Goal: Task Accomplishment & Management: Manage account settings

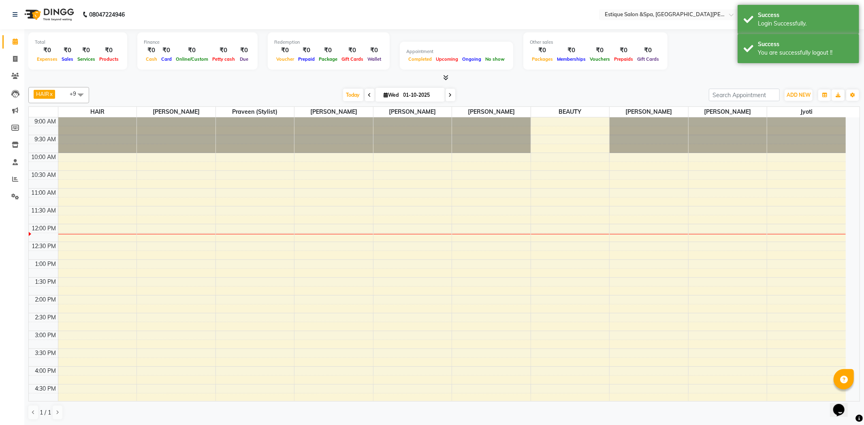
select select "en"
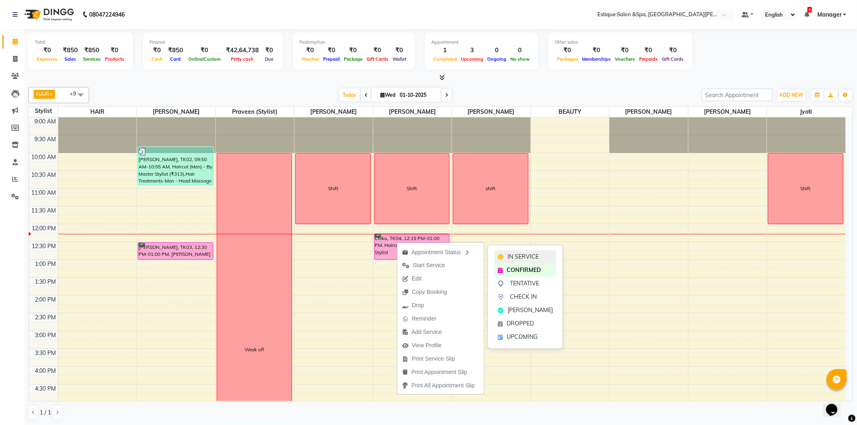
click at [511, 257] on span "IN SERVICE" at bounding box center [522, 257] width 31 height 9
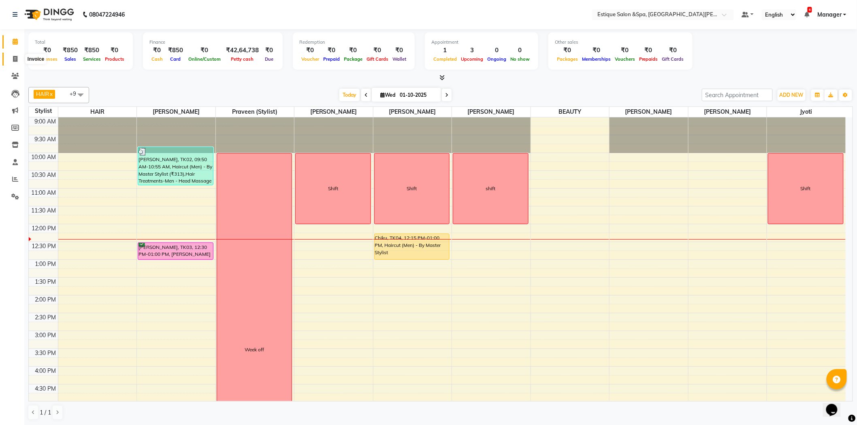
click at [15, 63] on span at bounding box center [15, 59] width 14 height 9
select select "service"
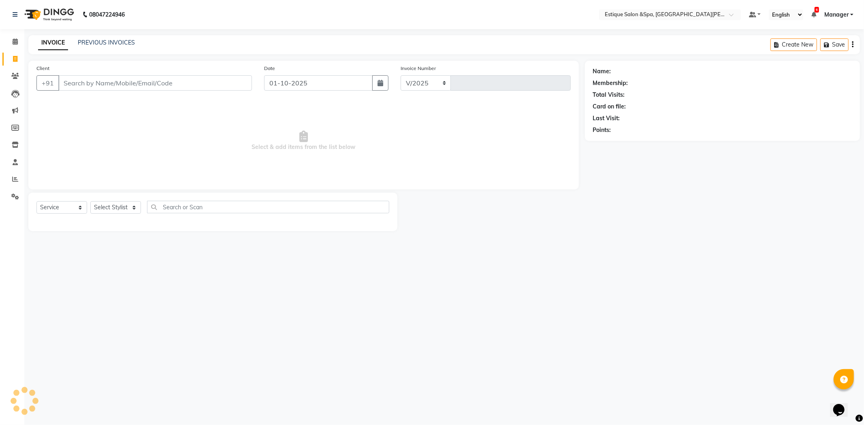
select select "3928"
type input "2861"
type input "9867423709"
click at [241, 87] on span "Add Client" at bounding box center [231, 83] width 32 height 8
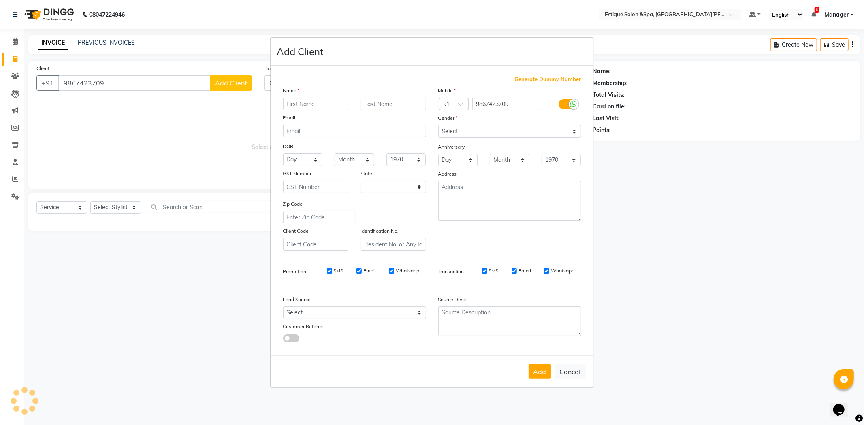
select select "22"
type input "[PERSON_NAME]"
click at [379, 104] on input "text" at bounding box center [393, 104] width 66 height 13
type input "Athavale"
click at [482, 133] on select "Select [DEMOGRAPHIC_DATA] [DEMOGRAPHIC_DATA] Other Prefer Not To Say" at bounding box center [509, 131] width 143 height 13
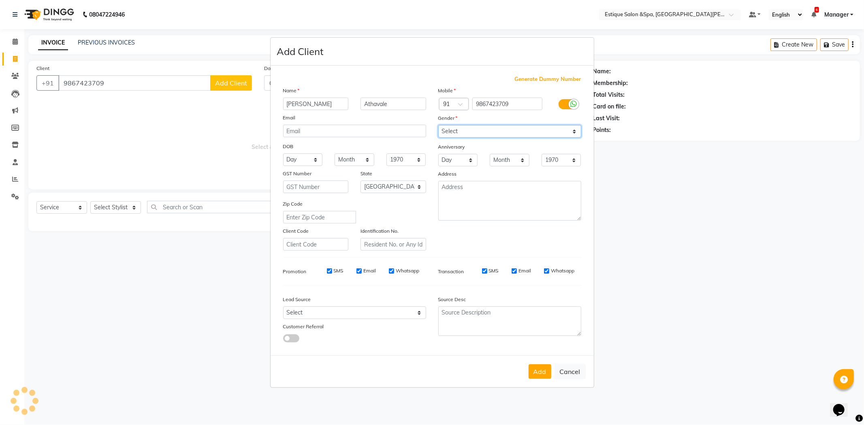
select select "[DEMOGRAPHIC_DATA]"
click at [438, 125] on select "Select [DEMOGRAPHIC_DATA] [DEMOGRAPHIC_DATA] Other Prefer Not To Say" at bounding box center [509, 131] width 143 height 13
click at [543, 375] on button "Add" at bounding box center [539, 371] width 23 height 15
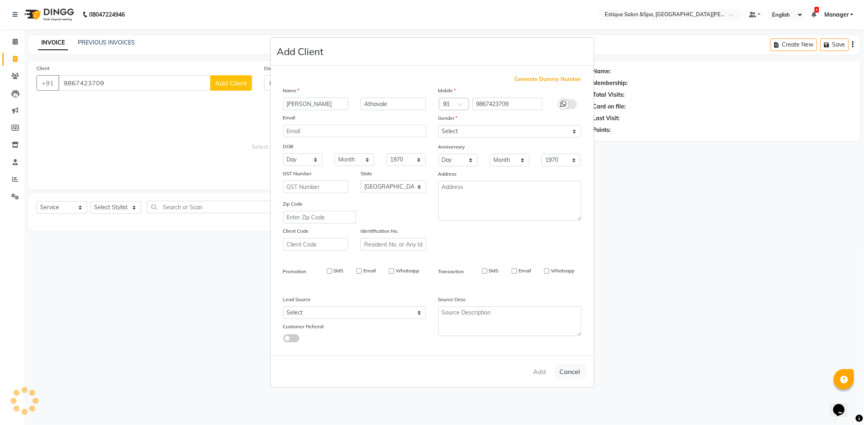
select select
select select "null"
select select
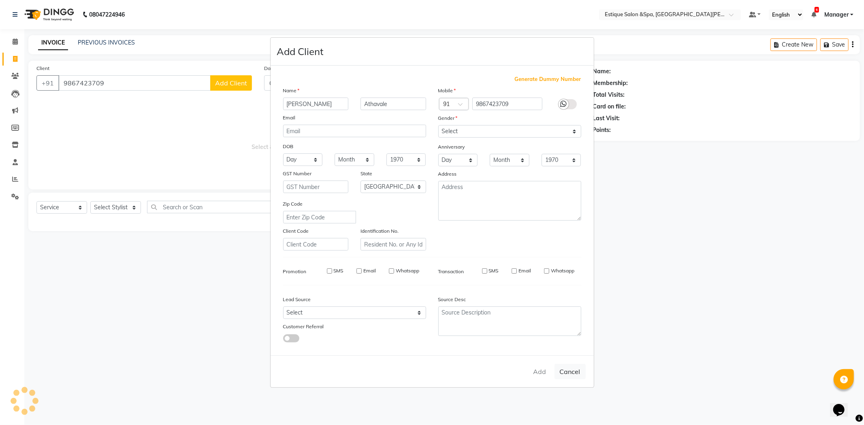
select select
checkbox input "false"
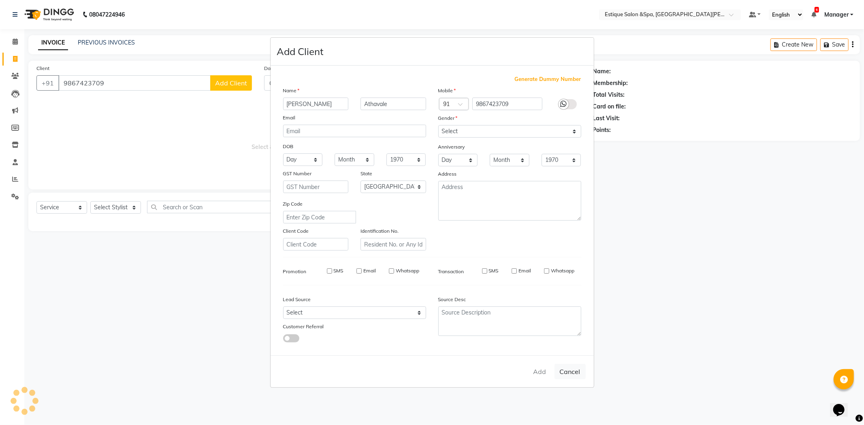
checkbox input "false"
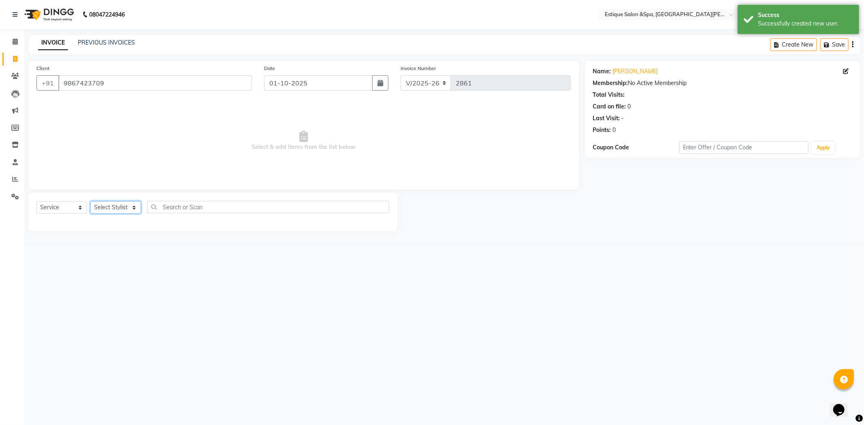
click at [117, 209] on select "Select Stylist aaves Asmi BEAUTY [PERSON_NAME] HAIR [PERSON_NAME] [PERSON_NAME]…" at bounding box center [115, 207] width 51 height 13
select select "20112"
click at [90, 202] on select "Select Stylist aaves Asmi BEAUTY [PERSON_NAME] HAIR [PERSON_NAME] [PERSON_NAME]…" at bounding box center [115, 207] width 51 height 13
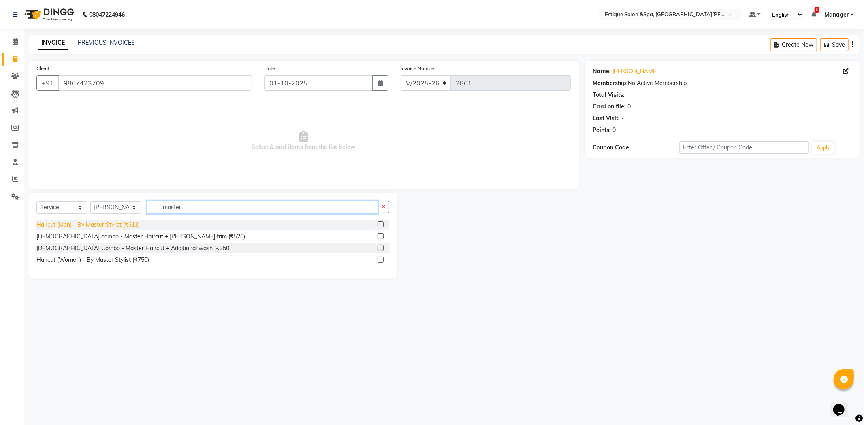
type input "master"
click at [94, 227] on div "Haircut (Men) - By Master Stylist (₹313)" at bounding box center [87, 225] width 103 height 9
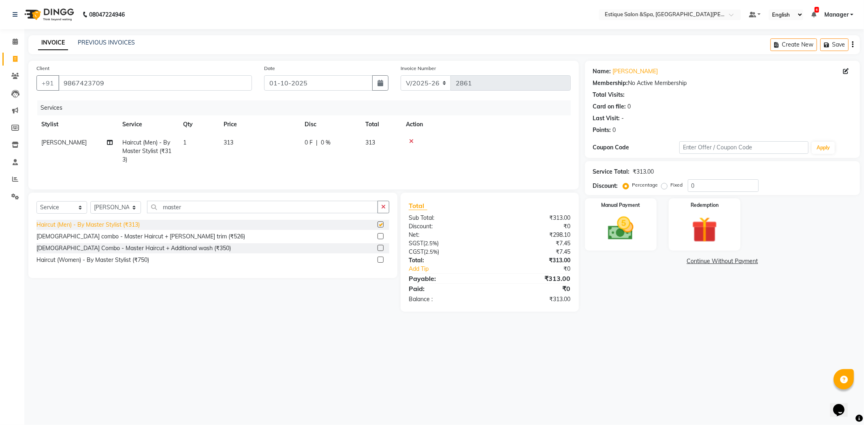
checkbox input "false"
click at [239, 140] on td "313" at bounding box center [259, 151] width 81 height 35
select select "20112"
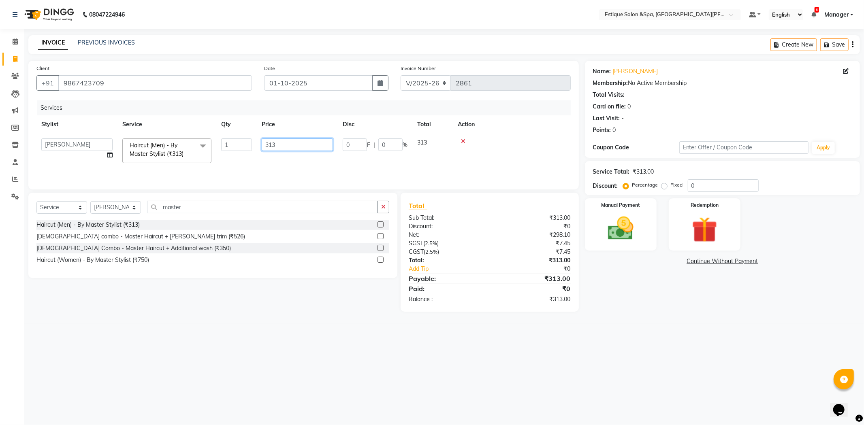
click at [298, 144] on input "313" at bounding box center [297, 144] width 71 height 13
type input "310"
click at [660, 313] on main "INVOICE PREVIOUS INVOICES Create New Save Client [PHONE_NUMBER] Date [DATE] Inv…" at bounding box center [443, 179] width 839 height 289
click at [628, 236] on img at bounding box center [620, 228] width 43 height 31
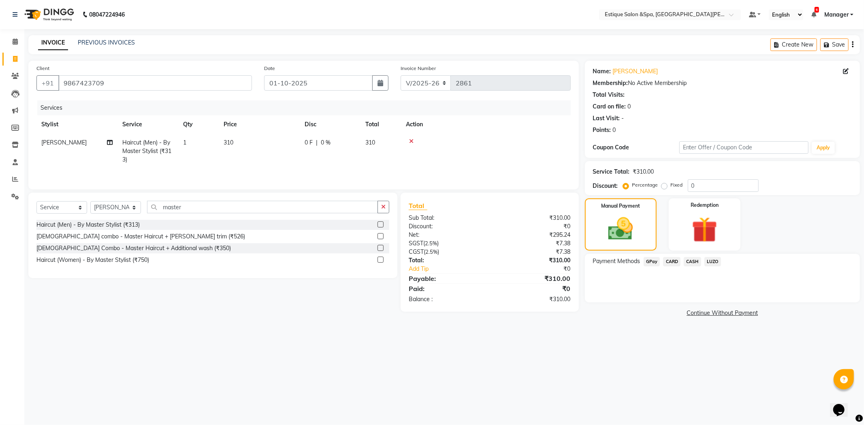
click at [254, 145] on td "310" at bounding box center [259, 151] width 81 height 35
select select "20112"
drag, startPoint x: 617, startPoint y: 375, endPoint x: 626, endPoint y: 296, distance: 80.2
click at [619, 372] on div "08047224946 Select Location × Estique Salon &Spa, Hiranandani [PERSON_NAME] Def…" at bounding box center [432, 212] width 864 height 425
click at [692, 258] on span "CASH" at bounding box center [691, 261] width 17 height 9
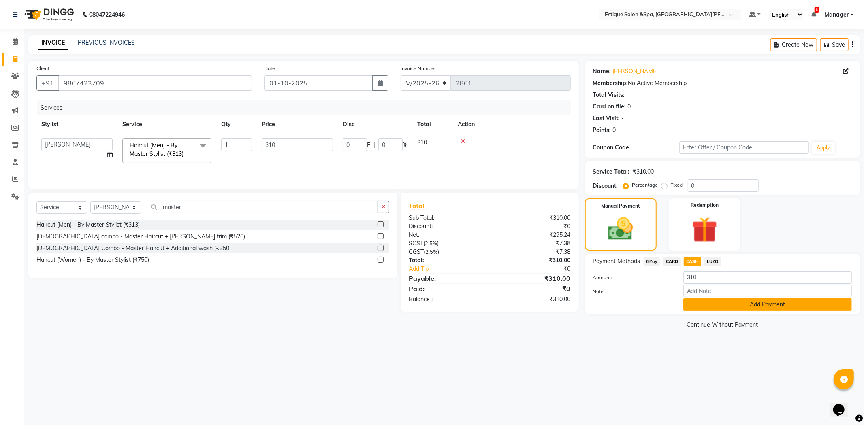
click at [711, 307] on button "Add Payment" at bounding box center [767, 304] width 168 height 13
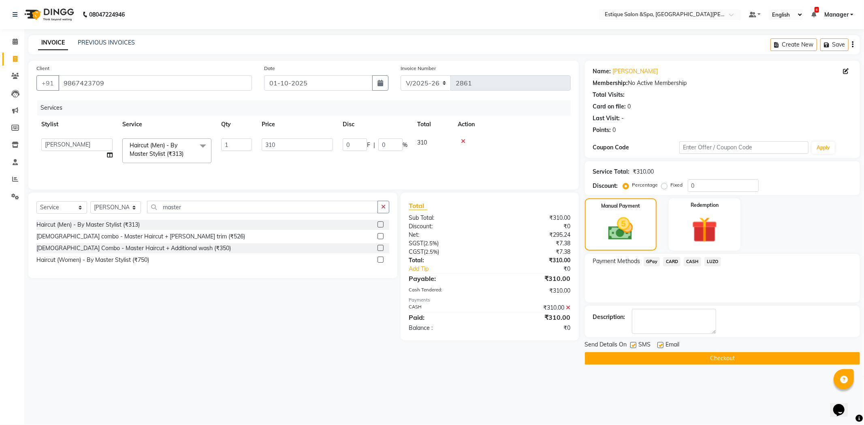
click at [692, 355] on button "Checkout" at bounding box center [722, 358] width 275 height 13
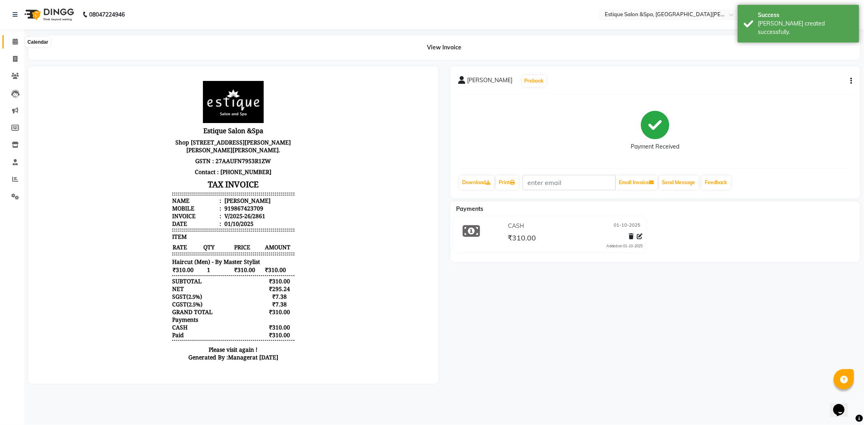
drag, startPoint x: 13, startPoint y: 40, endPoint x: 103, endPoint y: 0, distance: 98.2
click at [13, 40] on icon at bounding box center [15, 41] width 5 height 6
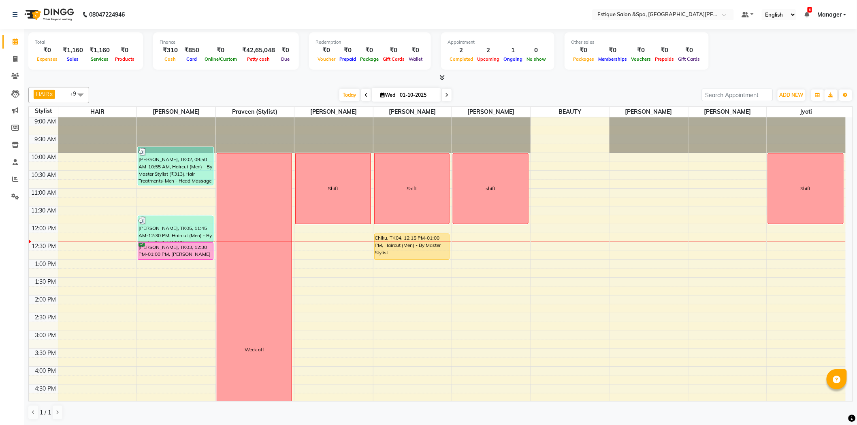
click at [447, 92] on span at bounding box center [447, 95] width 10 height 13
type input "02-10-2025"
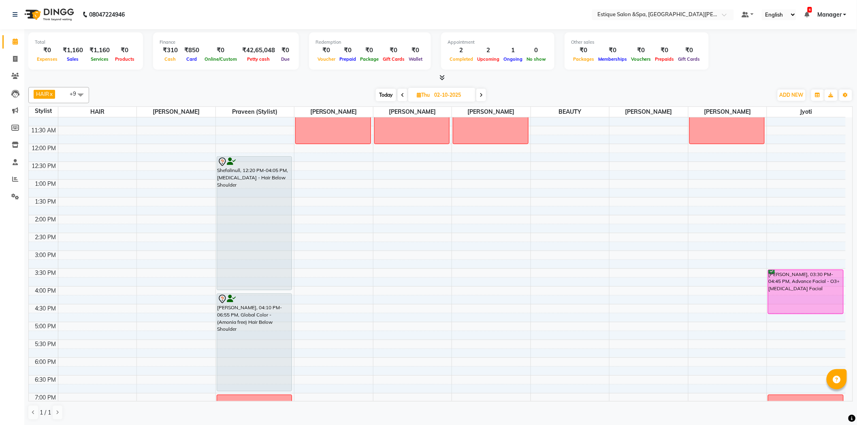
scroll to position [180, 0]
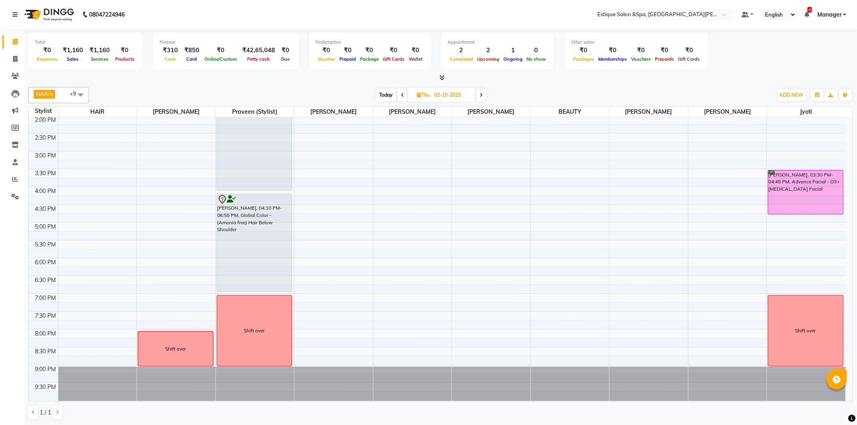
click at [537, 212] on div "9:00 AM 9:30 AM 10:00 AM 10:30 AM 11:00 AM 11:30 AM 12:00 PM 12:30 PM 1:00 PM 1…" at bounding box center [437, 169] width 817 height 463
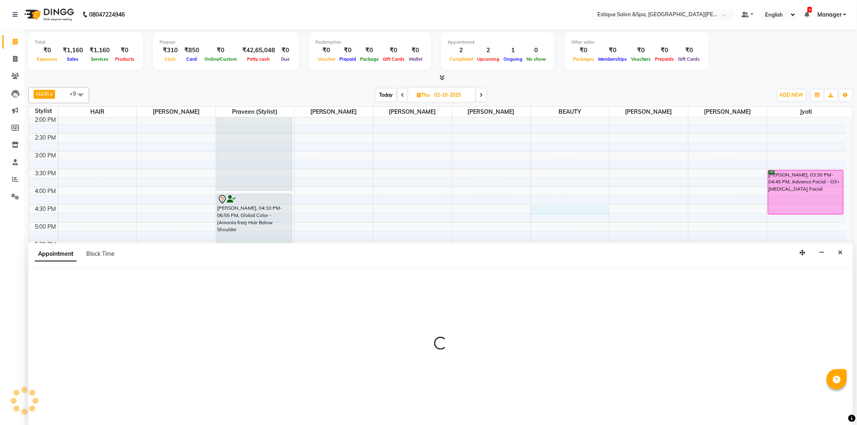
scroll to position [0, 0]
click at [839, 252] on icon "Close" at bounding box center [840, 252] width 4 height 6
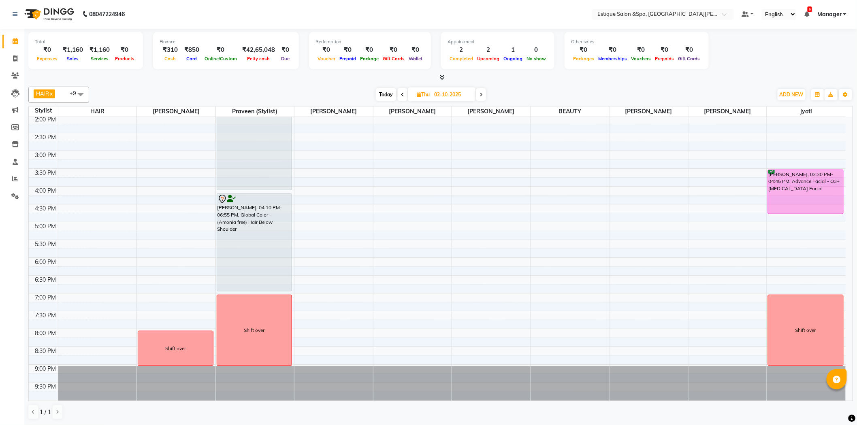
click at [557, 264] on div "9:00 AM 9:30 AM 10:00 AM 10:30 AM 11:00 AM 11:30 AM 12:00 PM 12:30 PM 1:00 PM 1…" at bounding box center [437, 168] width 817 height 463
select select "44389"
select select "tentative"
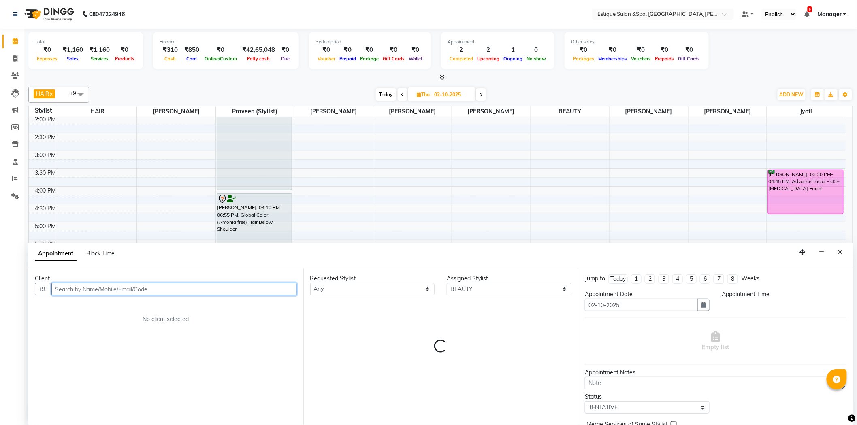
select select "1080"
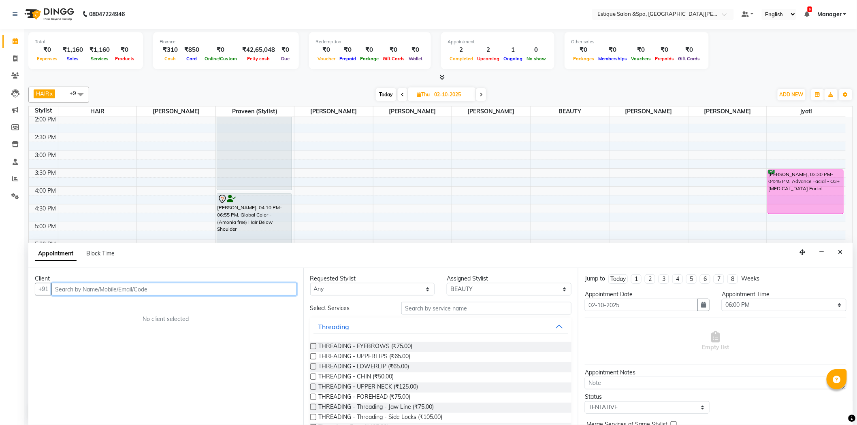
click at [206, 294] on input "text" at bounding box center [173, 289] width 245 height 13
click at [183, 288] on input "text" at bounding box center [173, 289] width 245 height 13
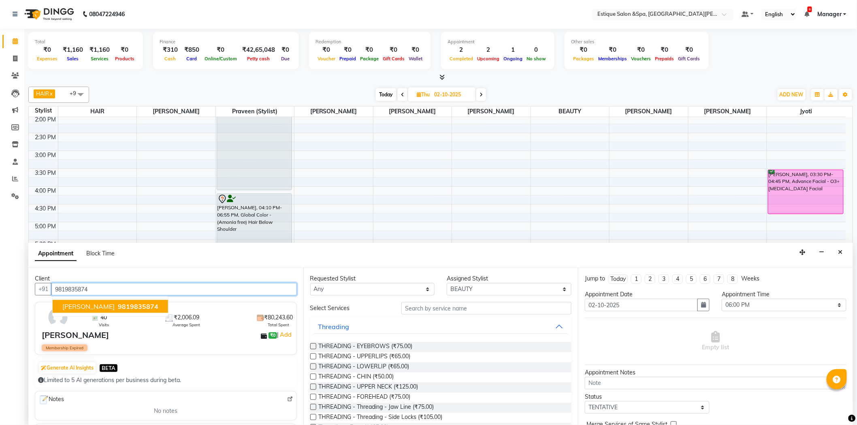
click at [130, 306] on span "9819835874" at bounding box center [138, 306] width 40 height 8
type input "9819835874"
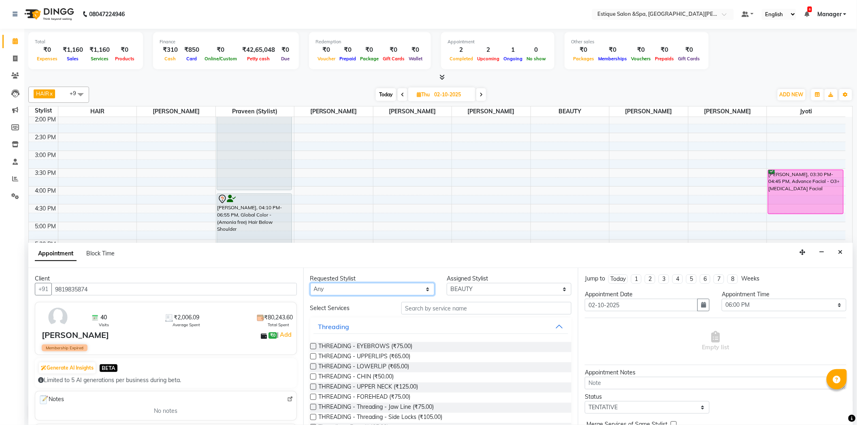
click at [417, 286] on select "Any aaves [PERSON_NAME] HAIR [PERSON_NAME] [PERSON_NAME] pp [PERSON_NAME] pp Ma…" at bounding box center [372, 289] width 125 height 13
select select "83907"
click at [310, 283] on select "Any aaves [PERSON_NAME] HAIR [PERSON_NAME] [PERSON_NAME] pp [PERSON_NAME] pp Ma…" at bounding box center [372, 289] width 125 height 13
select select "83907"
click at [419, 308] on input "text" at bounding box center [486, 308] width 170 height 13
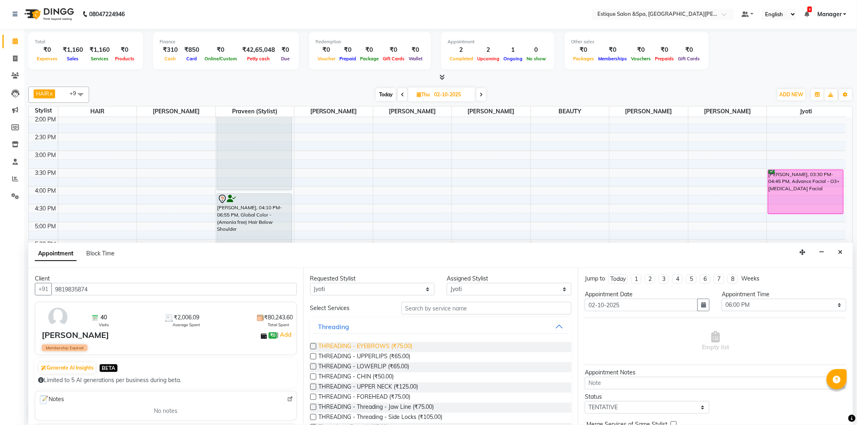
click at [377, 345] on span "THREADING - EYEBROWS (₹75.00)" at bounding box center [366, 347] width 94 height 10
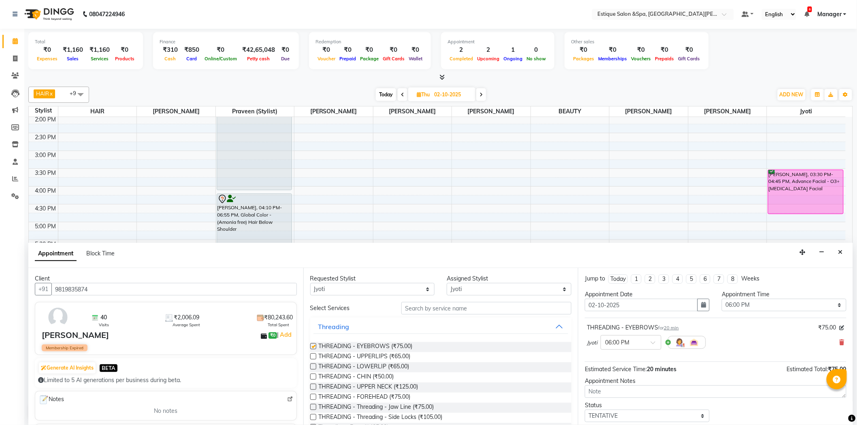
checkbox input "false"
click at [419, 305] on input "text" at bounding box center [486, 308] width 170 height 13
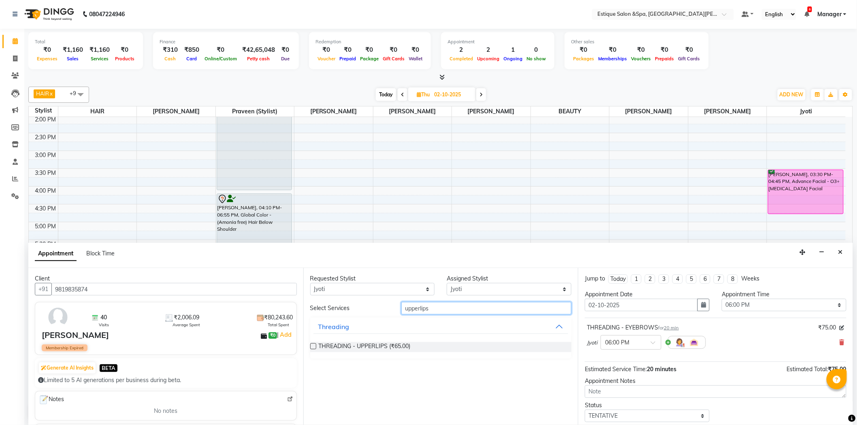
click at [434, 308] on input "upperlips" at bounding box center [486, 308] width 170 height 13
drag, startPoint x: 432, startPoint y: 309, endPoint x: 387, endPoint y: 310, distance: 44.9
click at [387, 310] on div "Select Services upperlips" at bounding box center [441, 308] width 274 height 13
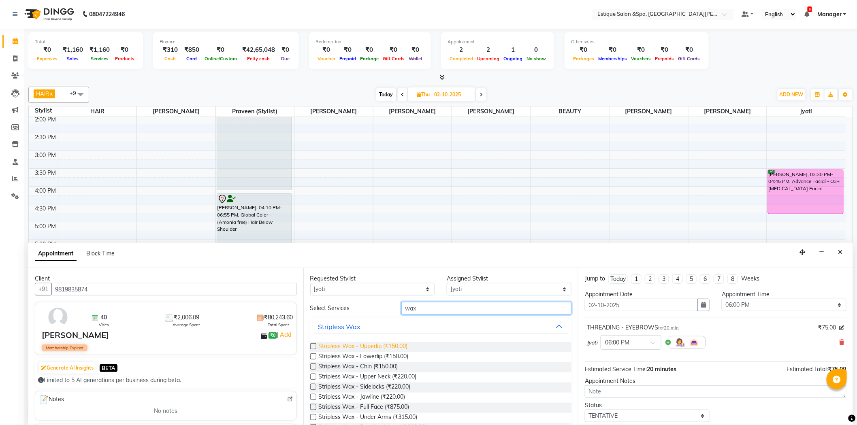
type input "wax"
click at [376, 346] on span "Stripless Wax - Upperlip (₹150.00)" at bounding box center [363, 347] width 89 height 10
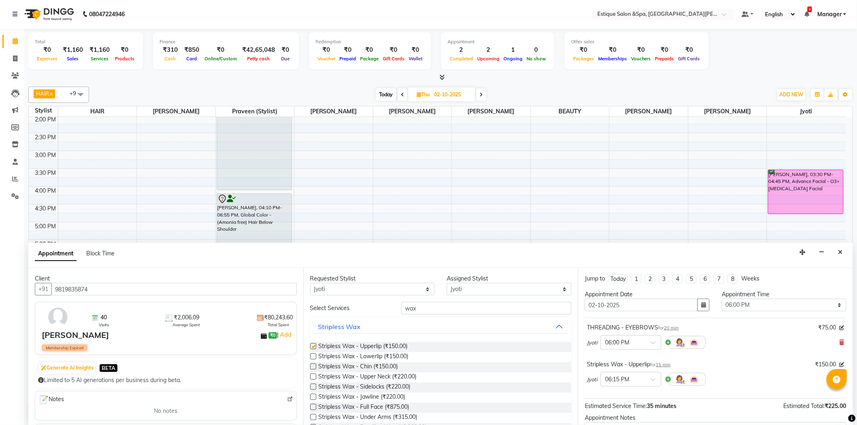
checkbox input "false"
click at [436, 308] on input "wax" at bounding box center [486, 308] width 170 height 13
drag, startPoint x: 436, startPoint y: 308, endPoint x: 385, endPoint y: 306, distance: 51.4
click at [385, 306] on div "Select Services wax" at bounding box center [441, 308] width 274 height 13
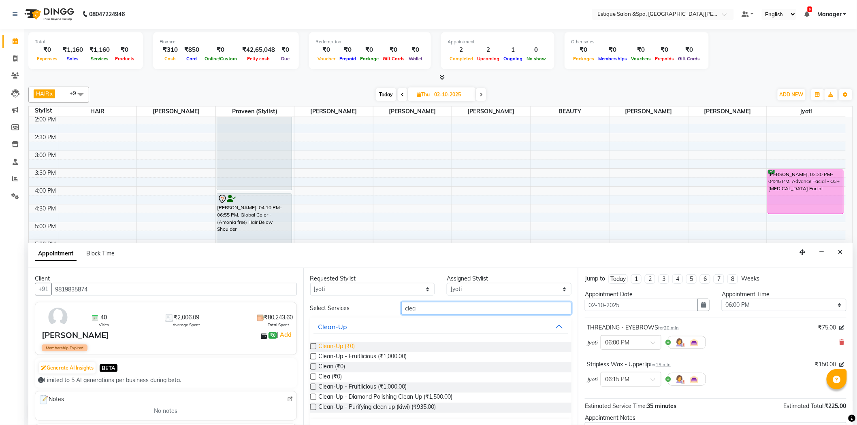
type input "clea"
click at [345, 345] on span "Clean-Up (₹0)" at bounding box center [337, 347] width 36 height 10
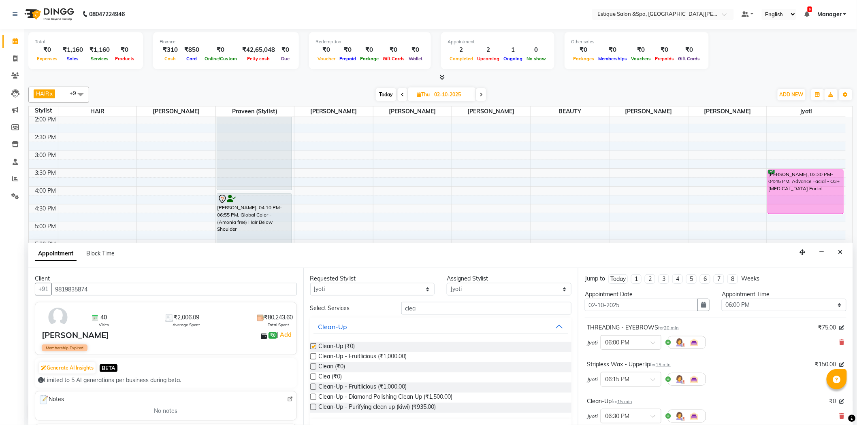
checkbox input "false"
drag, startPoint x: 430, startPoint y: 311, endPoint x: 395, endPoint y: 311, distance: 35.2
click at [395, 311] on div "clea" at bounding box center [486, 308] width 182 height 13
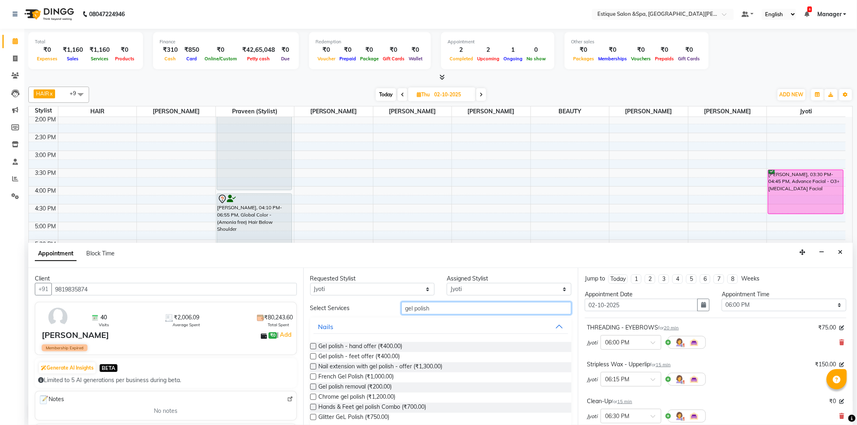
type input "gel polish"
click at [313, 345] on label at bounding box center [313, 346] width 6 height 6
click at [313, 345] on input "checkbox" at bounding box center [312, 347] width 5 height 5
checkbox input "false"
click at [313, 357] on label at bounding box center [313, 356] width 6 height 6
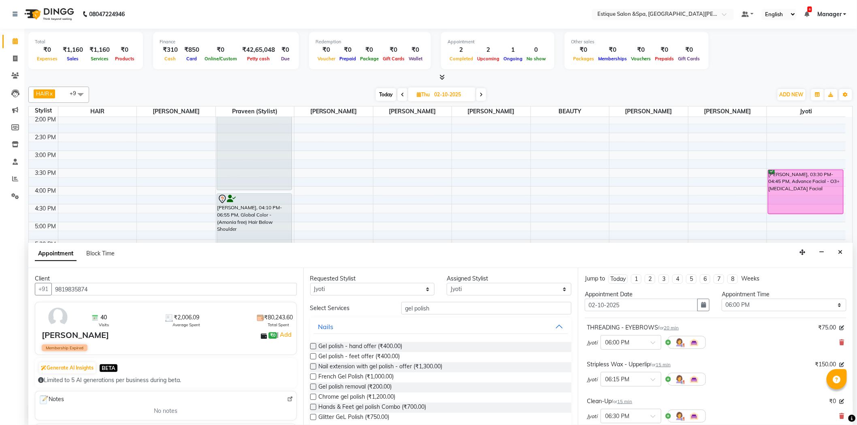
click at [313, 357] on input "checkbox" at bounding box center [312, 357] width 5 height 5
checkbox input "false"
drag, startPoint x: 436, startPoint y: 313, endPoint x: 385, endPoint y: 316, distance: 50.7
click at [385, 316] on div "Select Services gel polish Nails Gel polish - hand offer (₹400.00) Gel polish -…" at bounding box center [441, 366] width 262 height 128
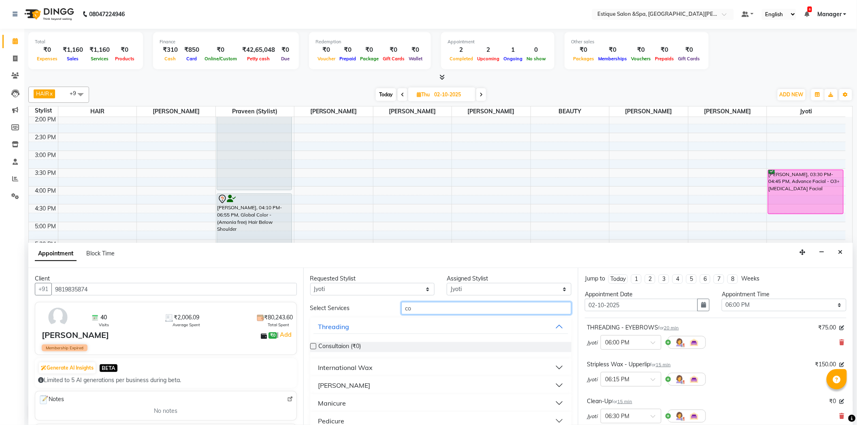
type input "c"
type input "wax combo"
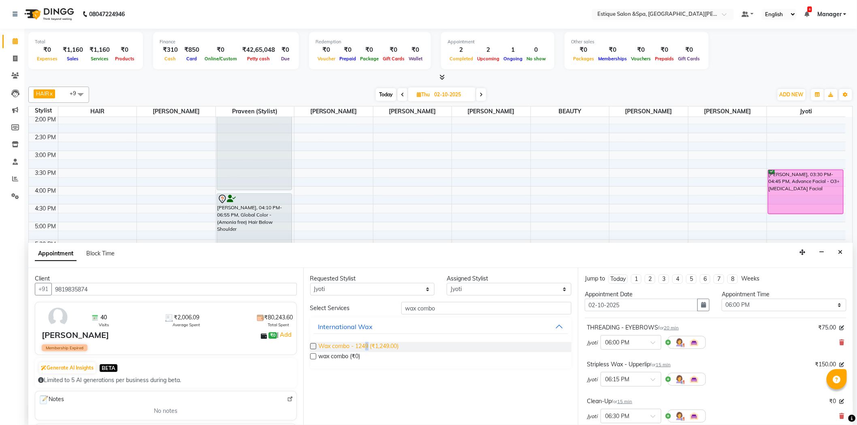
click at [367, 347] on span "Wax combo - 1249 (₹1,249.00)" at bounding box center [359, 347] width 80 height 10
checkbox input "false"
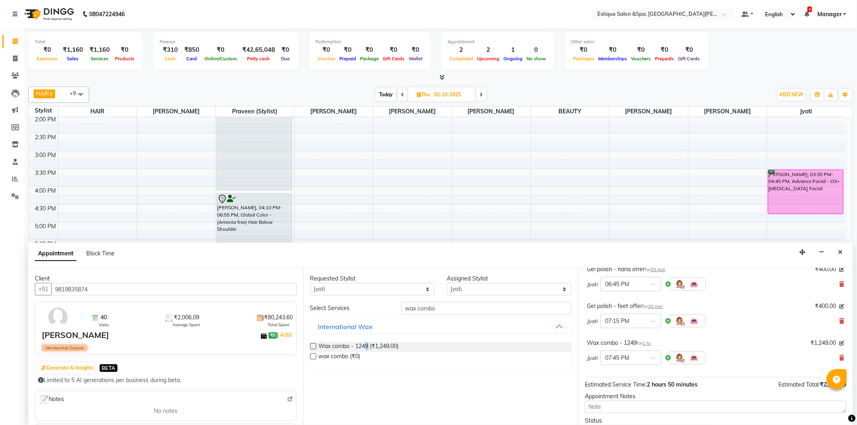
scroll to position [232, 0]
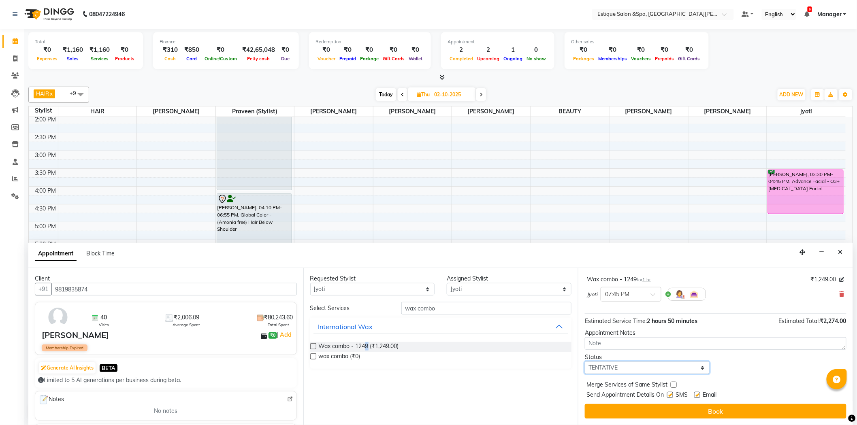
click at [671, 368] on select "Select TENTATIVE CONFIRM UPCOMING" at bounding box center [647, 368] width 125 height 13
select select "confirm booking"
click at [585, 362] on select "Select TENTATIVE CONFIRM UPCOMING" at bounding box center [647, 368] width 125 height 13
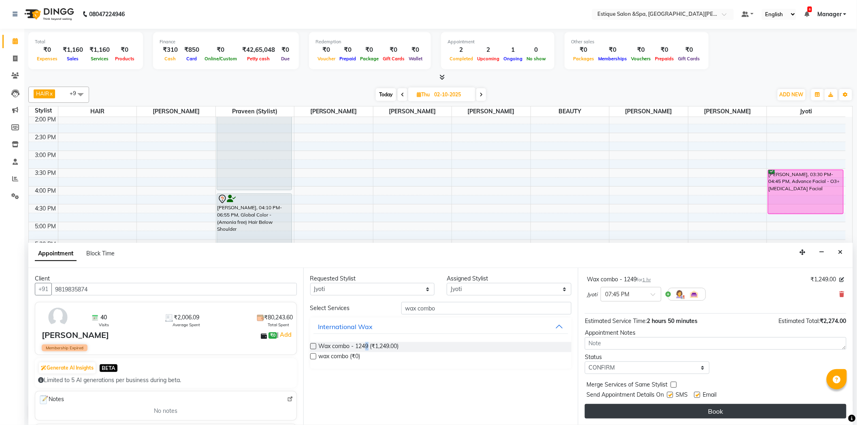
click at [652, 407] on button "Book" at bounding box center [716, 411] width 262 height 15
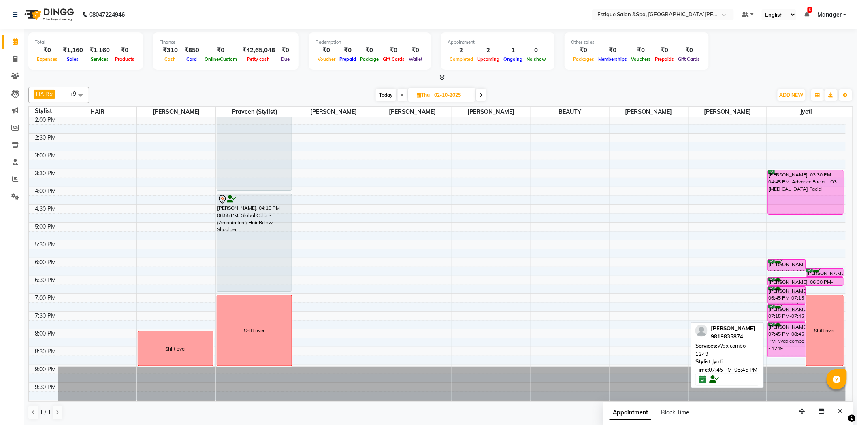
scroll to position [181, 0]
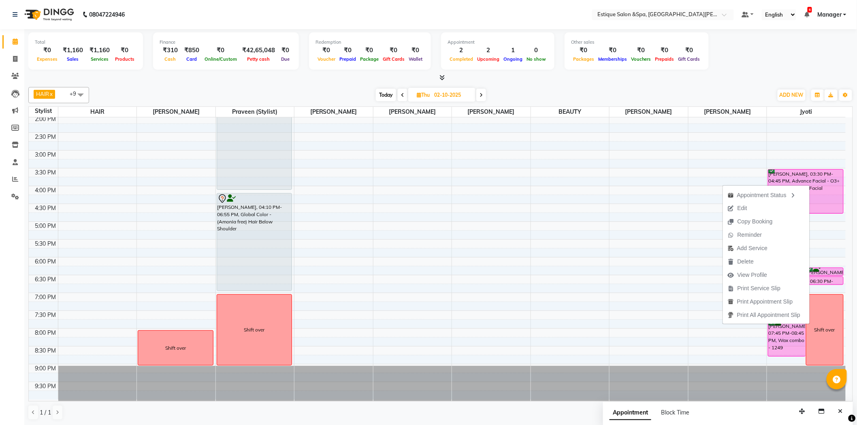
click at [802, 51] on div "Total ₹0 Expenses ₹1,160 Sales ₹1,160 Services ₹0 Products Finance ₹310 Cash ₹8…" at bounding box center [440, 52] width 824 height 40
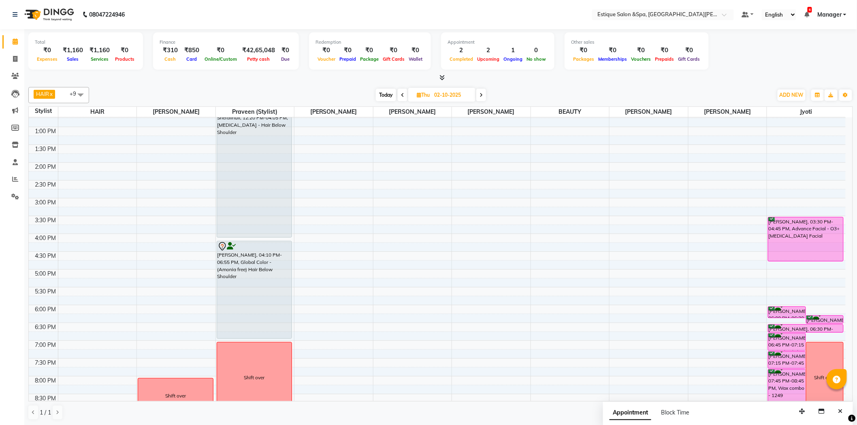
scroll to position [172, 0]
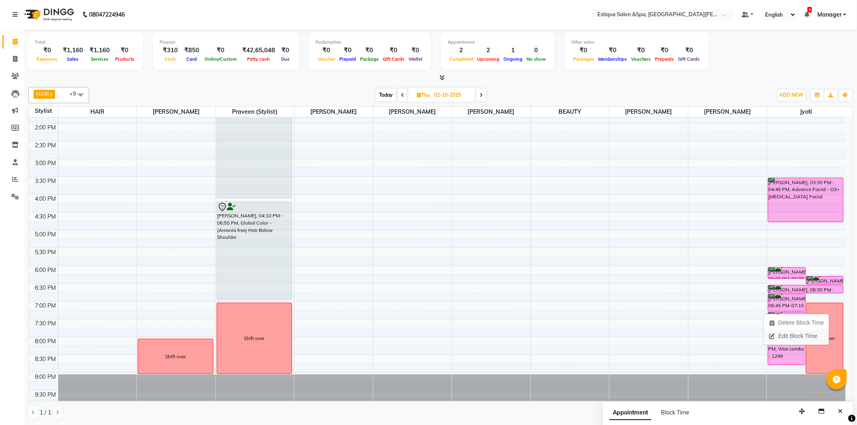
click at [786, 336] on span "Edit Block Time" at bounding box center [797, 336] width 39 height 9
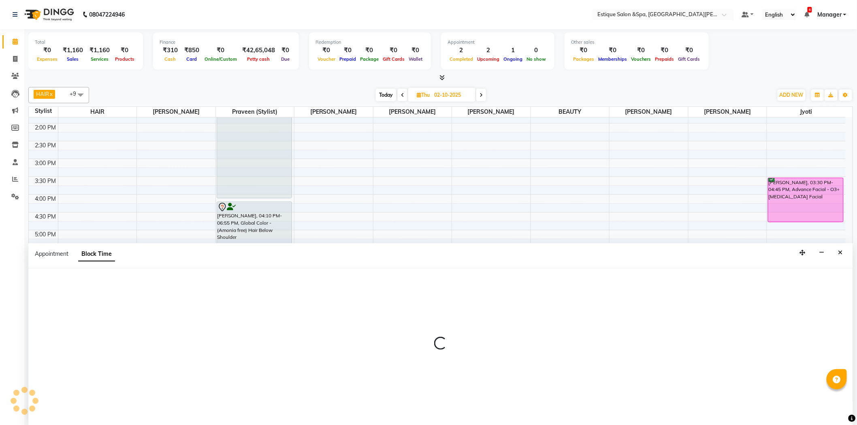
select select "83907"
select select "1140"
select select "1260"
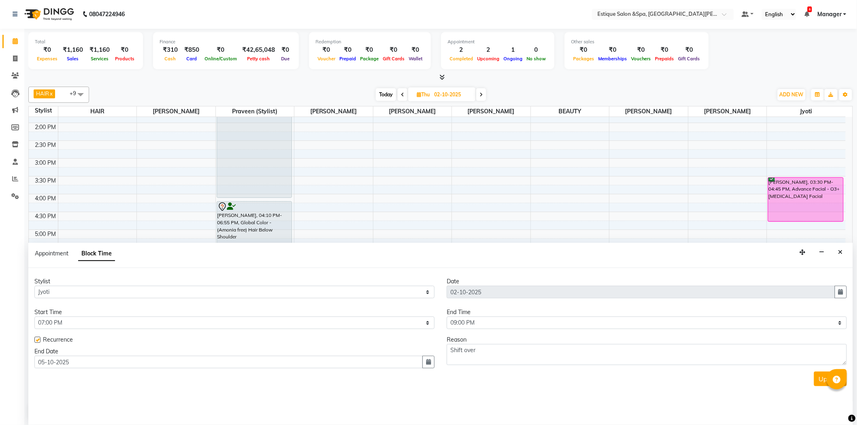
scroll to position [107, 0]
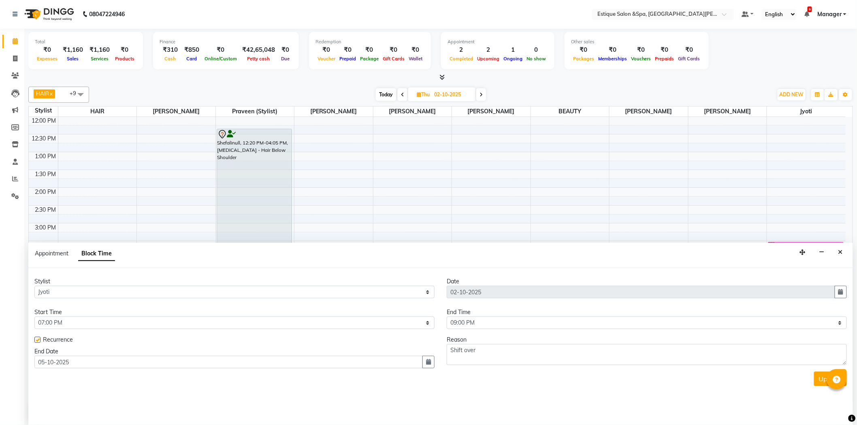
drag, startPoint x: 35, startPoint y: 338, endPoint x: 101, endPoint y: 342, distance: 66.1
click at [37, 338] on label at bounding box center [37, 340] width 6 height 6
click at [37, 338] on input "checkbox" at bounding box center [36, 340] width 5 height 5
checkbox input "false"
click at [462, 323] on select "Select 10:00 AM 10:15 AM 10:30 AM 10:45 AM 11:00 AM 11:15 AM 11:30 AM 11:45 AM …" at bounding box center [647, 323] width 400 height 13
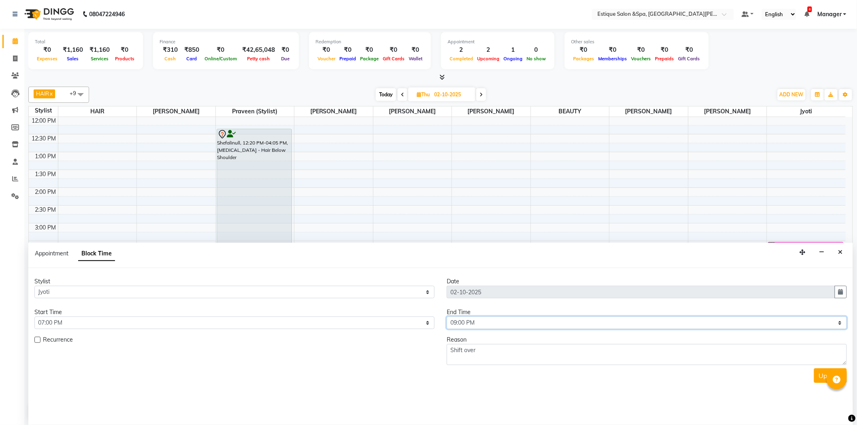
select select "720"
click at [447, 317] on select "Select 10:00 AM 10:15 AM 10:30 AM 10:45 AM 11:00 AM 11:15 AM 11:30 AM 11:45 AM …" at bounding box center [647, 323] width 400 height 13
drag, startPoint x: 76, startPoint y: 326, endPoint x: 85, endPoint y: 318, distance: 12.6
click at [79, 323] on select "Select 10:00 AM 10:15 AM 10:30 AM 10:45 AM 11:00 AM 11:15 AM 11:30 AM 11:45 AM …" at bounding box center [234, 323] width 400 height 13
select select "600"
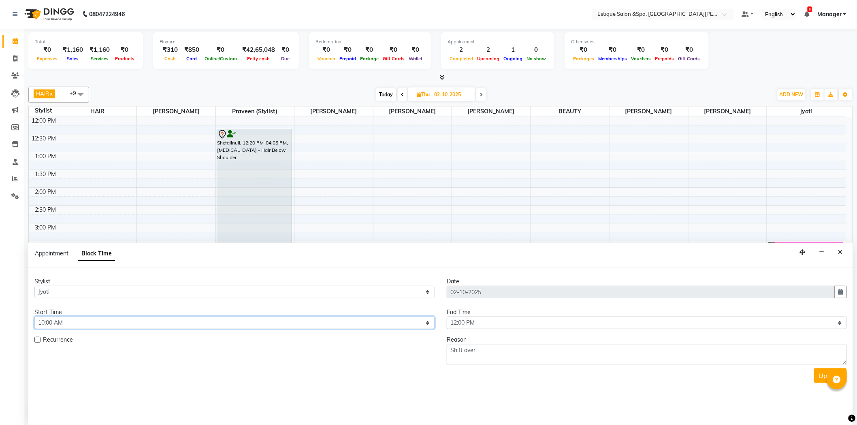
click at [34, 317] on select "Select 10:00 AM 10:15 AM 10:30 AM 10:45 AM 11:00 AM 11:15 AM 11:30 AM 11:45 AM …" at bounding box center [234, 323] width 400 height 13
click at [820, 373] on button "Update" at bounding box center [830, 375] width 33 height 15
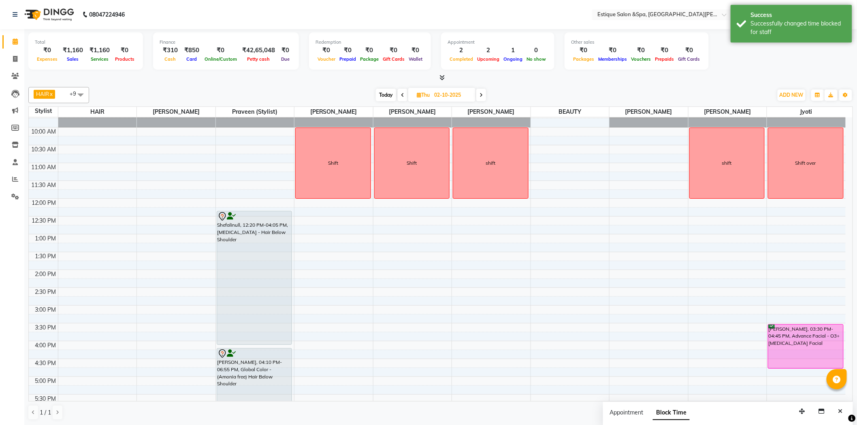
scroll to position [0, 0]
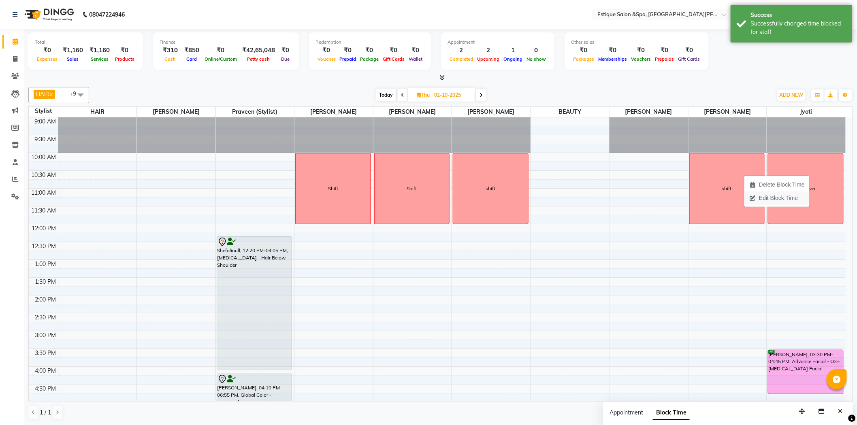
click at [760, 200] on span "Edit Block Time" at bounding box center [778, 198] width 39 height 9
select select "83907"
select select "600"
select select "720"
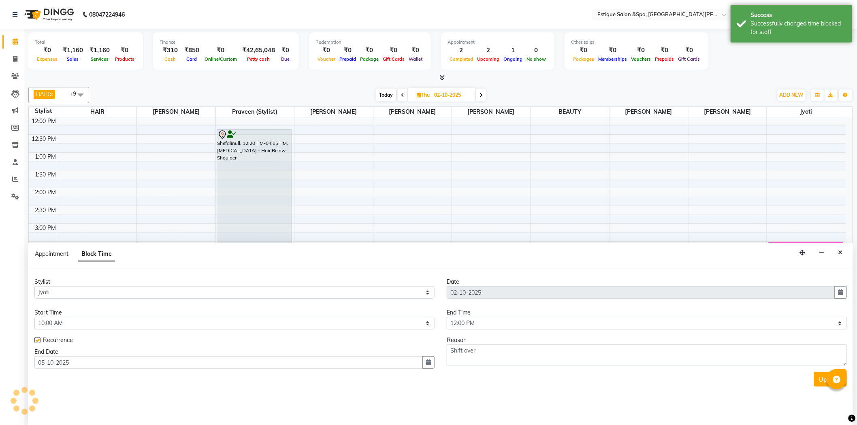
scroll to position [0, 0]
click at [37, 340] on label at bounding box center [37, 340] width 6 height 6
click at [37, 340] on input "checkbox" at bounding box center [36, 340] width 5 height 5
checkbox input "false"
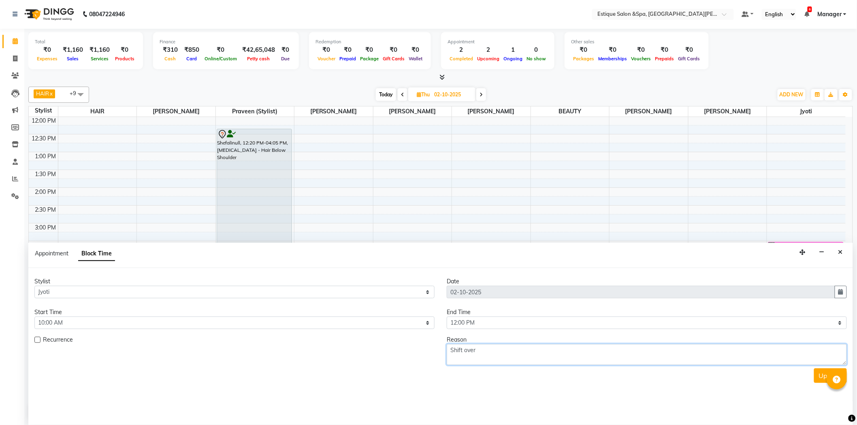
click at [500, 353] on textarea "Shift over" at bounding box center [647, 354] width 400 height 21
type textarea "Shift"
click at [823, 376] on button "Update" at bounding box center [830, 375] width 33 height 15
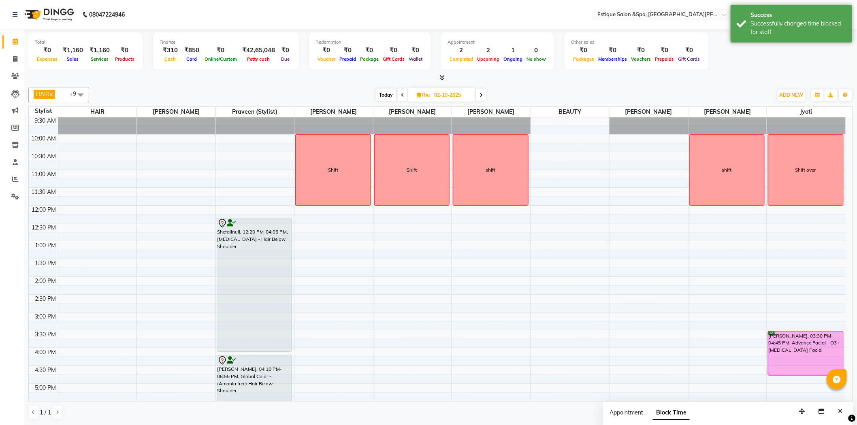
scroll to position [7, 0]
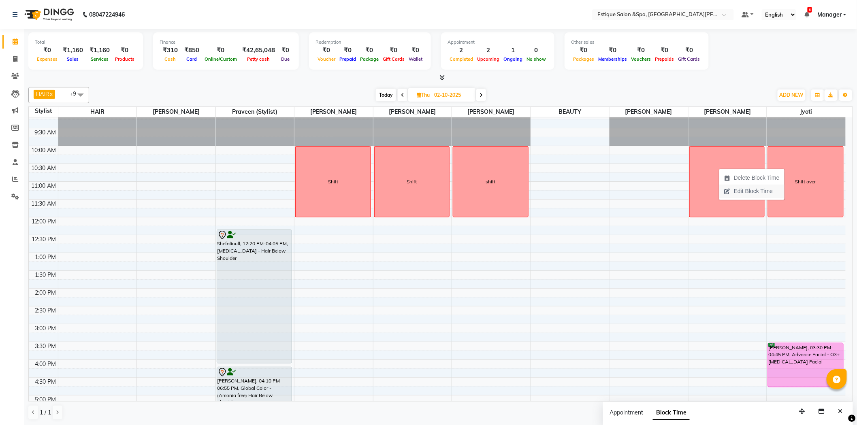
click at [736, 190] on span "Edit Block Time" at bounding box center [753, 191] width 39 height 9
select select "83293"
select select "600"
select select "720"
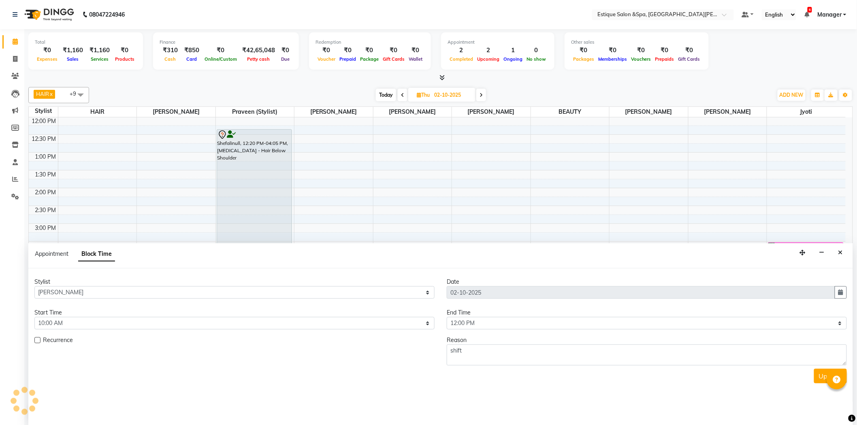
scroll to position [0, 0]
drag, startPoint x: 82, startPoint y: 327, endPoint x: 96, endPoint y: 318, distance: 16.5
click at [83, 326] on select "Select 10:00 AM 10:15 AM 10:30 AM 10:45 AM 11:00 AM 11:15 AM 11:30 AM 11:45 AM …" at bounding box center [234, 323] width 400 height 13
select select "1140"
click at [34, 317] on select "Select 10:00 AM 10:15 AM 10:30 AM 10:45 AM 11:00 AM 11:15 AM 11:30 AM 11:45 AM …" at bounding box center [234, 323] width 400 height 13
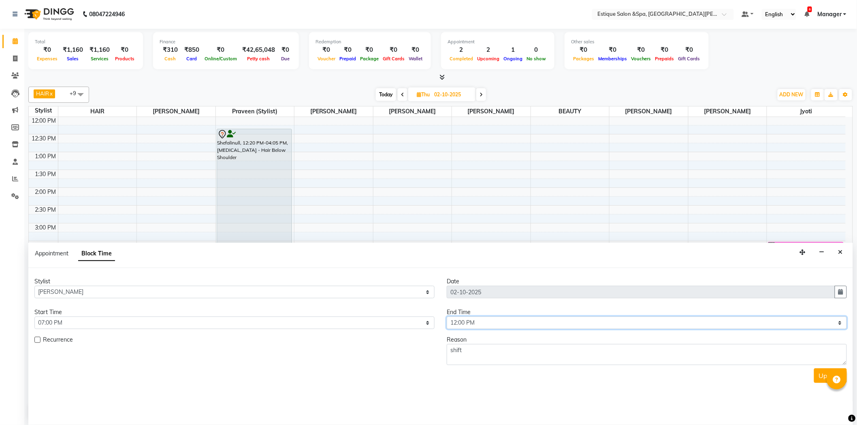
click at [470, 321] on select "Select 10:00 AM 10:15 AM 10:30 AM 10:45 AM 11:00 AM 11:15 AM 11:30 AM 11:45 AM …" at bounding box center [647, 323] width 400 height 13
select select "1260"
click at [447, 317] on select "Select 10:00 AM 10:15 AM 10:30 AM 10:45 AM 11:00 AM 11:15 AM 11:30 AM 11:45 AM …" at bounding box center [647, 323] width 400 height 13
click at [823, 375] on button "Update" at bounding box center [830, 375] width 33 height 15
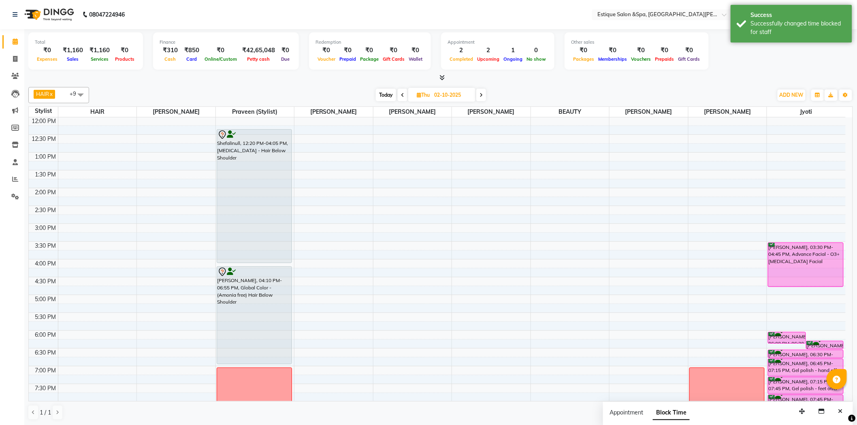
scroll to position [181, 0]
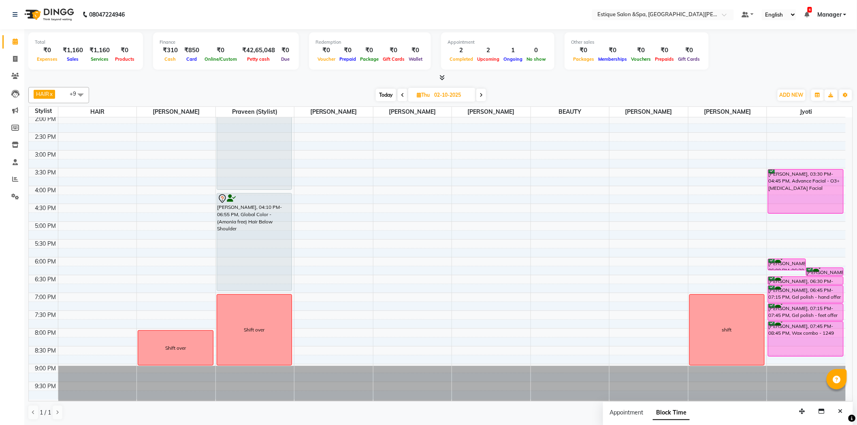
click at [379, 94] on span "Today" at bounding box center [386, 95] width 20 height 13
type input "01-10-2025"
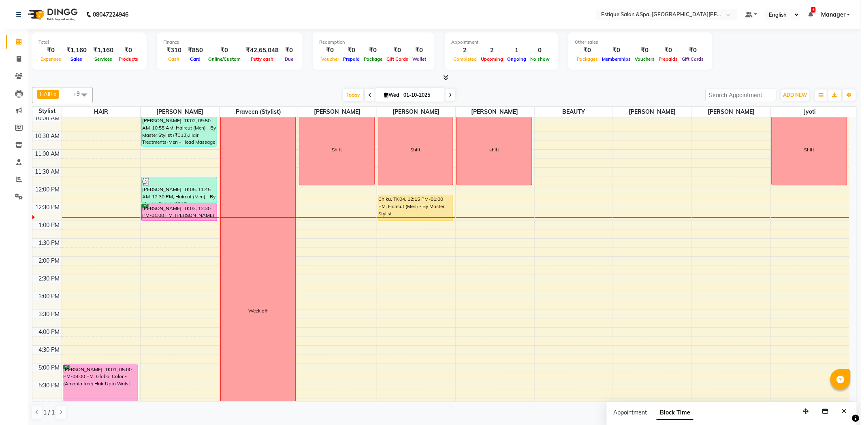
scroll to position [0, 0]
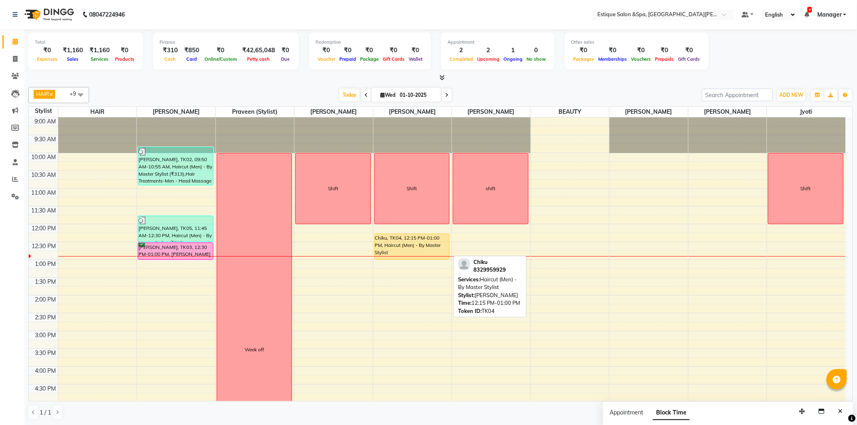
click at [389, 244] on div "Chiku, TK04, 12:15 PM-01:00 PM, Haircut (Men) - By Master Stylist" at bounding box center [412, 247] width 75 height 26
select select "1"
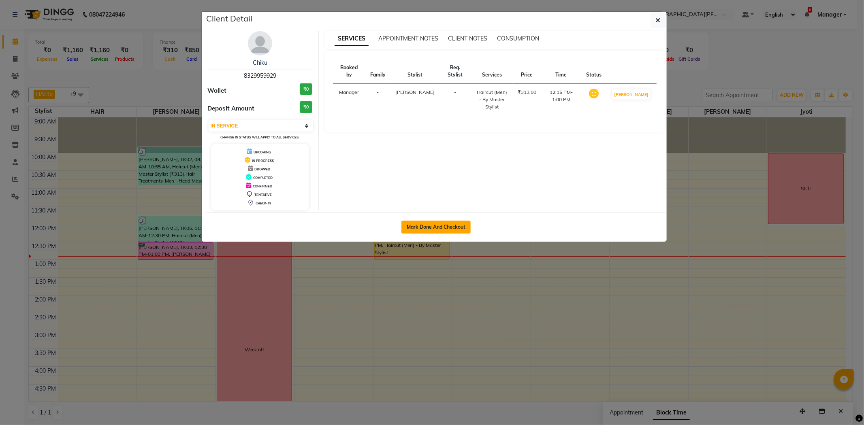
click at [423, 223] on button "Mark Done And Checkout" at bounding box center [435, 227] width 69 height 13
select select "service"
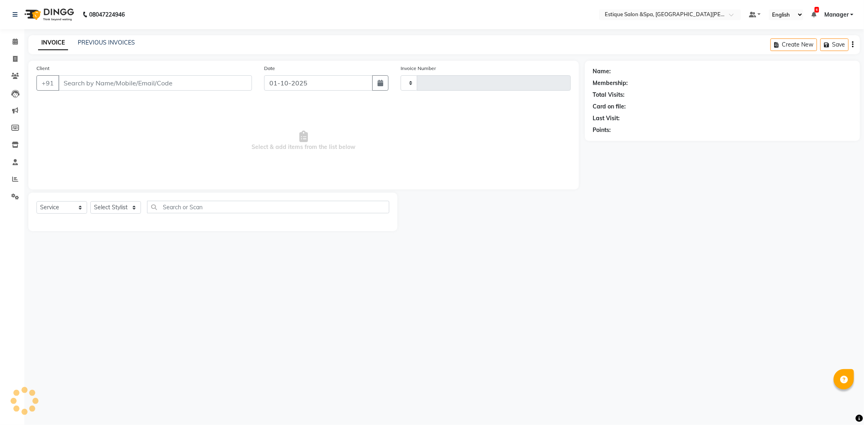
type input "2862"
select select "3928"
type input "8329959929"
select select "65828"
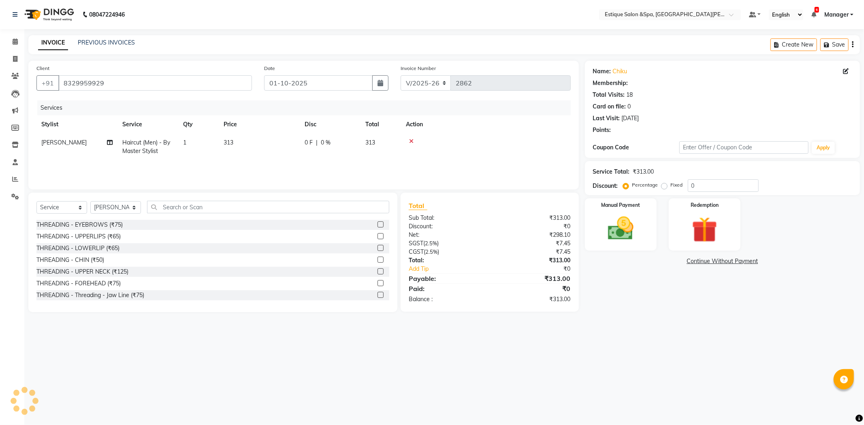
select select "1: Object"
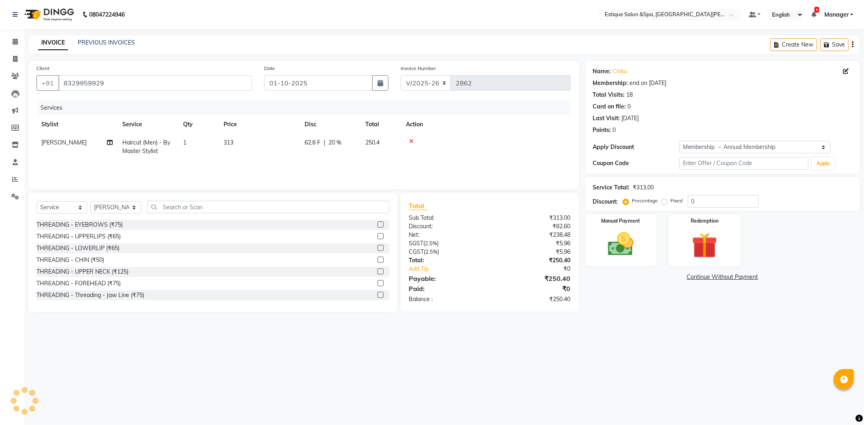
type input "20"
click at [177, 208] on input "text" at bounding box center [268, 207] width 242 height 13
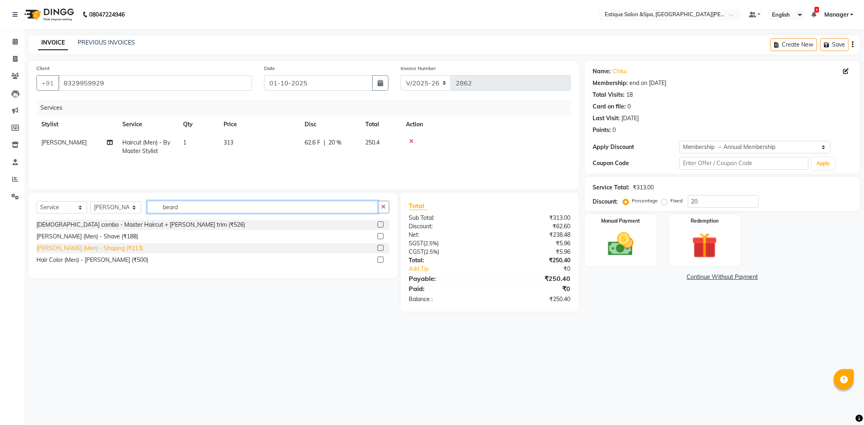
type input "beard"
click at [80, 249] on div "[PERSON_NAME] (Men) - Shaping (₹213)" at bounding box center [89, 248] width 106 height 9
checkbox input "false"
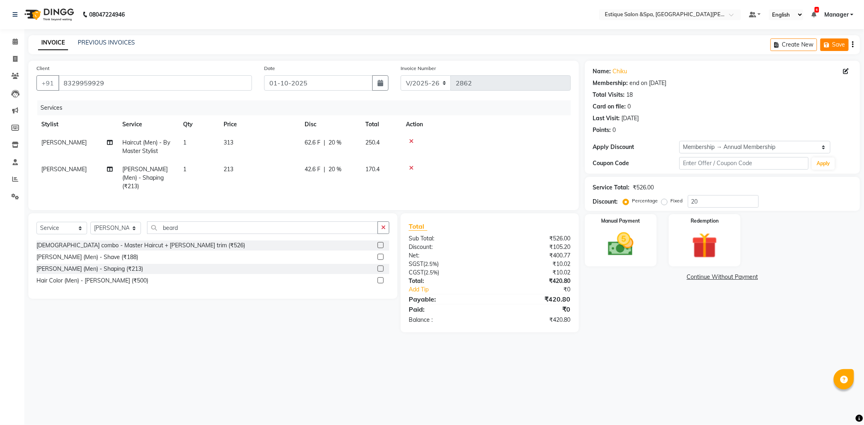
click at [834, 47] on button "Save" at bounding box center [834, 44] width 28 height 13
click at [248, 143] on td "313" at bounding box center [259, 147] width 81 height 27
select select "65828"
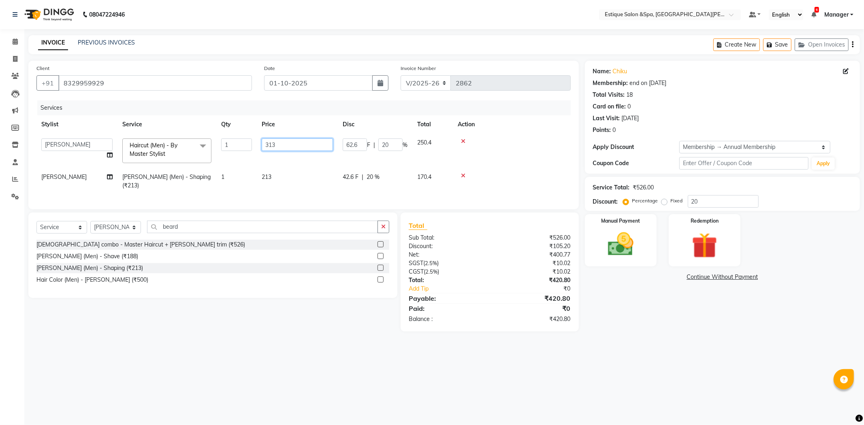
click at [292, 145] on input "313" at bounding box center [297, 144] width 71 height 13
type input "312"
click at [691, 329] on div "Name: Chiku Membership: end on [DATE] Total Visits: 18 Card on file: 0 Last Vis…" at bounding box center [725, 196] width 281 height 271
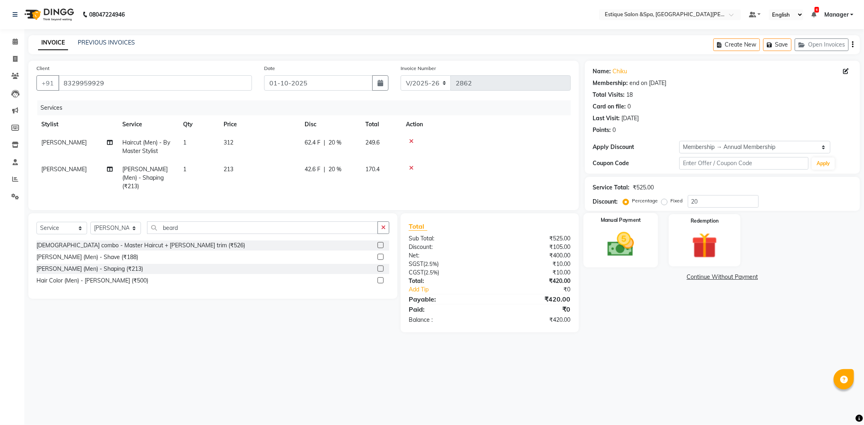
click at [628, 247] on img at bounding box center [620, 244] width 43 height 31
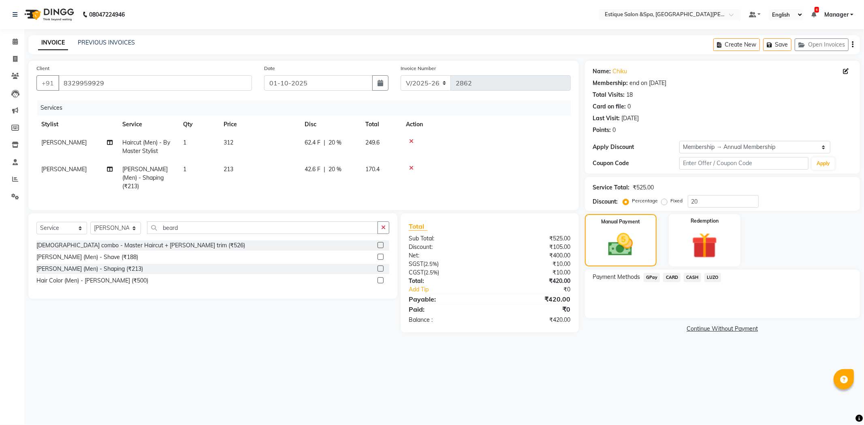
click at [694, 277] on span "CASH" at bounding box center [691, 277] width 17 height 9
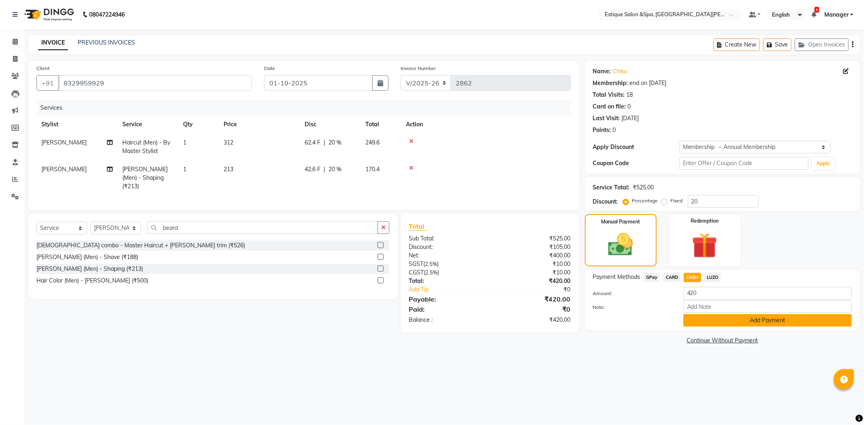
click at [713, 322] on button "Add Payment" at bounding box center [767, 320] width 168 height 13
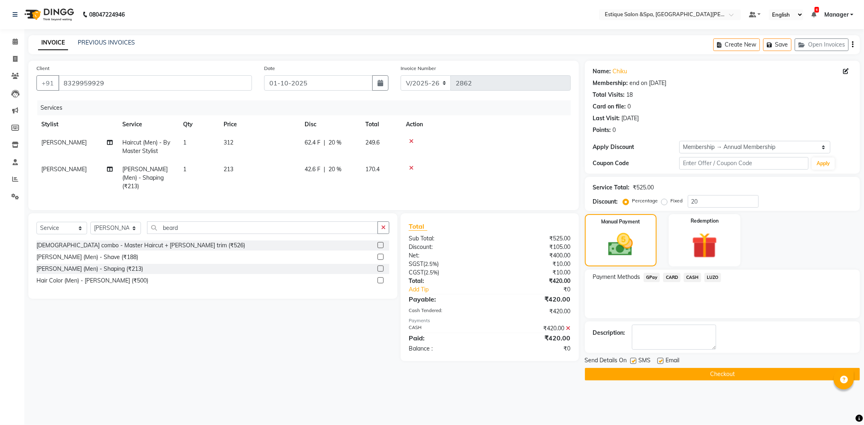
click at [694, 373] on button "Checkout" at bounding box center [722, 374] width 275 height 13
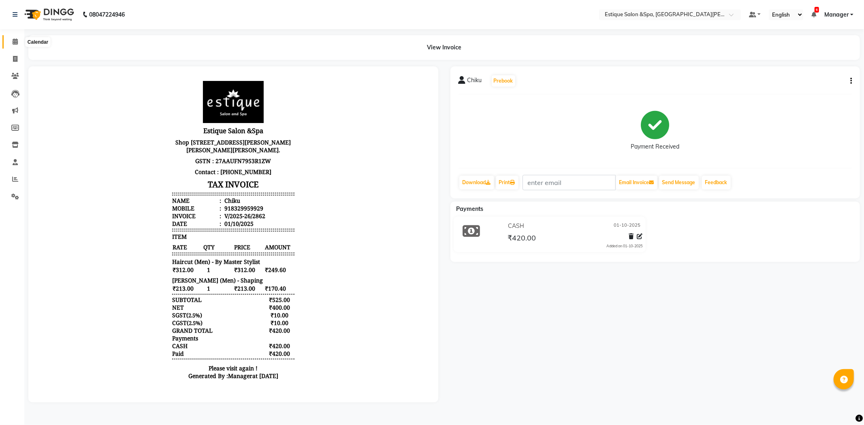
click at [16, 41] on icon at bounding box center [15, 41] width 5 height 6
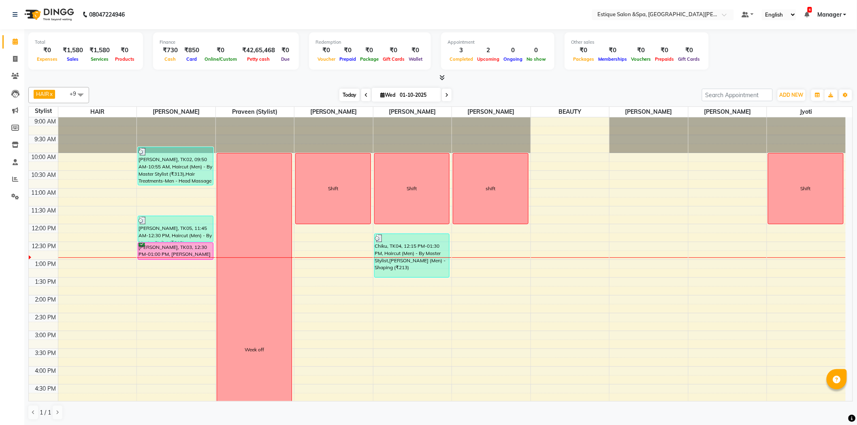
click at [341, 96] on span "Today" at bounding box center [349, 95] width 20 height 13
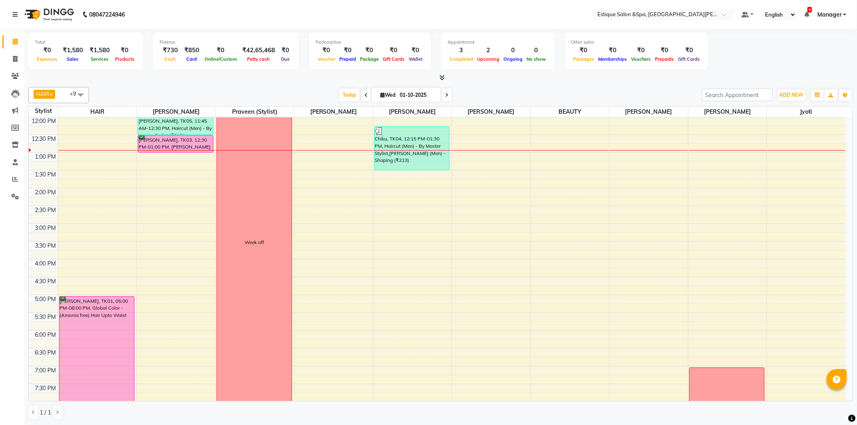
scroll to position [181, 0]
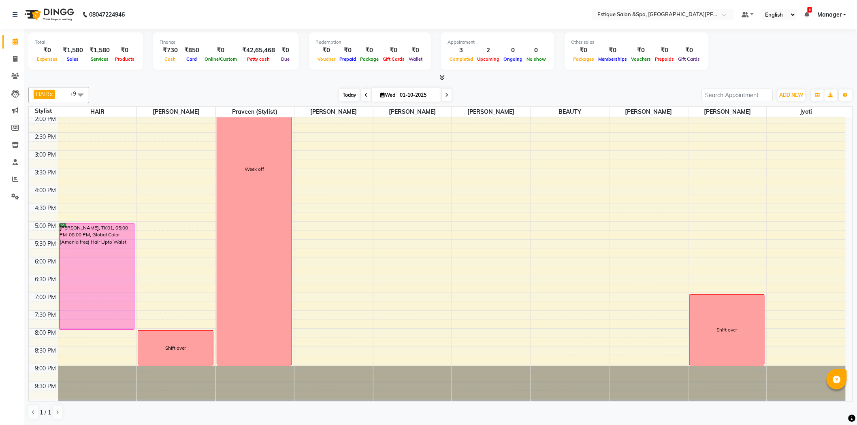
click at [346, 95] on span "Today" at bounding box center [349, 95] width 20 height 13
click at [324, 300] on div "9:00 AM 9:30 AM 10:00 AM 10:30 AM 11:00 AM 11:30 AM 12:00 PM 12:30 PM 1:00 PM 1…" at bounding box center [437, 168] width 817 height 463
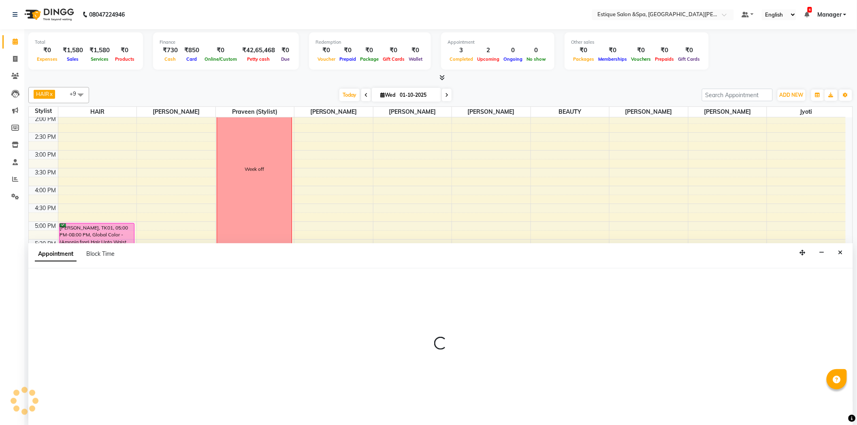
scroll to position [0, 0]
select select "80462"
select select "1140"
select select "tentative"
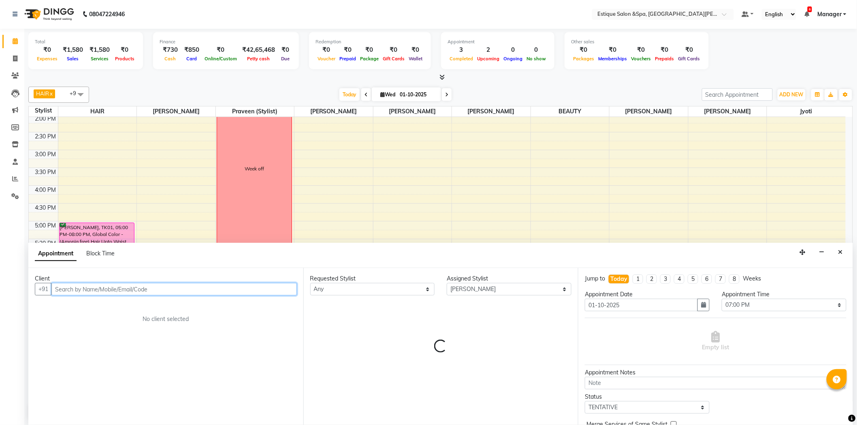
click at [84, 287] on input "text" at bounding box center [173, 289] width 245 height 13
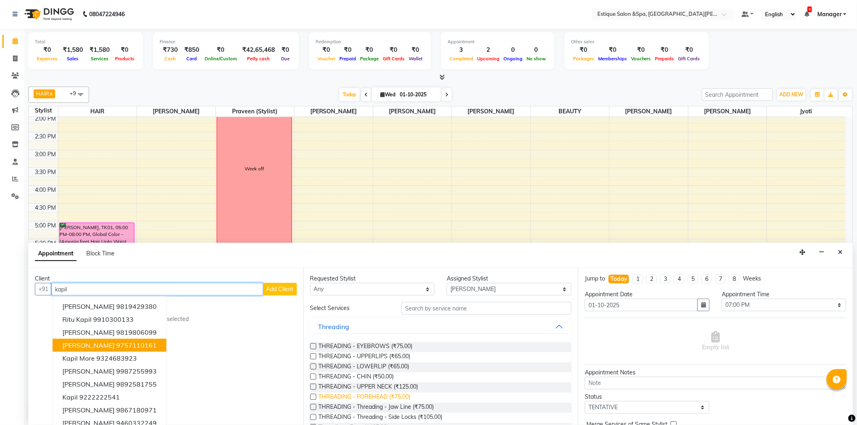
click at [102, 382] on span "[PERSON_NAME]" at bounding box center [88, 384] width 52 height 8
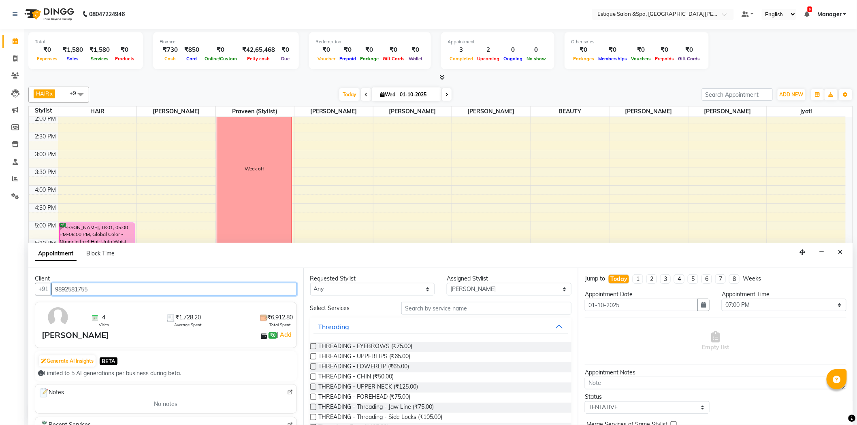
type input "9892581755"
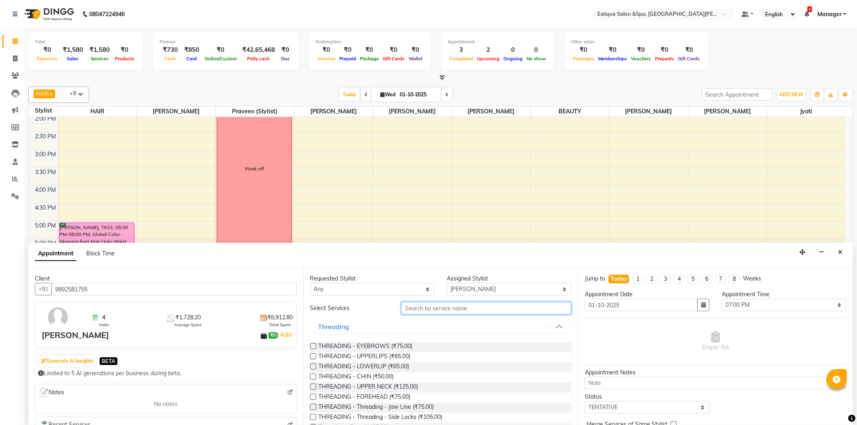
click at [479, 309] on input "text" at bounding box center [486, 308] width 170 height 13
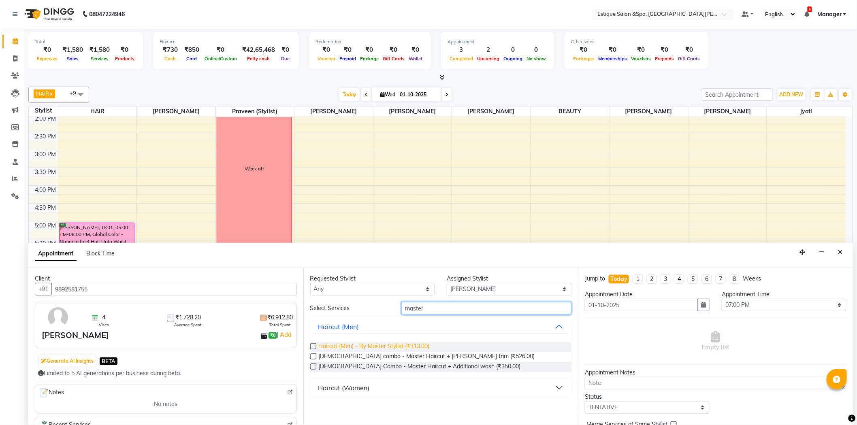
type input "master"
click at [402, 346] on span "Haircut (Men) - By Master Stylist (₹313.00)" at bounding box center [374, 347] width 111 height 10
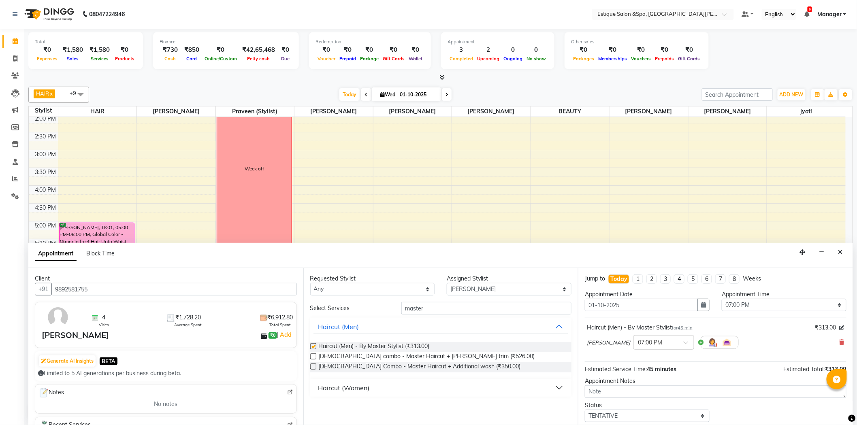
checkbox input "false"
click at [438, 310] on input "master" at bounding box center [486, 308] width 170 height 13
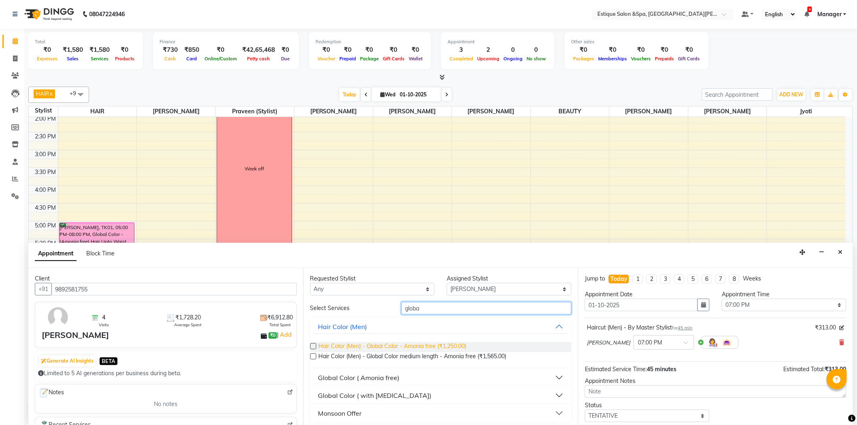
type input "globa"
click at [371, 346] on span "Hair Color (Men) - Global Color - Amonia free (₹1,250.00)" at bounding box center [393, 347] width 148 height 10
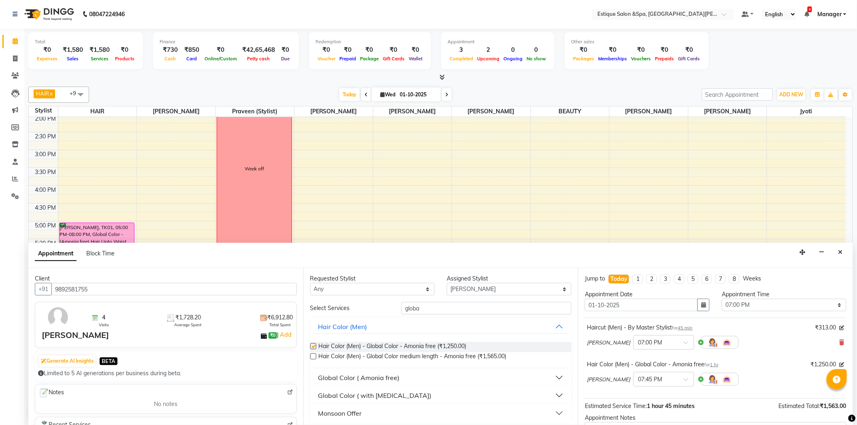
checkbox input "false"
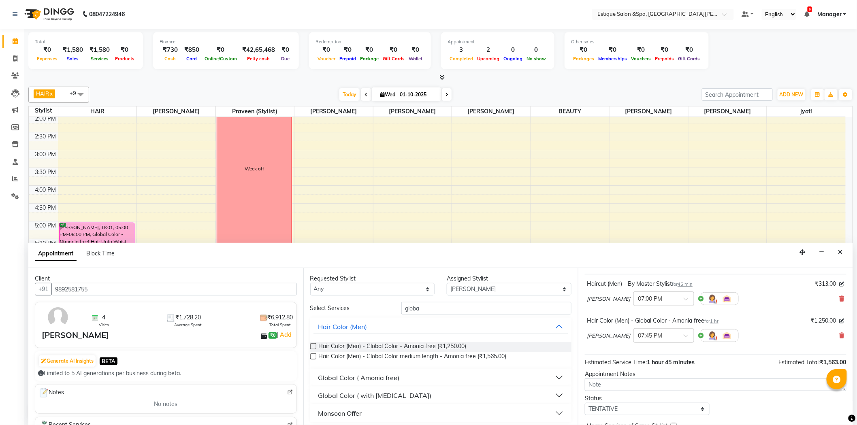
scroll to position [85, 0]
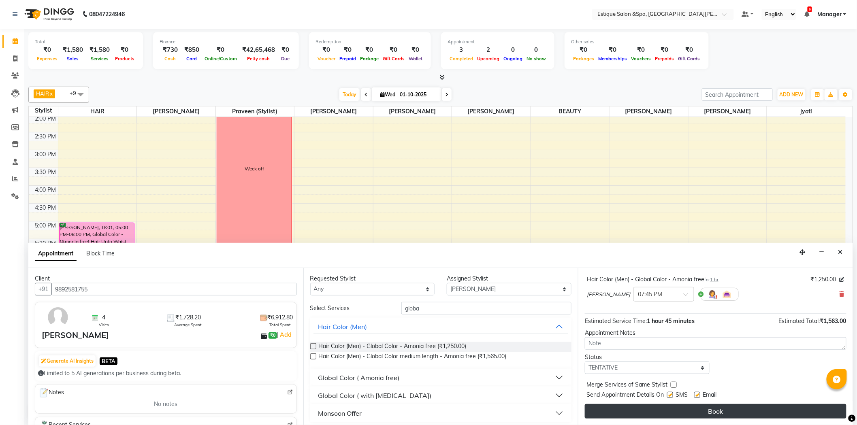
click at [655, 406] on button "Book" at bounding box center [716, 411] width 262 height 15
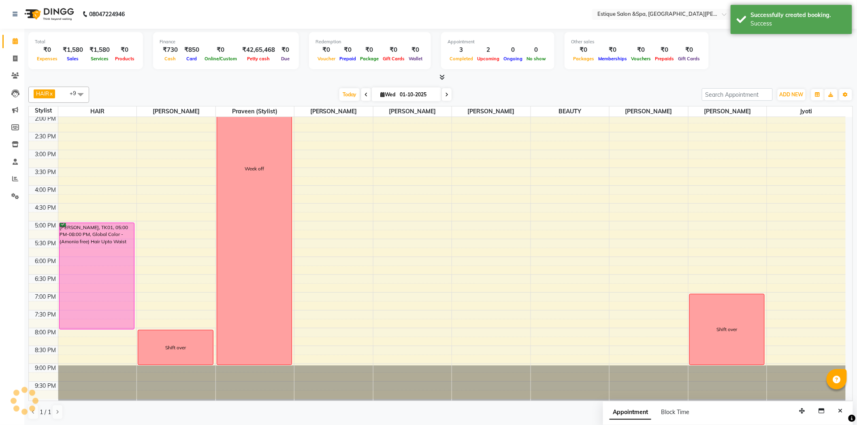
scroll to position [0, 0]
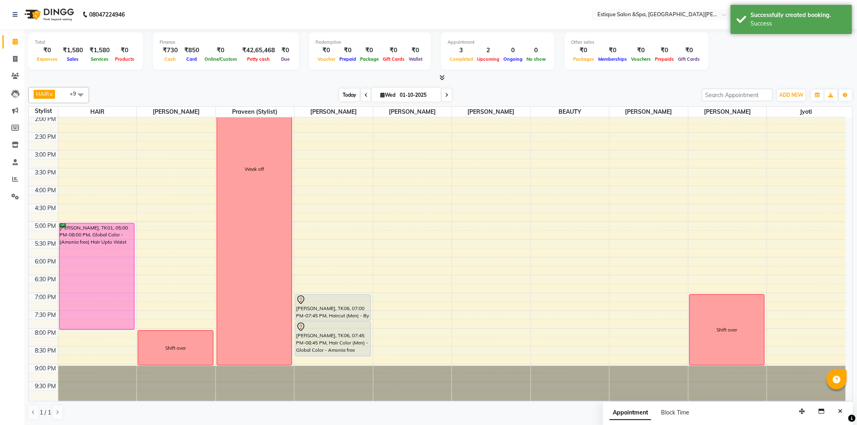
click at [345, 95] on span "Today" at bounding box center [349, 95] width 20 height 13
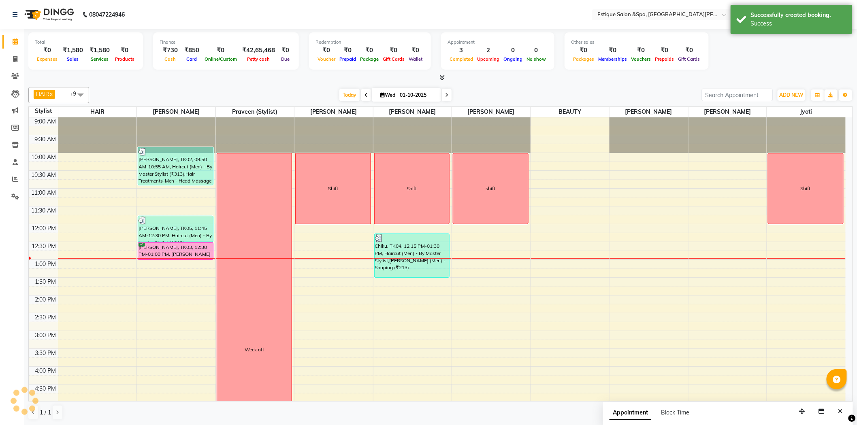
scroll to position [107, 0]
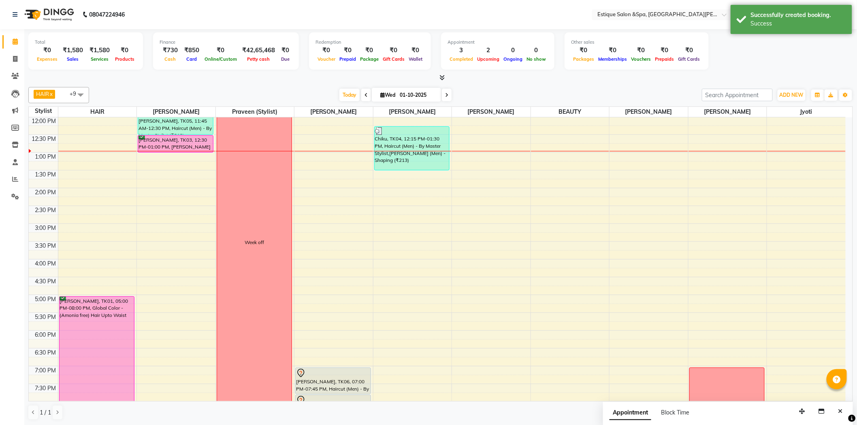
click at [171, 163] on div "9:00 AM 9:30 AM 10:00 AM 10:30 AM 11:00 AM 11:30 AM 12:00 PM 12:30 PM 1:00 PM 1…" at bounding box center [437, 241] width 817 height 463
select select "20112"
select select "tentative"
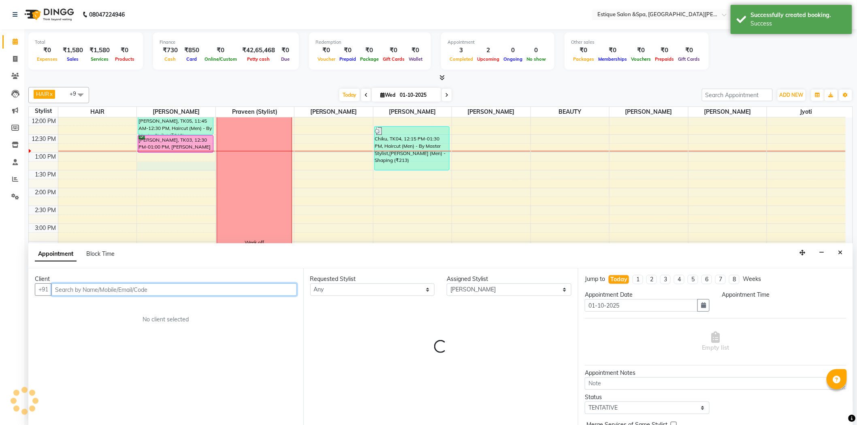
select select "795"
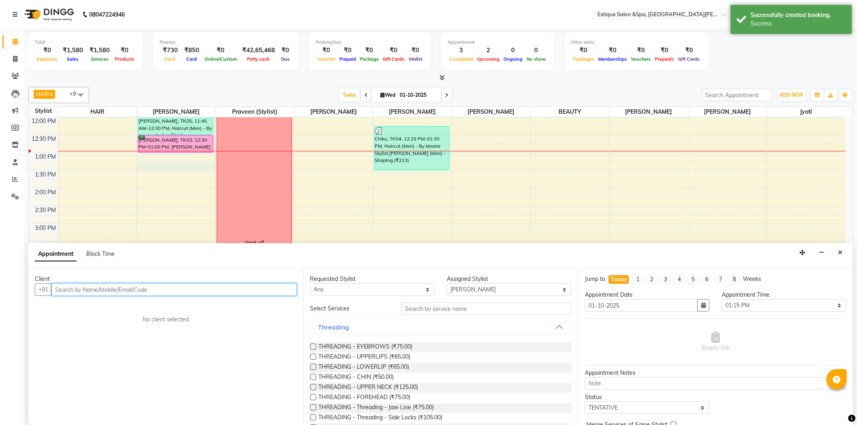
scroll to position [0, 0]
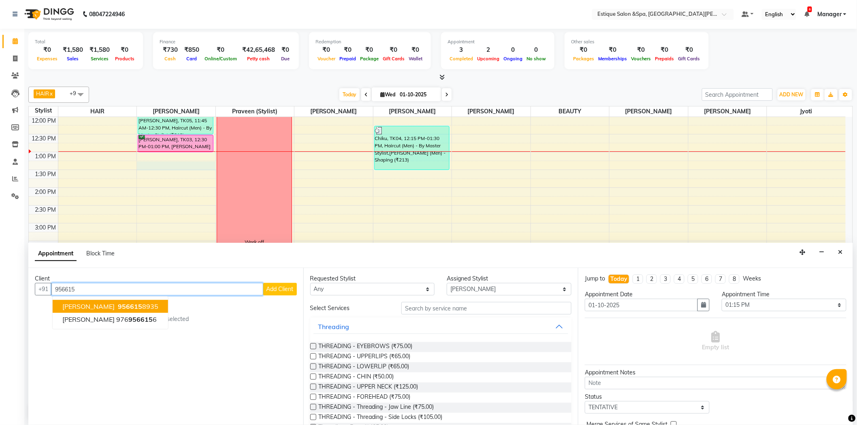
click at [149, 305] on ngb-highlight "956615 8935" at bounding box center [137, 306] width 42 height 8
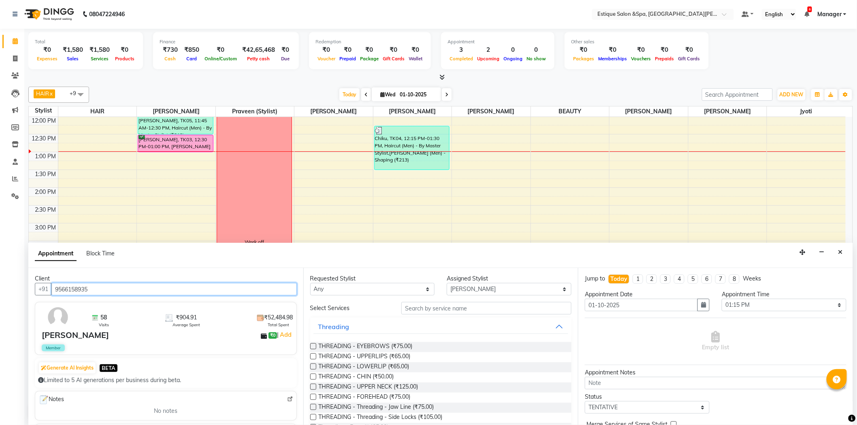
type input "9566158935"
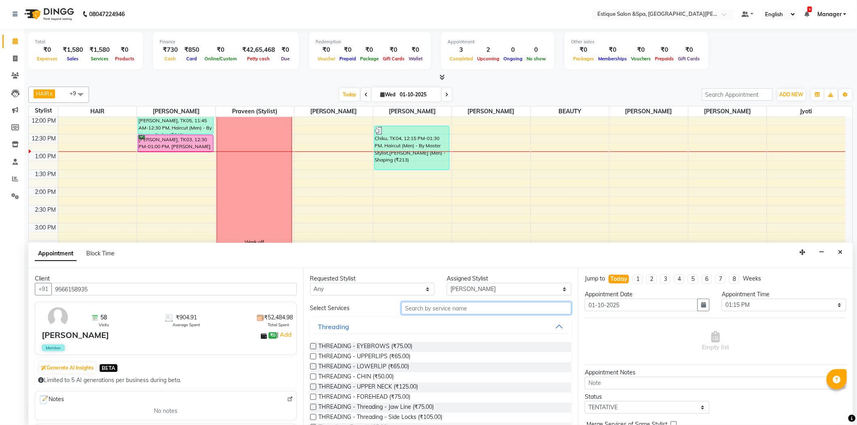
click at [449, 309] on input "text" at bounding box center [486, 308] width 170 height 13
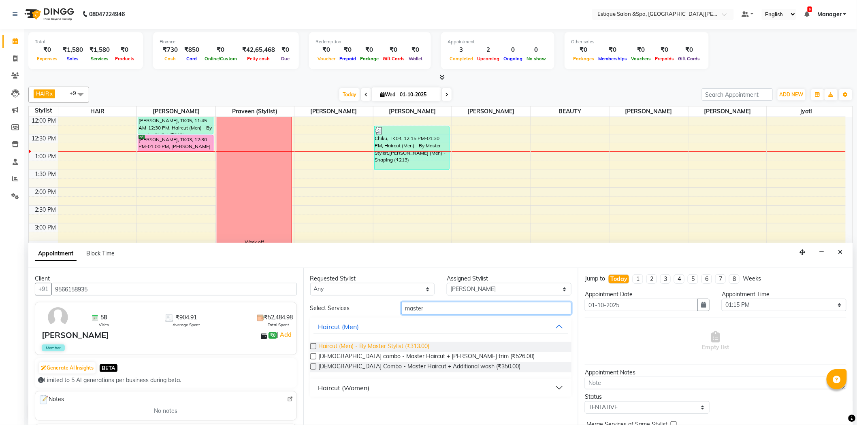
type input "master"
click at [396, 345] on span "Haircut (Men) - By Master Stylist (₹313.00)" at bounding box center [374, 347] width 111 height 10
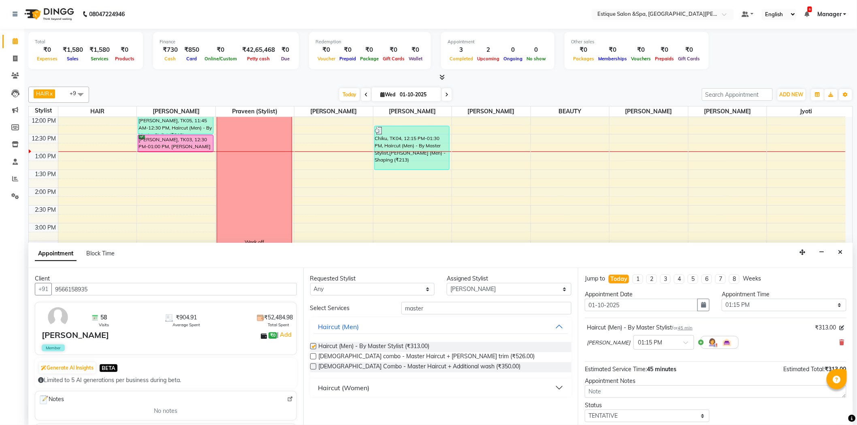
checkbox input "false"
click at [432, 309] on input "master" at bounding box center [486, 308] width 170 height 13
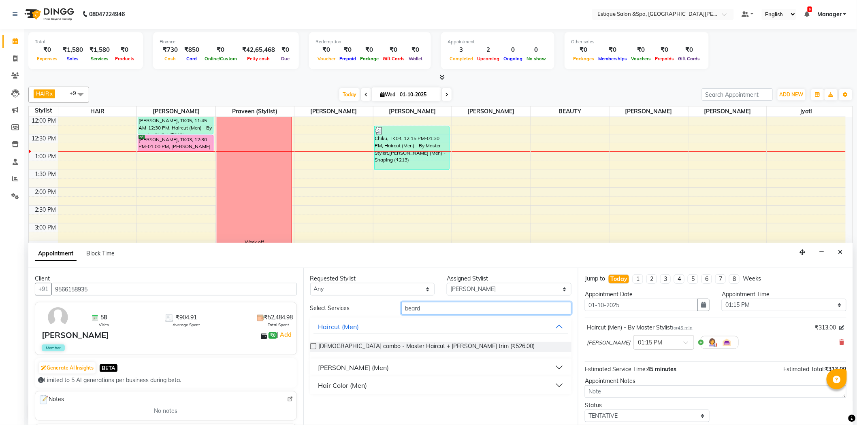
type input "beard"
click at [341, 367] on div "[PERSON_NAME] (Men)" at bounding box center [353, 368] width 71 height 10
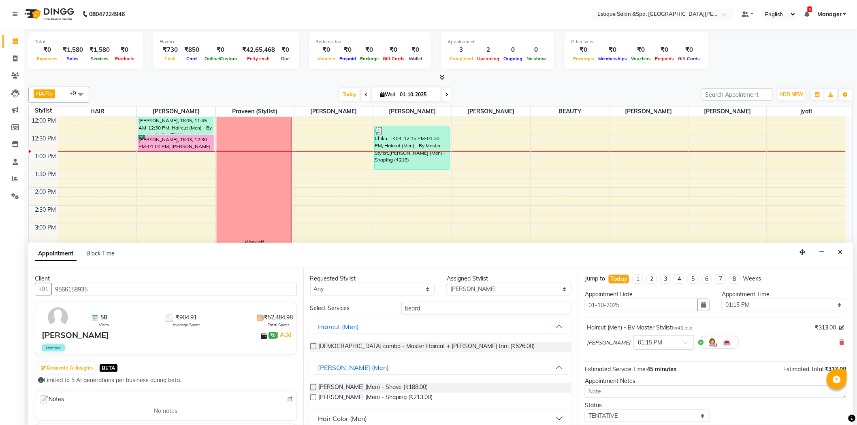
drag, startPoint x: 362, startPoint y: 398, endPoint x: 589, endPoint y: 406, distance: 226.9
click at [363, 398] on span "[PERSON_NAME] (Men) - Shaping (₹213.00)" at bounding box center [376, 398] width 114 height 10
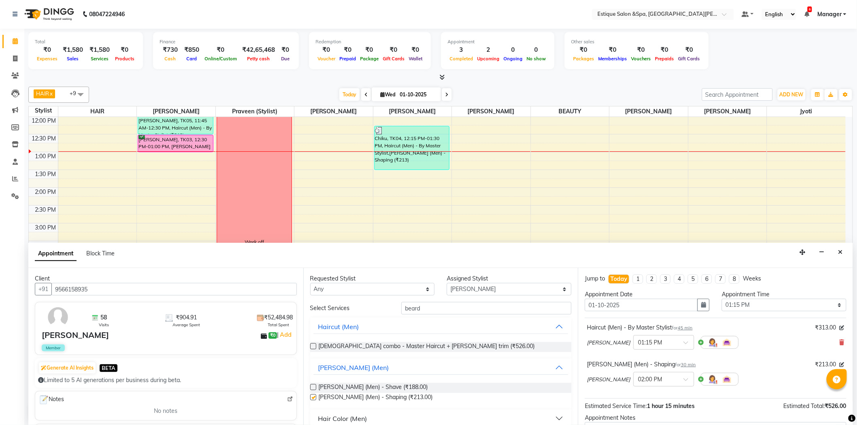
checkbox input "false"
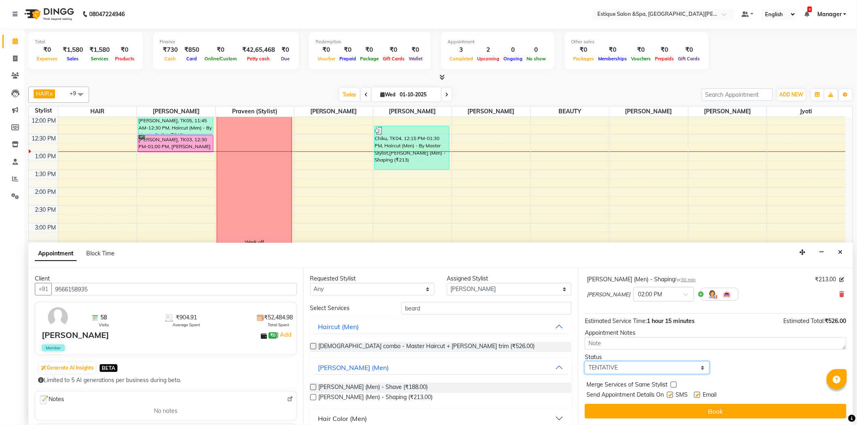
drag, startPoint x: 616, startPoint y: 371, endPoint x: 626, endPoint y: 366, distance: 11.1
click at [616, 371] on select "Select TENTATIVE CONFIRM CHECK-IN UPCOMING" at bounding box center [647, 368] width 125 height 13
select select "confirm booking"
click at [585, 362] on select "Select TENTATIVE CONFIRM CHECK-IN UPCOMING" at bounding box center [647, 368] width 125 height 13
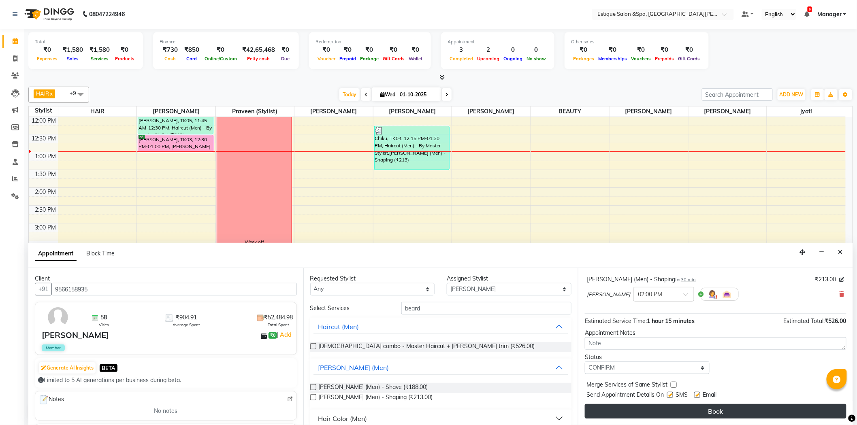
click at [622, 412] on button "Book" at bounding box center [716, 411] width 262 height 15
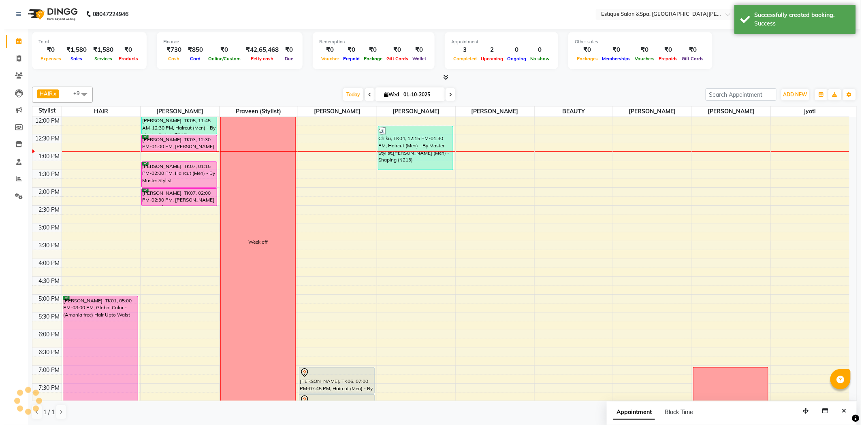
scroll to position [0, 0]
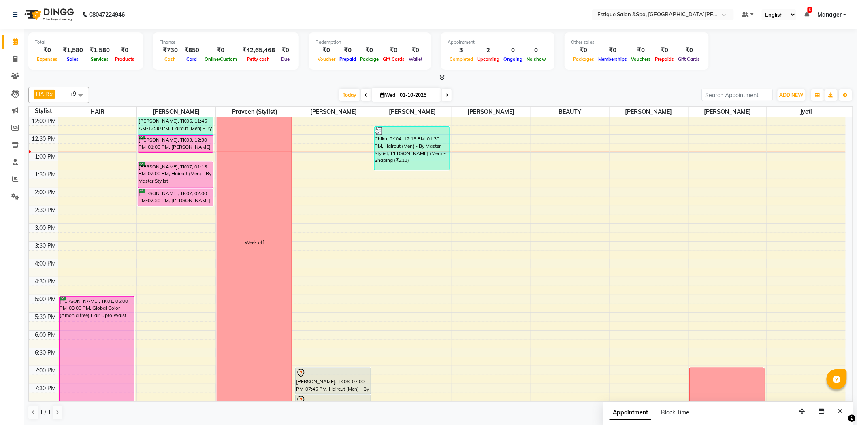
click at [756, 57] on div "Total ₹0 Expenses ₹1,580 Sales ₹1,580 Services ₹0 Products Finance ₹730 Cash ₹8…" at bounding box center [440, 52] width 824 height 40
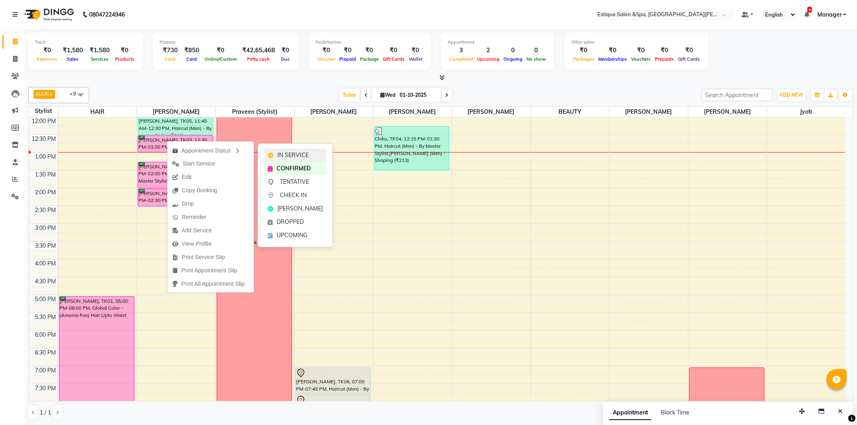
click at [287, 156] on span "IN SERVICE" at bounding box center [292, 155] width 31 height 9
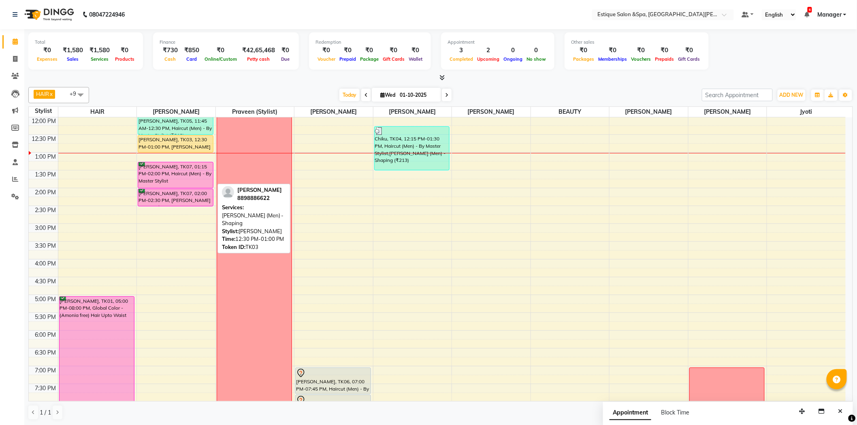
click at [166, 145] on div "[PERSON_NAME], TK03, 12:30 PM-01:00 PM, [PERSON_NAME] (Men) - Shaping" at bounding box center [175, 144] width 75 height 17
select select "1"
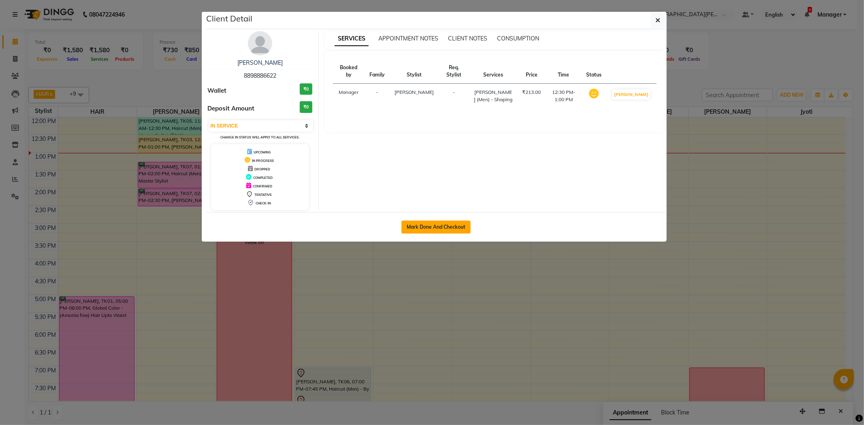
click at [420, 228] on button "Mark Done And Checkout" at bounding box center [435, 227] width 69 height 13
select select "service"
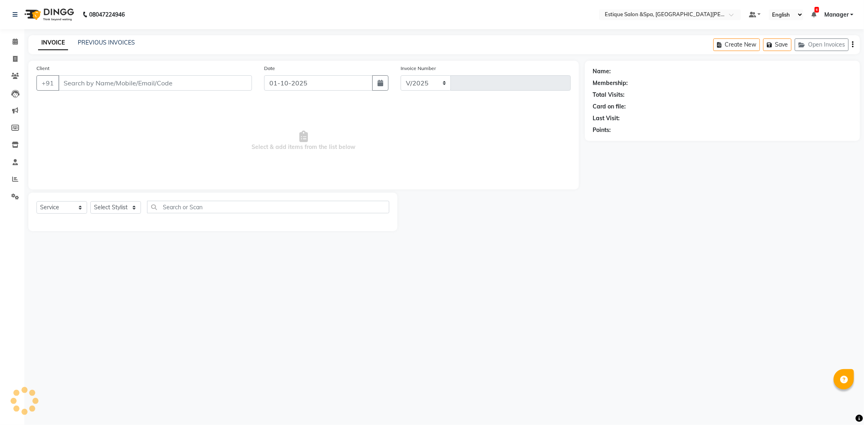
select select "3928"
type input "2863"
type input "8898886622"
select select "20112"
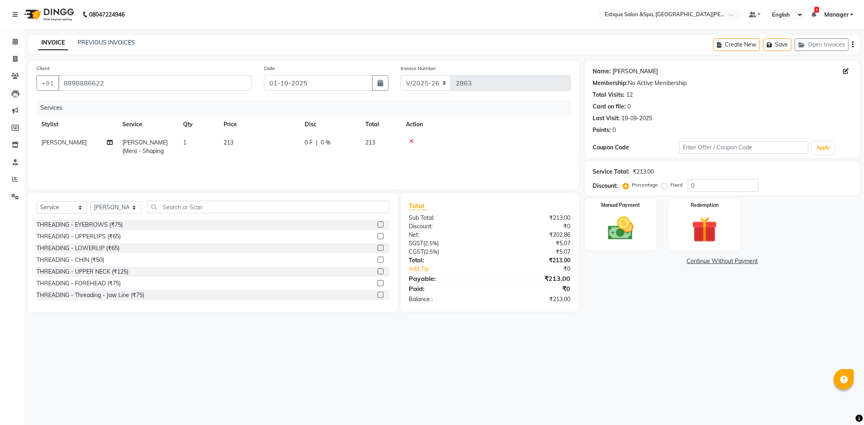
click at [632, 72] on link "[PERSON_NAME]" at bounding box center [635, 71] width 45 height 9
click at [688, 184] on input "0" at bounding box center [722, 185] width 71 height 13
type input "20"
click at [640, 323] on main "INVOICE PREVIOUS INVOICES Create New Save Open Invoices Client [PHONE_NUMBER] D…" at bounding box center [443, 179] width 839 height 289
click at [844, 73] on icon at bounding box center [846, 71] width 6 height 6
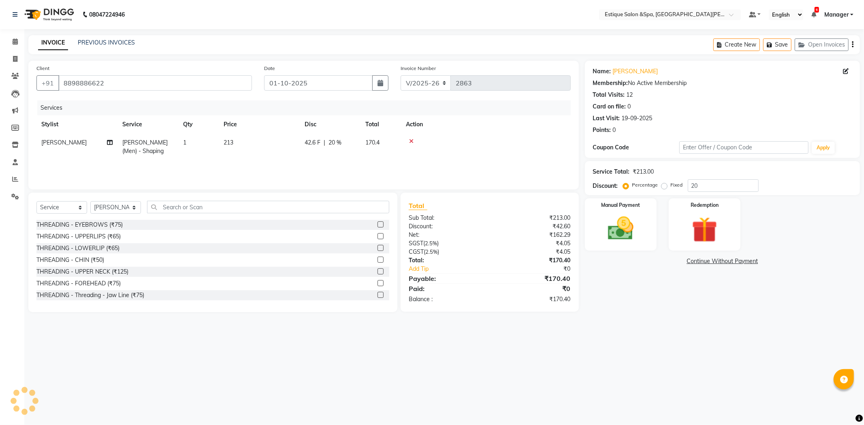
select select "24"
select select "07"
select select
select select "[DEMOGRAPHIC_DATA]"
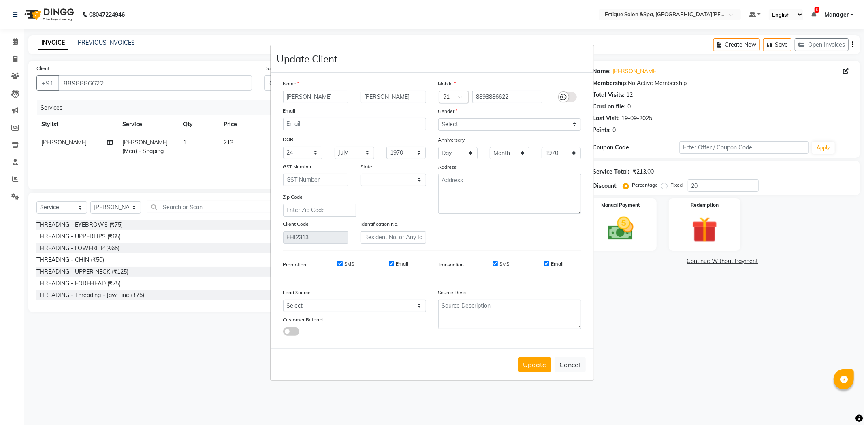
select select "22"
click at [572, 98] on label at bounding box center [567, 97] width 18 height 10
click at [0, 0] on input "checkbox" at bounding box center [0, 0] width 0 height 0
click at [569, 364] on button "Cancel" at bounding box center [569, 364] width 31 height 15
select select
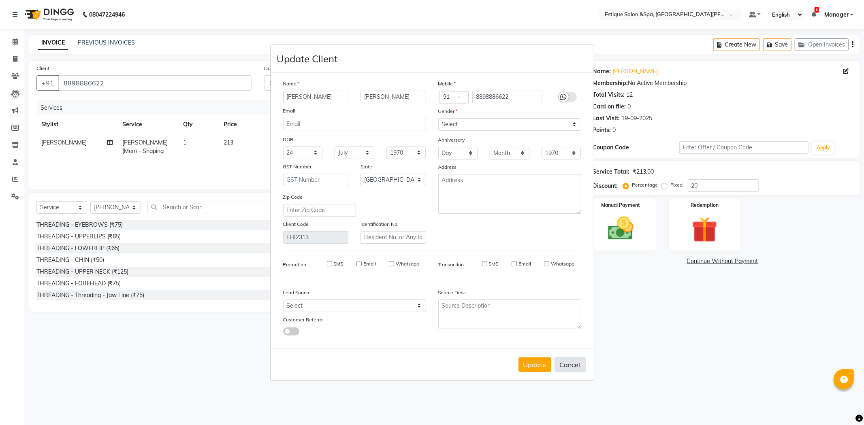
select select
select select "null"
select select
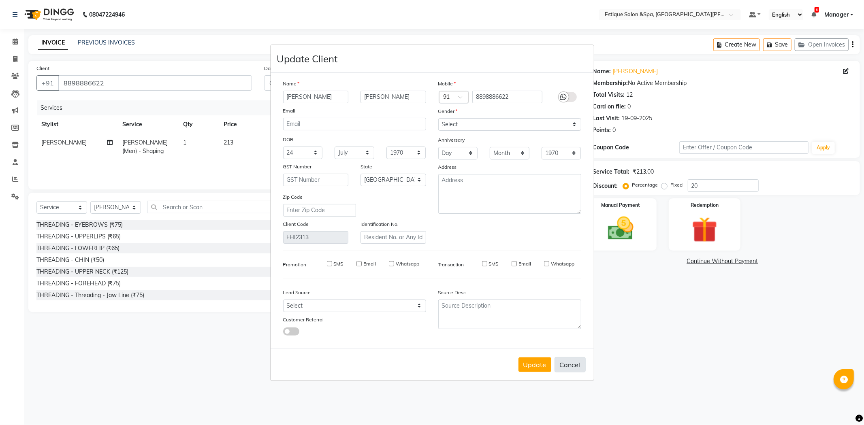
select select
checkbox input "false"
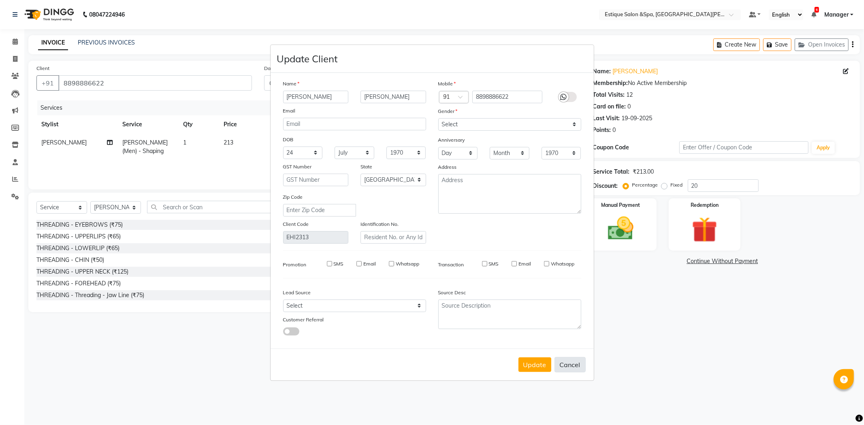
checkbox input "false"
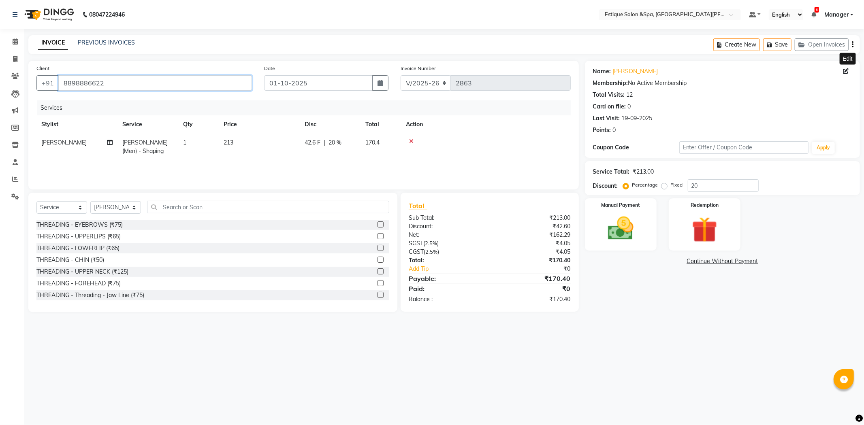
click at [82, 86] on input "8898886622" at bounding box center [155, 82] width 194 height 15
click at [787, 42] on button "Save" at bounding box center [777, 44] width 28 height 13
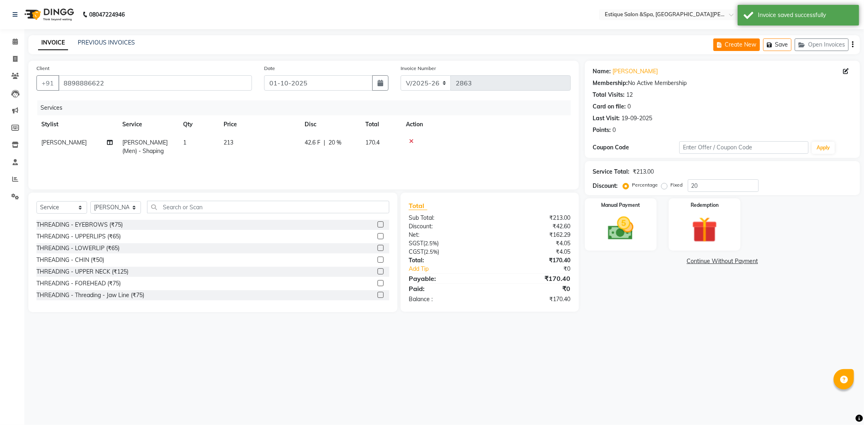
click at [733, 47] on button "Create New" at bounding box center [736, 44] width 47 height 13
select select "3928"
select select "service"
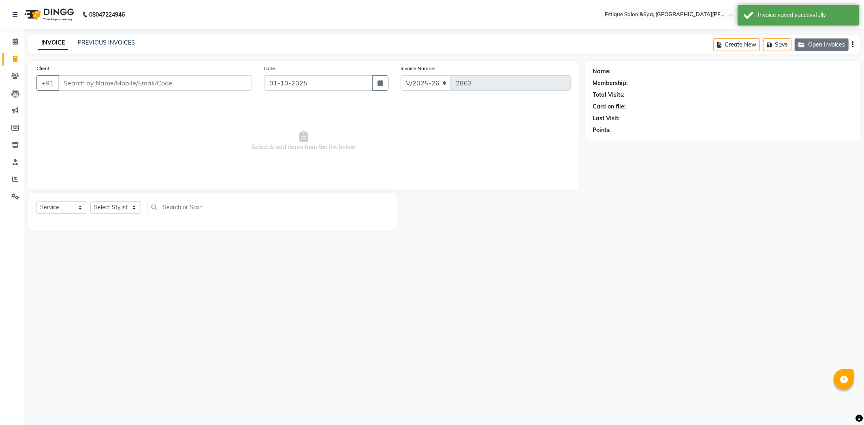
click at [834, 47] on button "Open Invoices" at bounding box center [821, 44] width 54 height 13
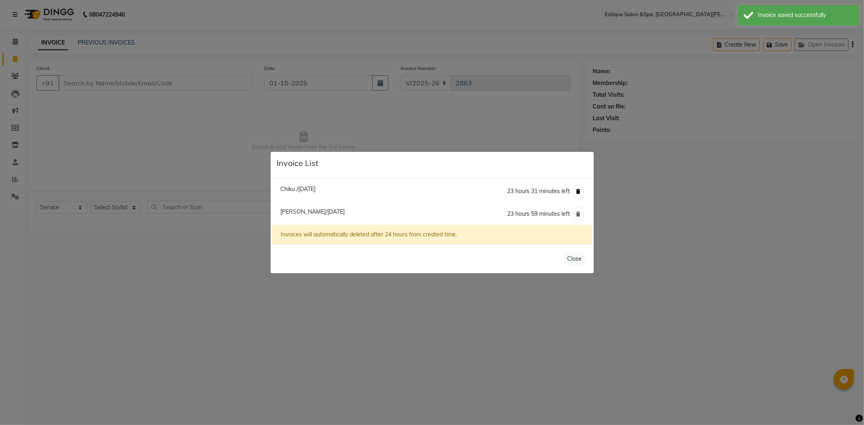
click at [578, 190] on icon at bounding box center [578, 191] width 4 height 5
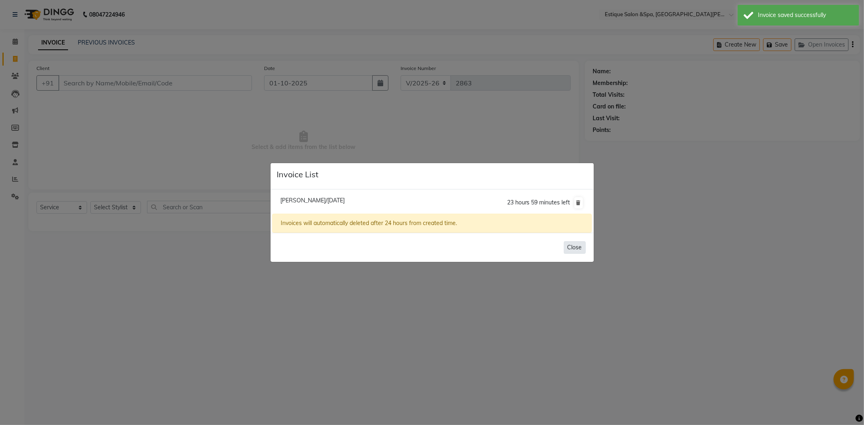
click at [572, 248] on button "Close" at bounding box center [575, 247] width 22 height 13
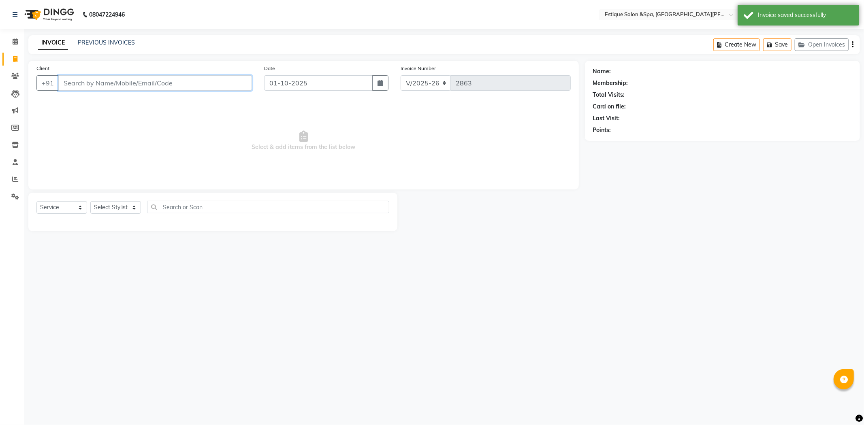
click at [100, 82] on input "Client" at bounding box center [155, 82] width 194 height 15
paste input "8898886622"
type input "8898886622"
click at [69, 207] on select "Select Service Product Membership Package Voucher Prepaid Gift Card" at bounding box center [61, 207] width 51 height 13
select select "membership"
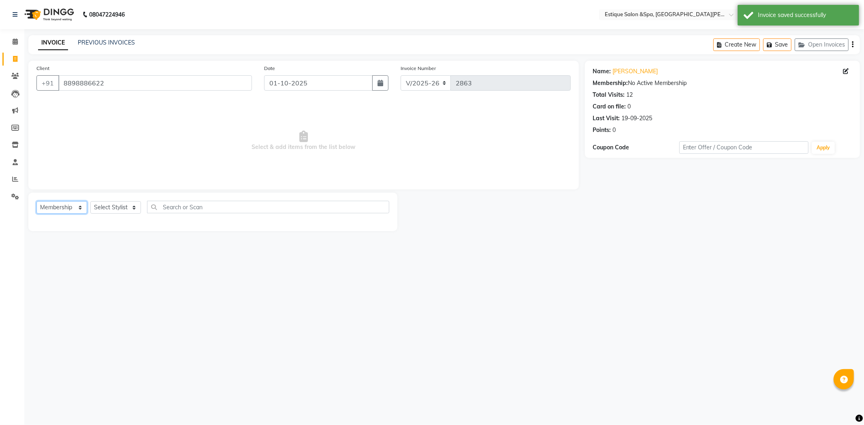
click at [36, 202] on select "Select Service Product Membership Package Voucher Prepaid Gift Card" at bounding box center [61, 207] width 51 height 13
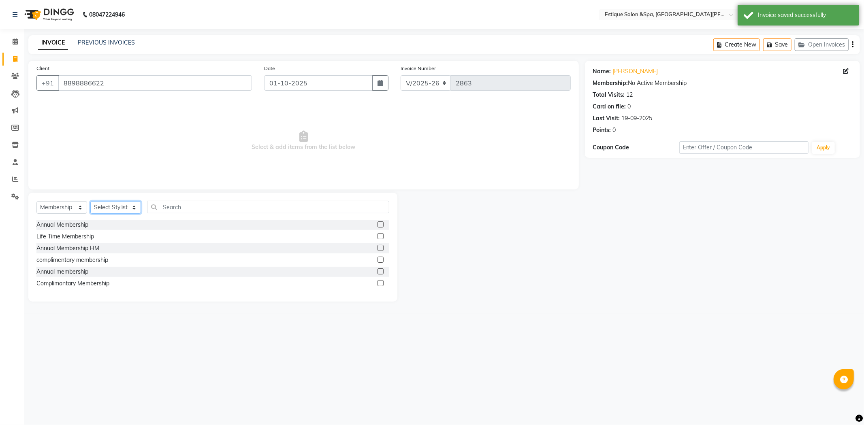
drag, startPoint x: 100, startPoint y: 213, endPoint x: 141, endPoint y: 203, distance: 42.0
click at [100, 213] on select "Select Stylist aaves Asmi BEAUTY [PERSON_NAME] HAIR [PERSON_NAME] [PERSON_NAME]…" at bounding box center [115, 207] width 51 height 13
select select "49635"
click at [90, 202] on select "Select Stylist aaves Asmi BEAUTY [PERSON_NAME] HAIR [PERSON_NAME] [PERSON_NAME]…" at bounding box center [115, 207] width 51 height 13
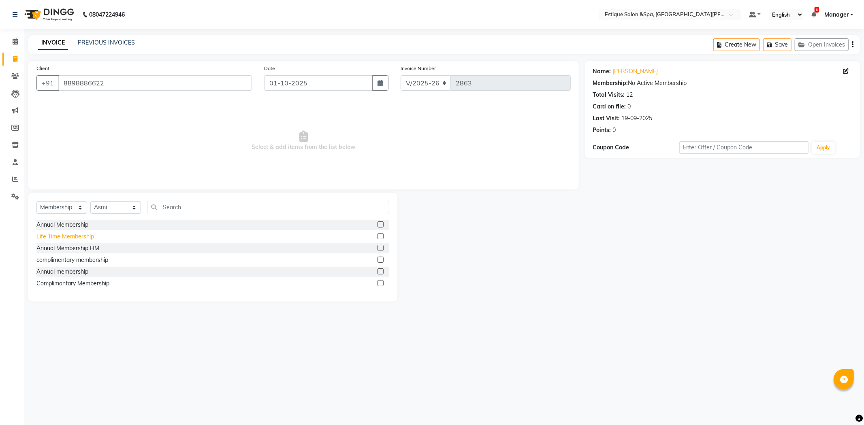
click at [53, 237] on div "Life Time Membership" at bounding box center [64, 236] width 57 height 9
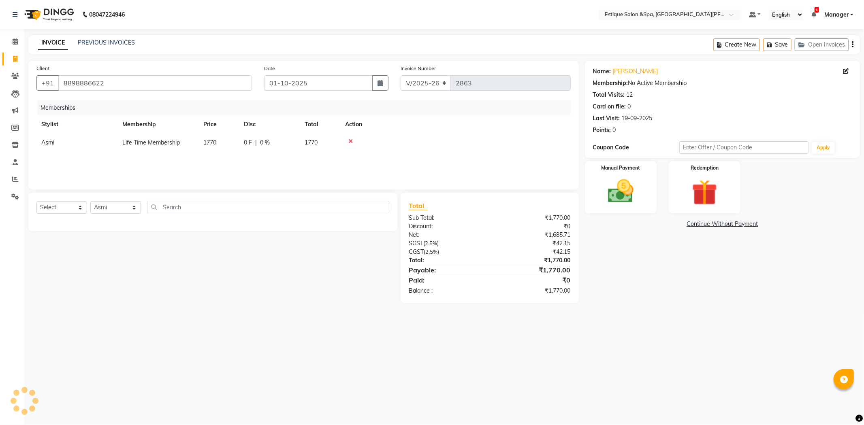
select select "select"
click at [614, 198] on img at bounding box center [620, 191] width 43 height 31
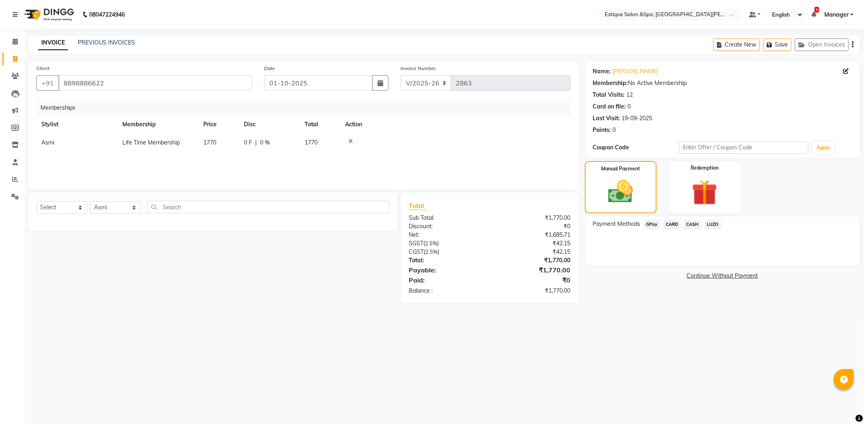
click at [651, 223] on span "GPay" at bounding box center [651, 224] width 17 height 9
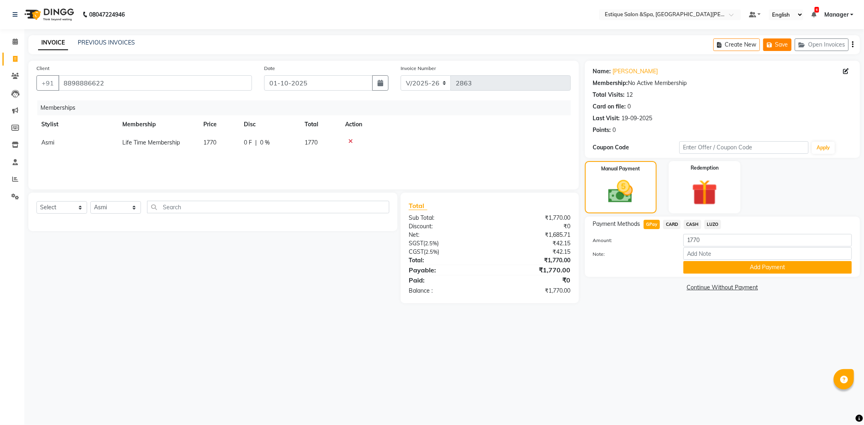
click at [774, 45] on icon "button" at bounding box center [770, 45] width 8 height 6
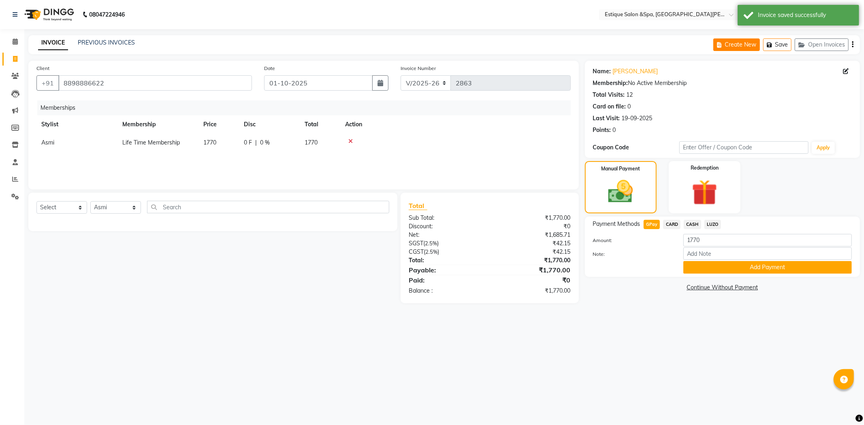
click at [737, 47] on button "Create New" at bounding box center [736, 44] width 47 height 13
select select "3928"
select select "service"
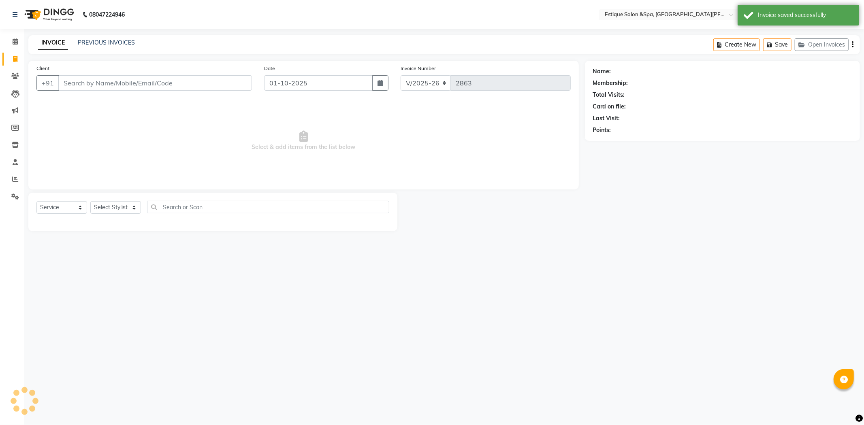
click at [102, 85] on input "Client" at bounding box center [155, 82] width 194 height 15
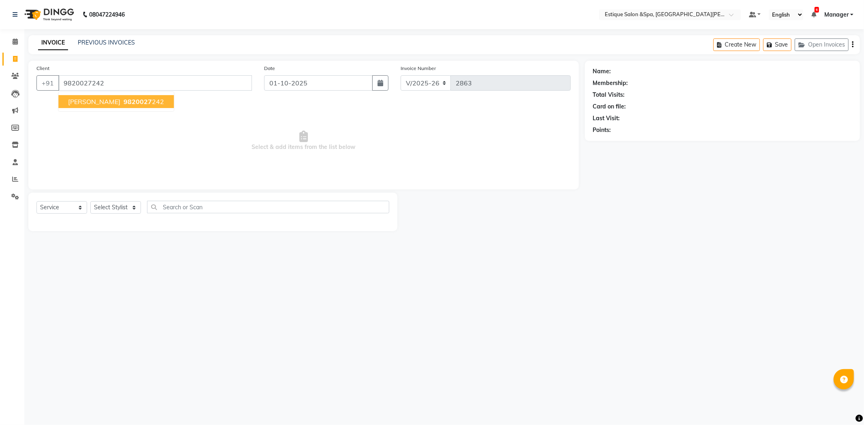
type input "9820027242"
click at [103, 102] on button "[PERSON_NAME] 9820027 242" at bounding box center [115, 101] width 115 height 13
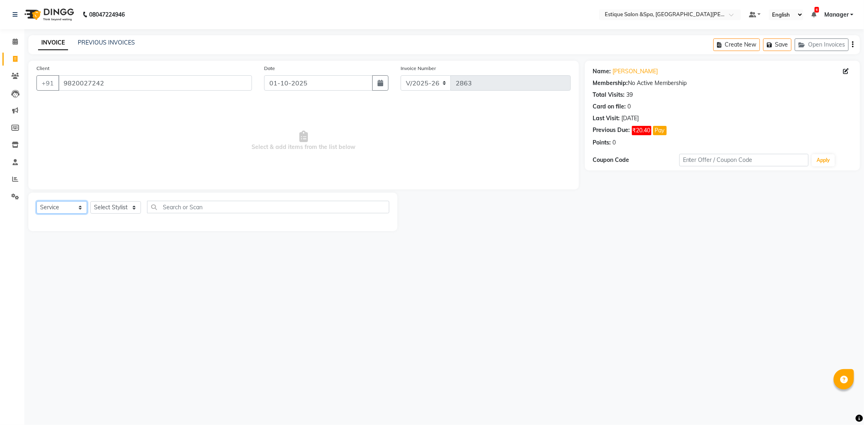
click at [66, 209] on select "Select Service Product Membership Package Voucher Prepaid Gift Card" at bounding box center [61, 207] width 51 height 13
select select "membership"
click at [36, 202] on select "Select Service Product Membership Package Voucher Prepaid Gift Card" at bounding box center [61, 207] width 51 height 13
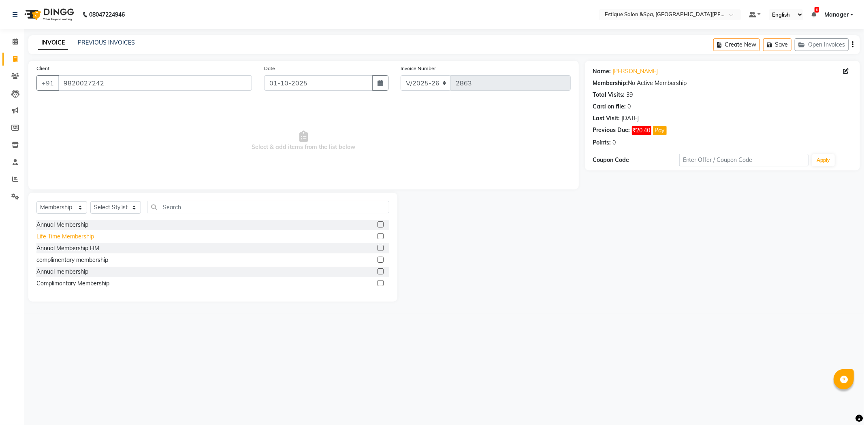
click at [58, 237] on div "Life Time Membership" at bounding box center [64, 236] width 57 height 9
checkbox input "false"
click at [124, 207] on select "Select Stylist aaves Asmi BEAUTY [PERSON_NAME] HAIR [PERSON_NAME] [PERSON_NAME]…" at bounding box center [115, 207] width 51 height 13
select select "44389"
click at [90, 202] on select "Select Stylist aaves Asmi BEAUTY [PERSON_NAME] HAIR [PERSON_NAME] [PERSON_NAME]…" at bounding box center [115, 207] width 51 height 13
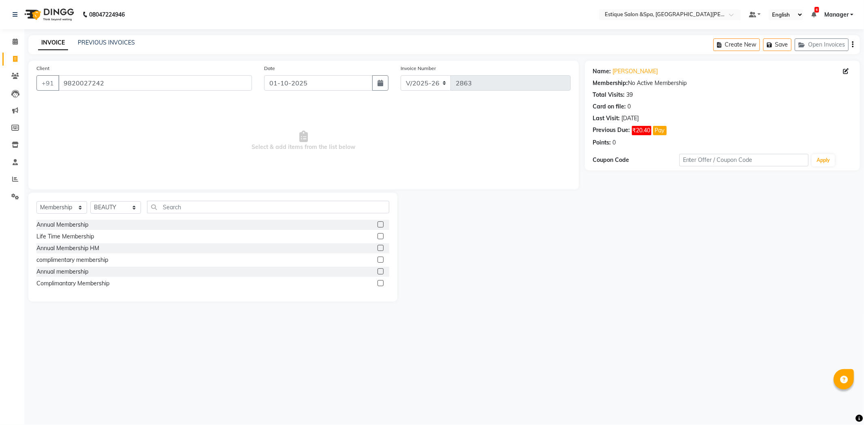
drag, startPoint x: 55, startPoint y: 236, endPoint x: 223, endPoint y: 152, distance: 187.6
click at [56, 235] on div "Life Time Membership" at bounding box center [64, 236] width 57 height 9
select select "select"
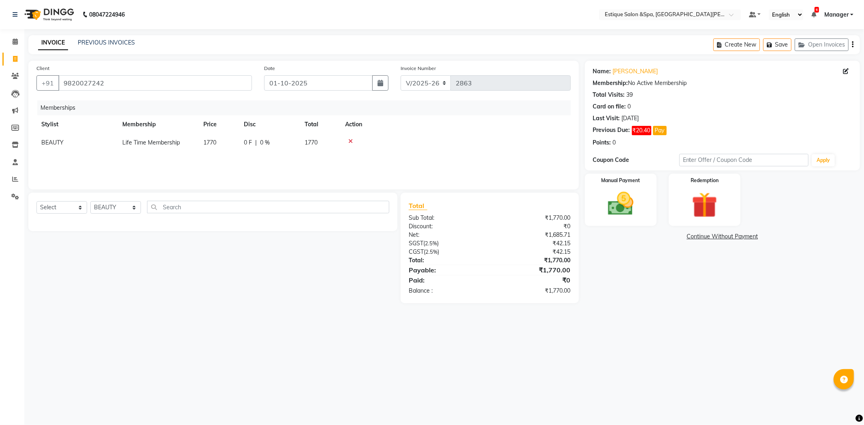
click at [322, 145] on td "1770" at bounding box center [320, 143] width 40 height 18
select select "44389"
click at [300, 144] on input "0" at bounding box center [309, 144] width 24 height 13
type input "100"
click at [676, 287] on main "INVOICE PREVIOUS INVOICES Create New Save Open Invoices Client [PHONE_NUMBER] D…" at bounding box center [443, 175] width 839 height 280
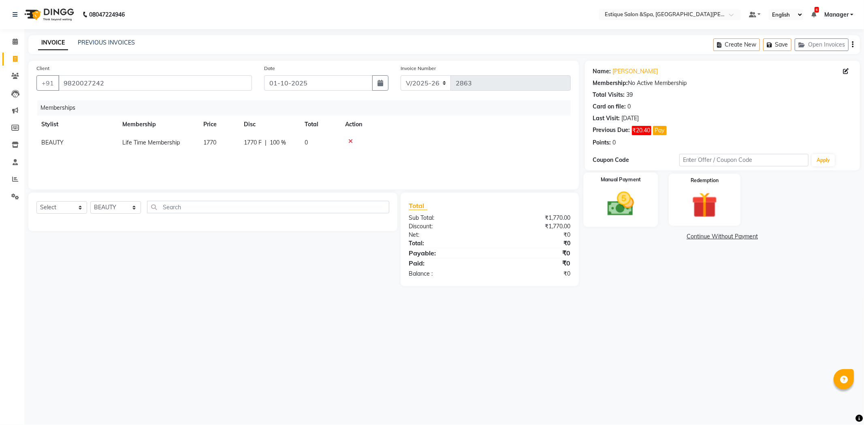
click at [623, 208] on img at bounding box center [620, 204] width 43 height 31
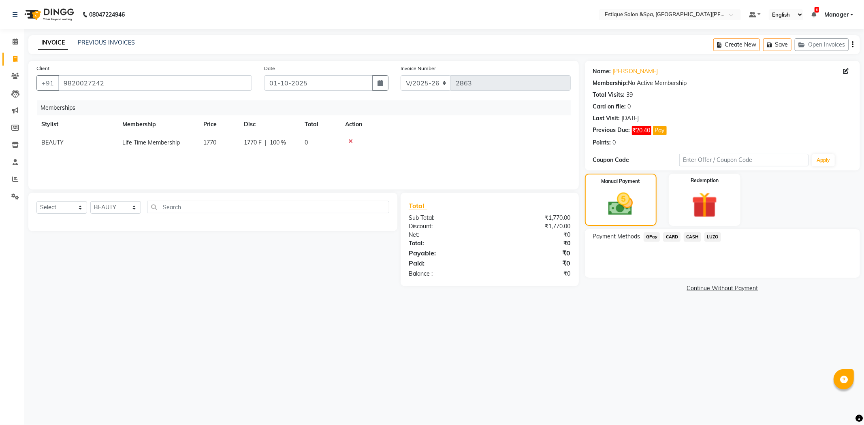
click at [649, 235] on span "GPay" at bounding box center [651, 236] width 17 height 9
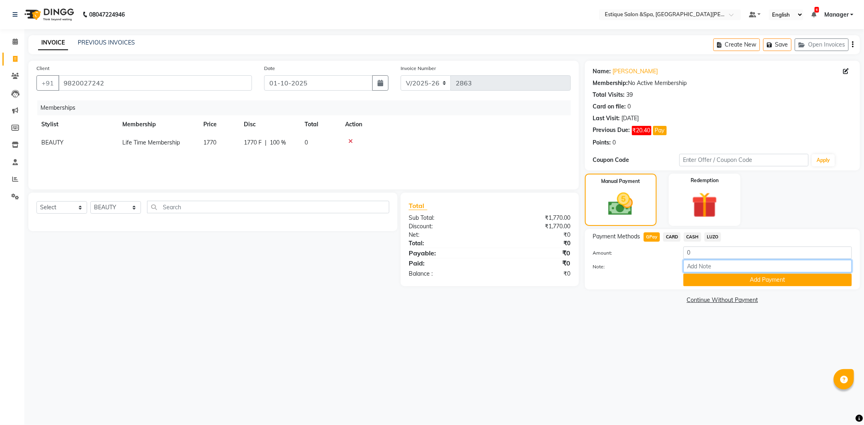
drag, startPoint x: 706, startPoint y: 265, endPoint x: 721, endPoint y: 268, distance: 15.6
click at [706, 265] on input "Note:" at bounding box center [767, 266] width 168 height 13
drag, startPoint x: 726, startPoint y: 266, endPoint x: 845, endPoint y: 270, distance: 119.1
click at [863, 274] on div "Name: [PERSON_NAME] Membership: No Active Membership Total Visits: 39 Card on f…" at bounding box center [725, 183] width 281 height 245
type input "add on mem of [PERSON_NAME] son"
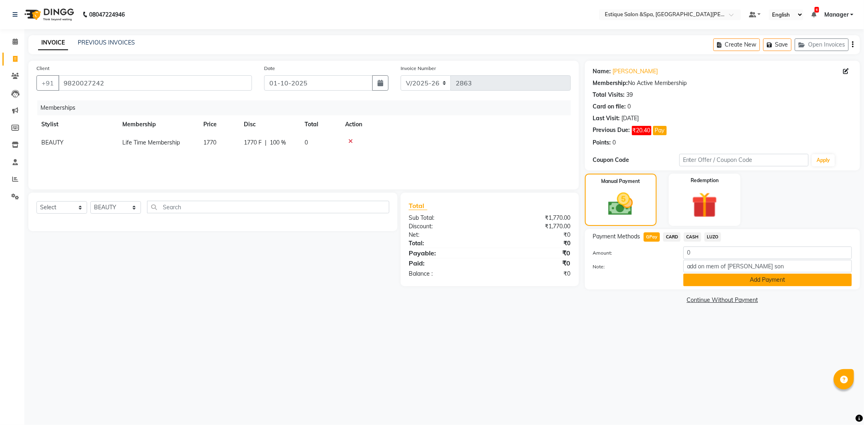
click at [773, 284] on button "Add Payment" at bounding box center [767, 280] width 168 height 13
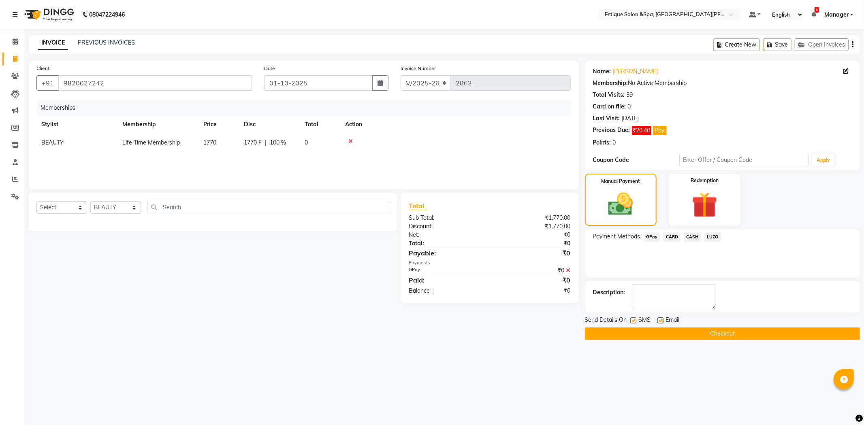
click at [631, 319] on label at bounding box center [633, 320] width 6 height 6
click at [631, 319] on input "checkbox" at bounding box center [632, 320] width 5 height 5
checkbox input "false"
click at [659, 321] on label at bounding box center [660, 320] width 6 height 6
click at [659, 321] on input "checkbox" at bounding box center [659, 320] width 5 height 5
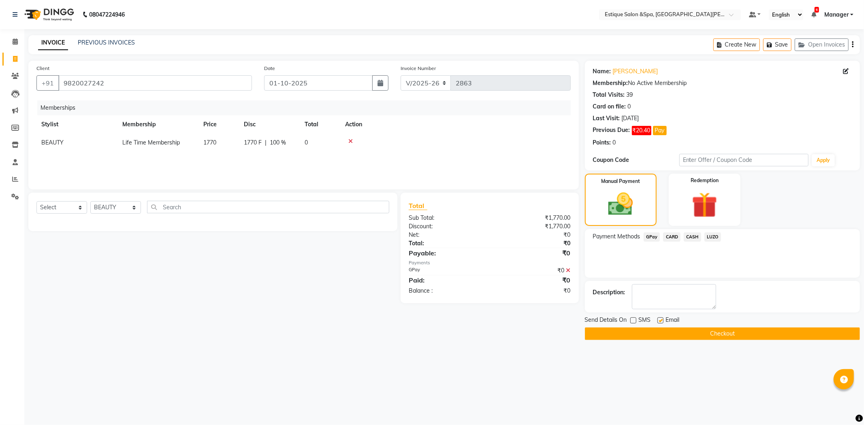
checkbox input "false"
click at [662, 332] on button "Checkout" at bounding box center [722, 334] width 275 height 13
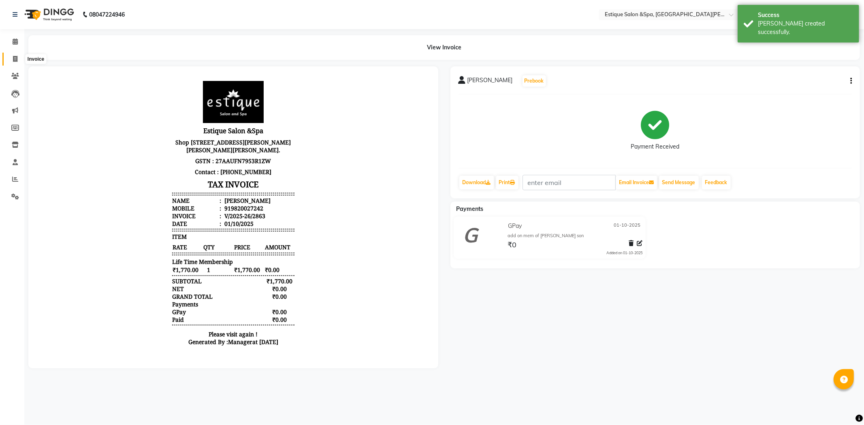
click at [14, 58] on icon at bounding box center [15, 59] width 4 height 6
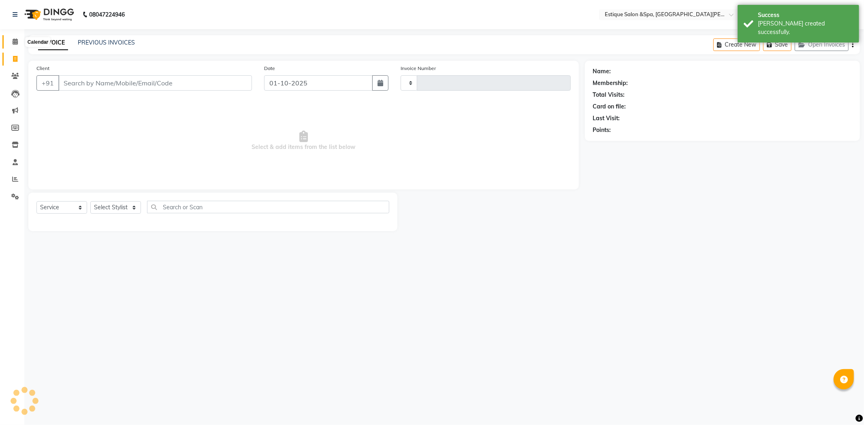
click at [13, 43] on icon at bounding box center [15, 41] width 5 height 6
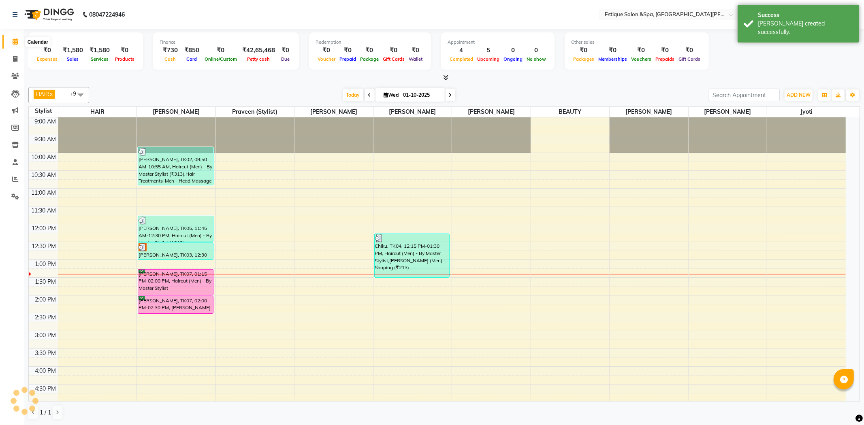
drag, startPoint x: 14, startPoint y: 41, endPoint x: 43, endPoint y: 54, distance: 31.5
click at [14, 41] on icon at bounding box center [15, 41] width 5 height 6
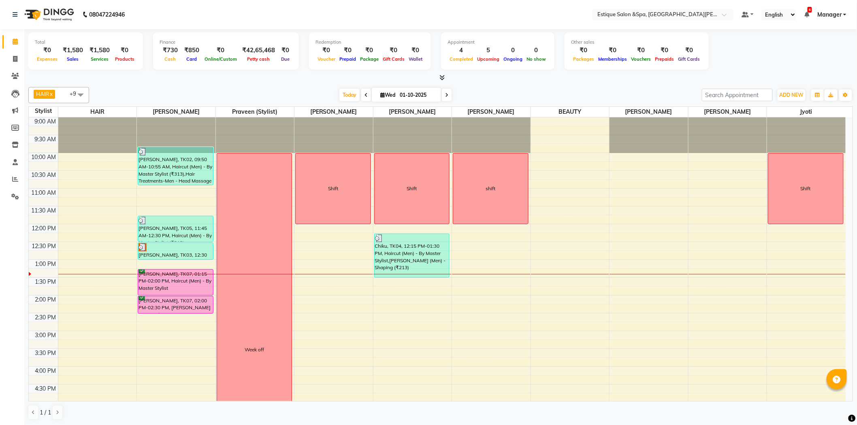
click at [22, 69] on li "Clients" at bounding box center [12, 76] width 24 height 17
click at [11, 45] on span at bounding box center [15, 41] width 14 height 9
click at [17, 40] on icon at bounding box center [15, 41] width 5 height 6
click at [17, 57] on icon at bounding box center [15, 59] width 4 height 6
select select "service"
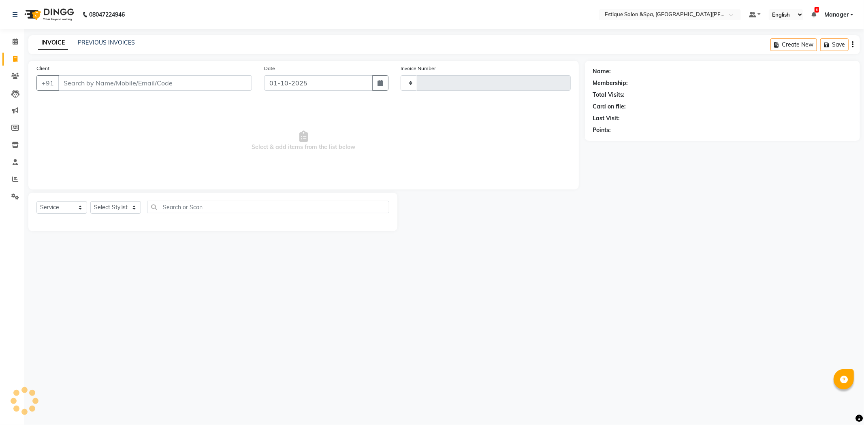
type input "2864"
select select "3928"
click at [823, 42] on button "Open Invoices" at bounding box center [821, 44] width 54 height 13
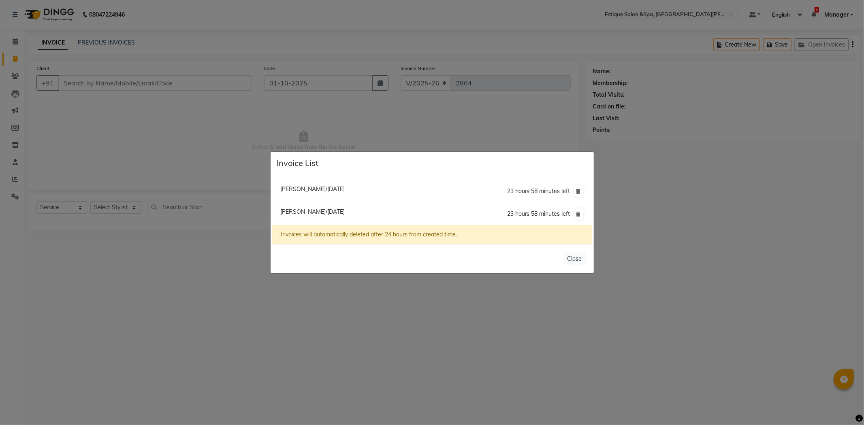
click at [302, 187] on span "[PERSON_NAME]/[DATE]" at bounding box center [312, 188] width 64 height 7
type input "8898886622"
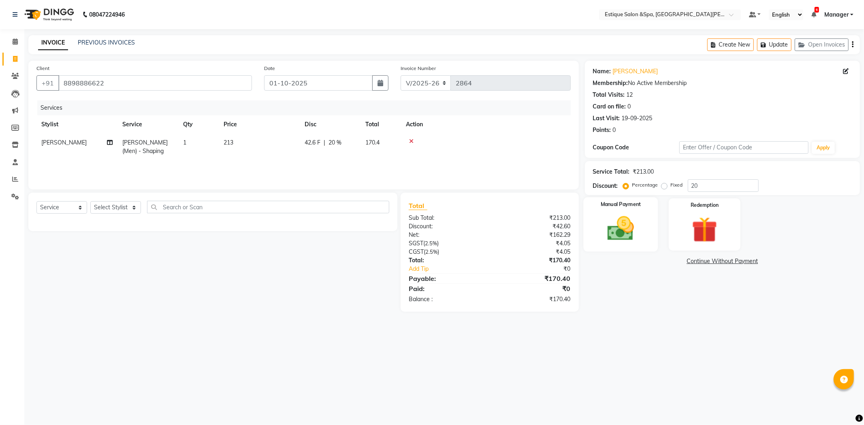
click at [631, 225] on img at bounding box center [620, 228] width 43 height 31
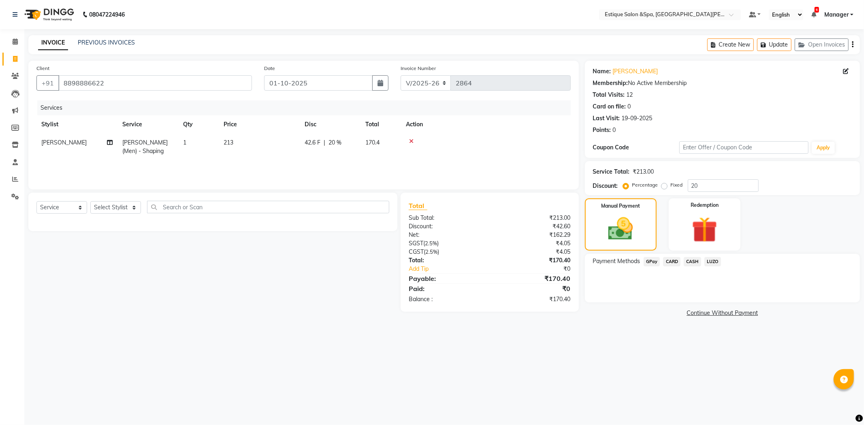
click at [648, 261] on span "GPay" at bounding box center [651, 261] width 17 height 9
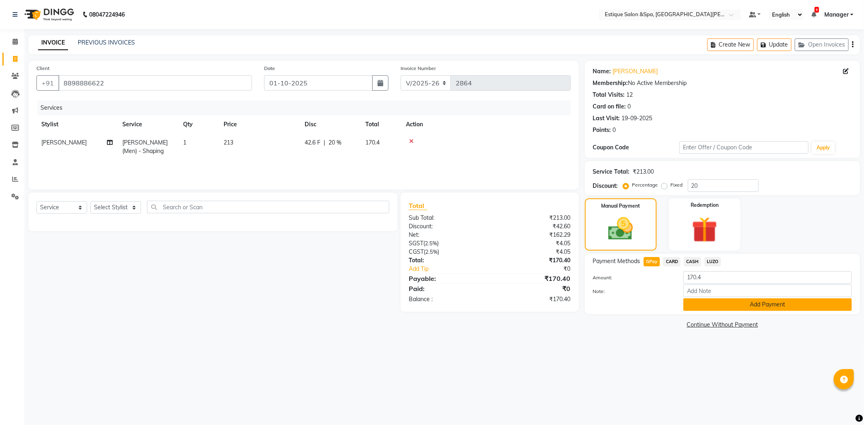
click at [694, 302] on button "Add Payment" at bounding box center [767, 304] width 168 height 13
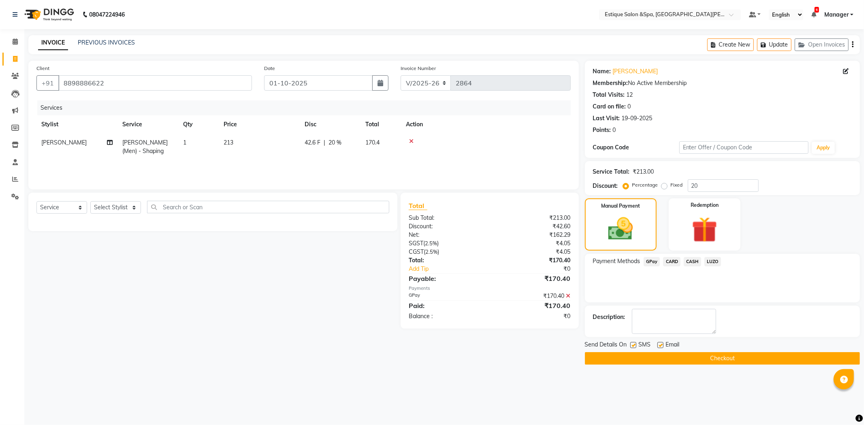
click at [695, 357] on button "Checkout" at bounding box center [722, 358] width 275 height 13
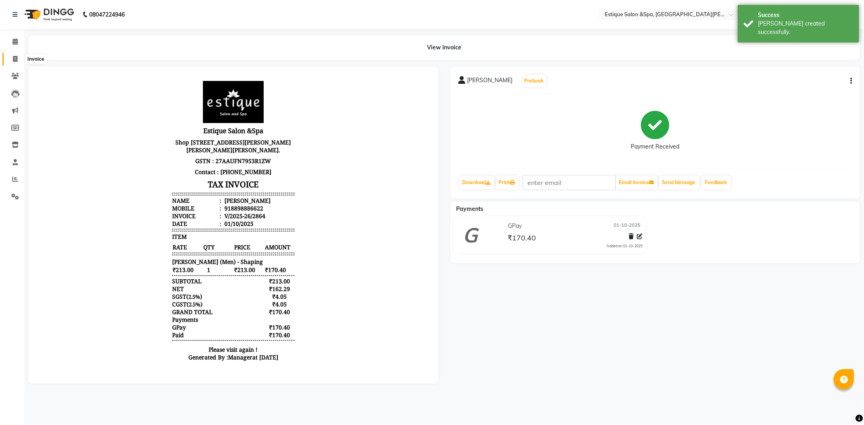
click at [16, 57] on icon at bounding box center [15, 59] width 4 height 6
select select "3928"
select select "service"
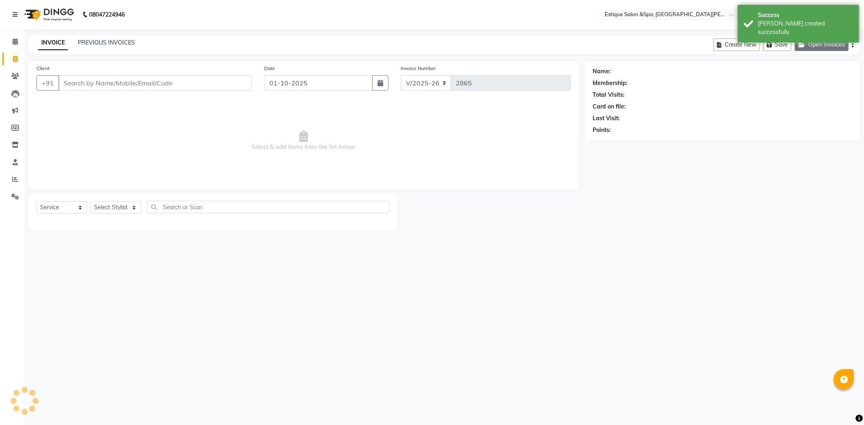
click at [828, 46] on button "Open Invoices" at bounding box center [821, 44] width 54 height 13
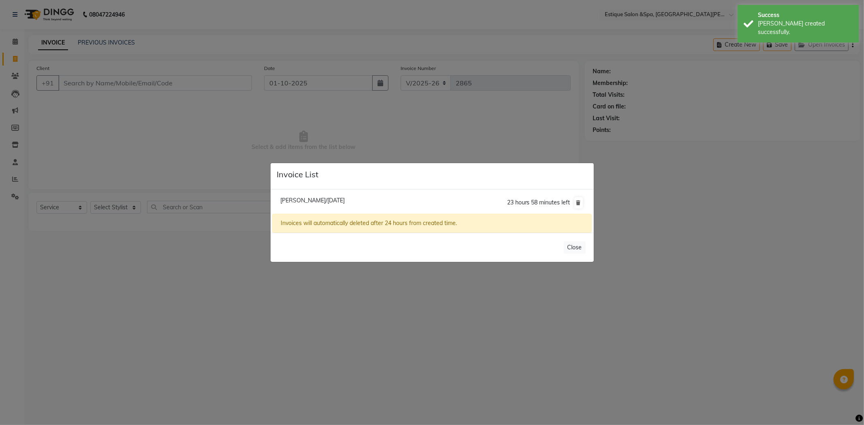
click at [296, 199] on span "[PERSON_NAME]/[DATE]" at bounding box center [312, 200] width 64 height 7
type input "8898886622"
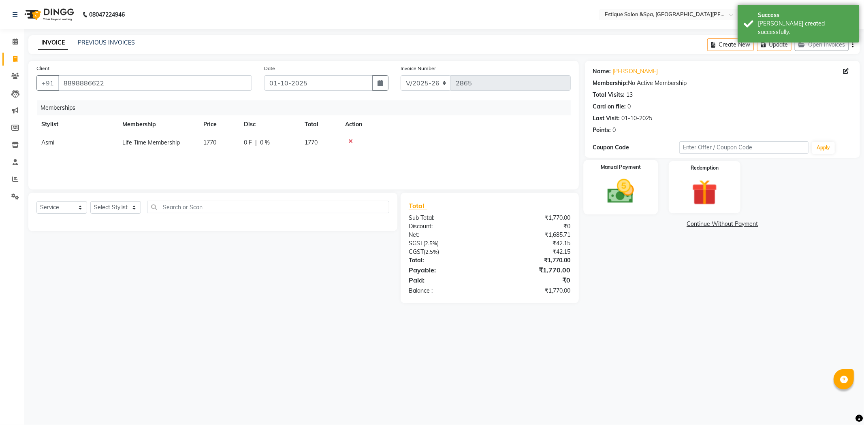
click at [620, 194] on img at bounding box center [620, 191] width 43 height 31
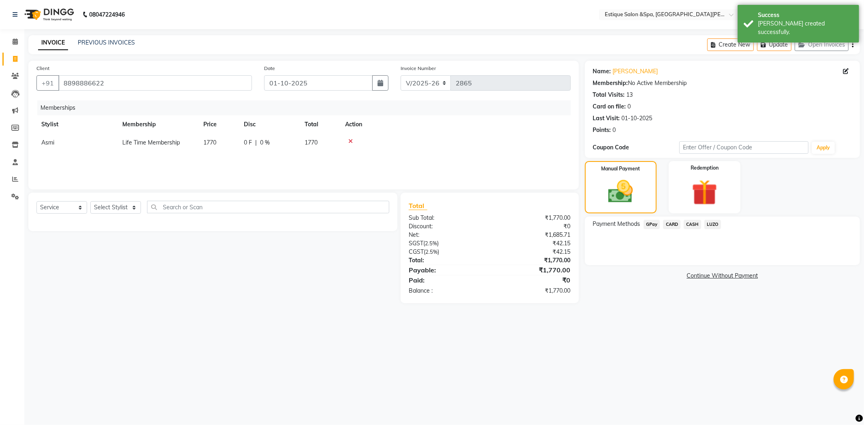
click at [649, 225] on span "GPay" at bounding box center [651, 224] width 17 height 9
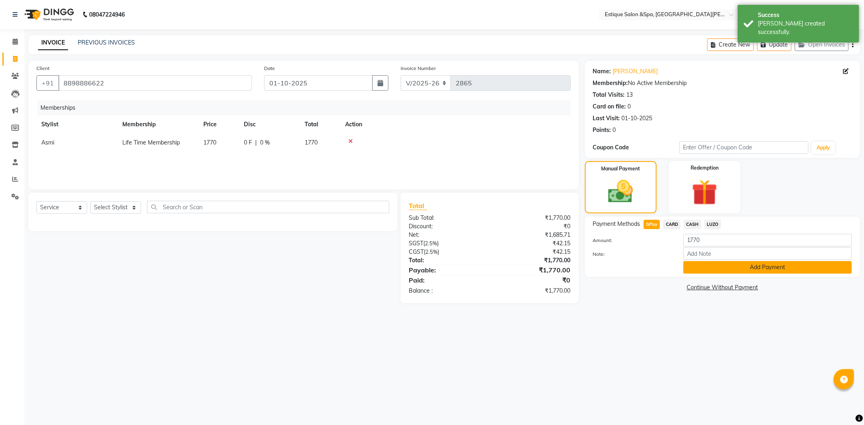
click at [704, 264] on button "Add Payment" at bounding box center [767, 267] width 168 height 13
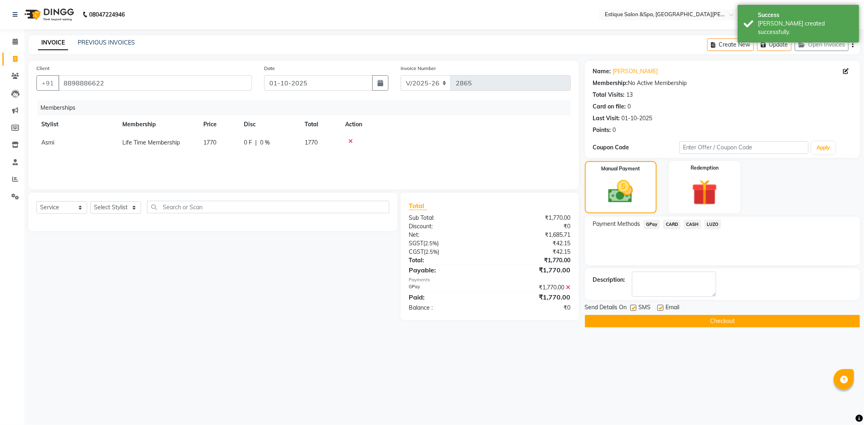
click at [694, 321] on button "Checkout" at bounding box center [722, 321] width 275 height 13
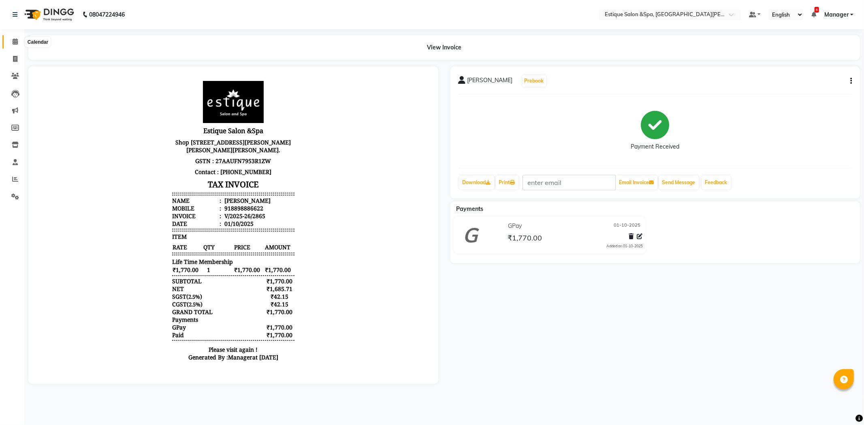
click at [12, 40] on span at bounding box center [15, 41] width 14 height 9
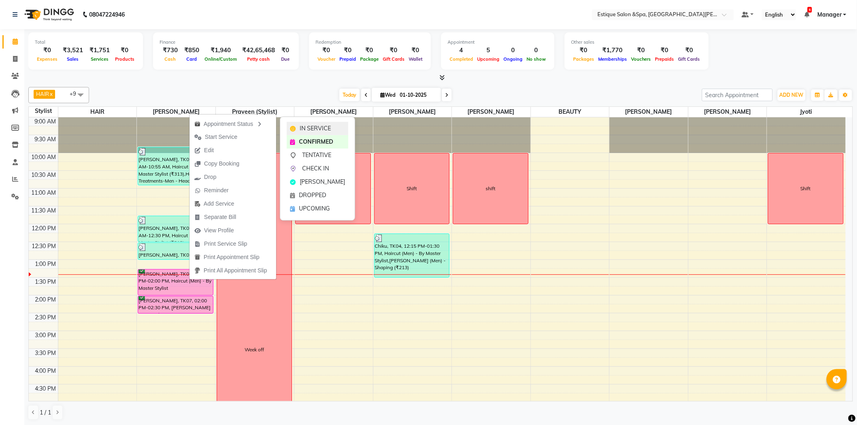
click at [319, 125] on span "IN SERVICE" at bounding box center [315, 128] width 31 height 9
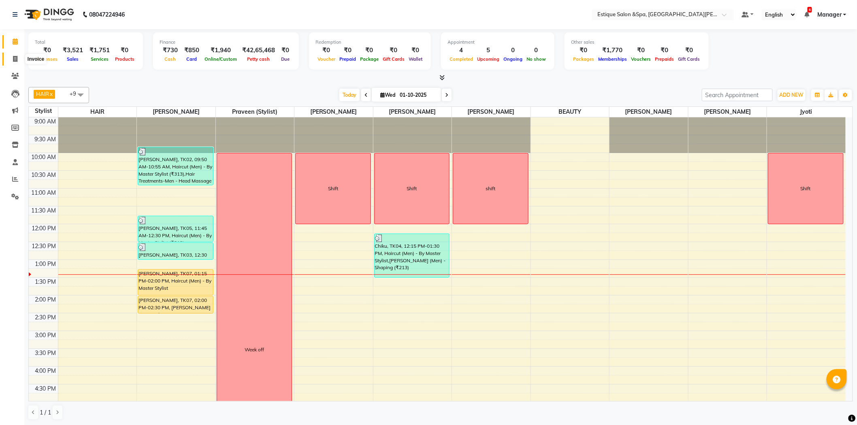
click at [14, 57] on icon at bounding box center [15, 59] width 4 height 6
select select "service"
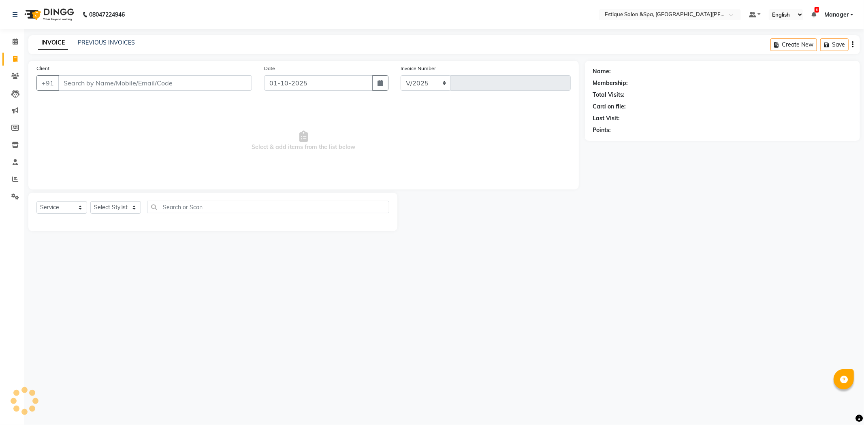
select select "3928"
type input "2866"
click at [15, 43] on icon at bounding box center [15, 41] width 5 height 6
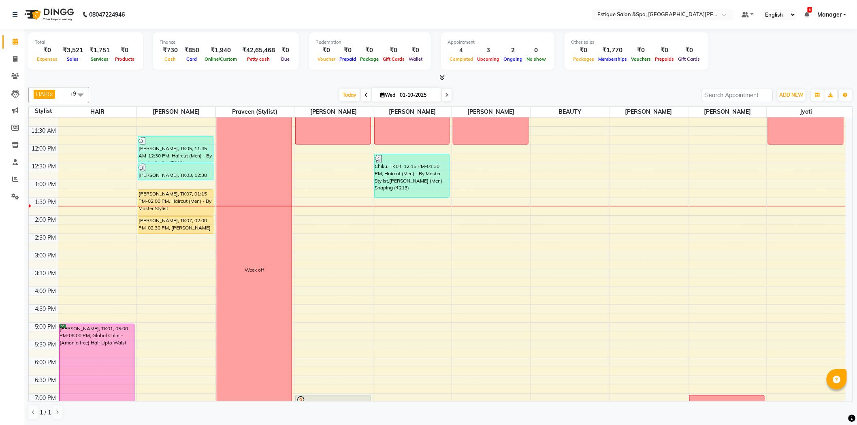
scroll to position [135, 0]
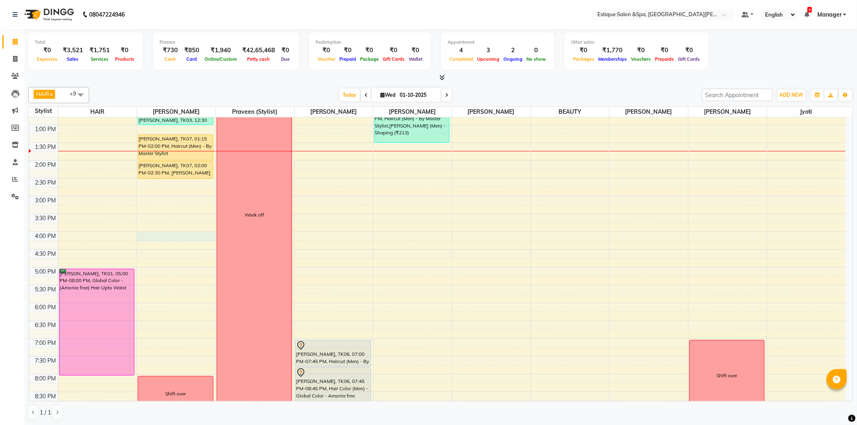
click at [157, 237] on div "9:00 AM 9:30 AM 10:00 AM 10:30 AM 11:00 AM 11:30 AM 12:00 PM 12:30 PM 1:00 PM 1…" at bounding box center [437, 214] width 817 height 463
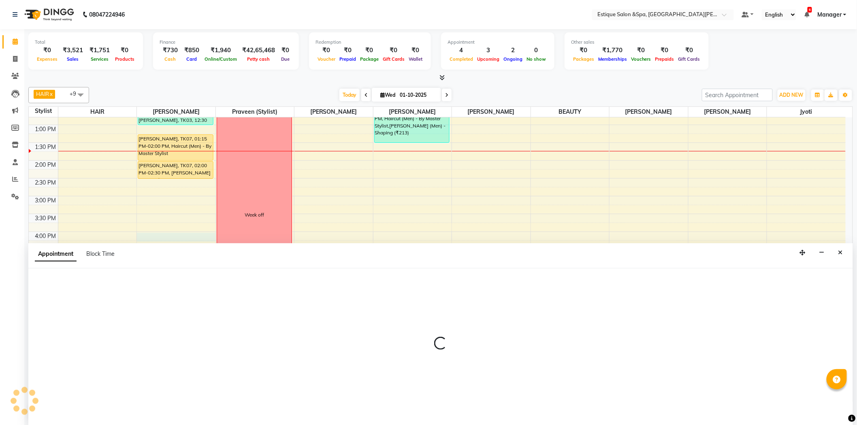
scroll to position [0, 0]
click at [841, 253] on icon "Close" at bounding box center [840, 252] width 4 height 6
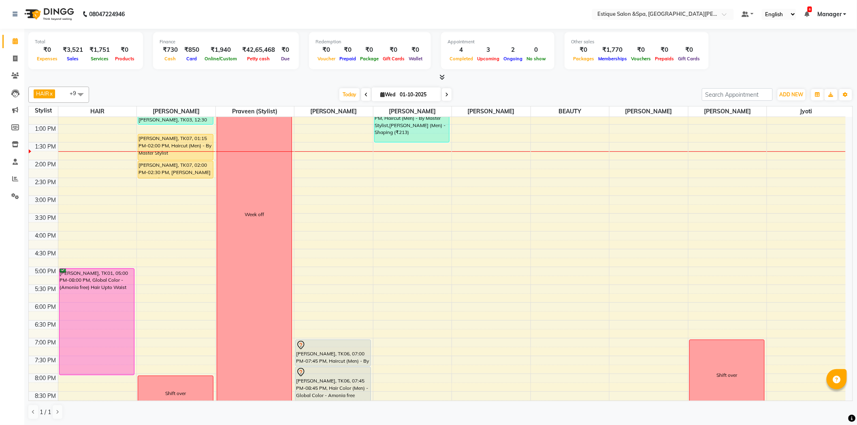
click at [445, 94] on icon at bounding box center [446, 94] width 3 height 5
type input "02-10-2025"
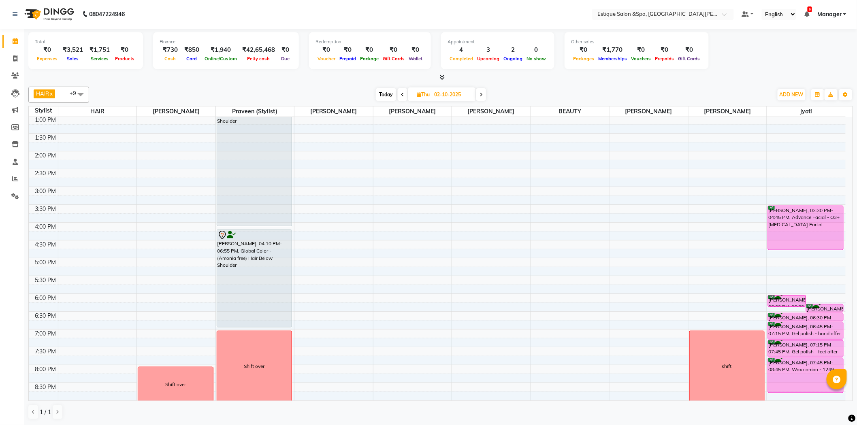
scroll to position [0, 0]
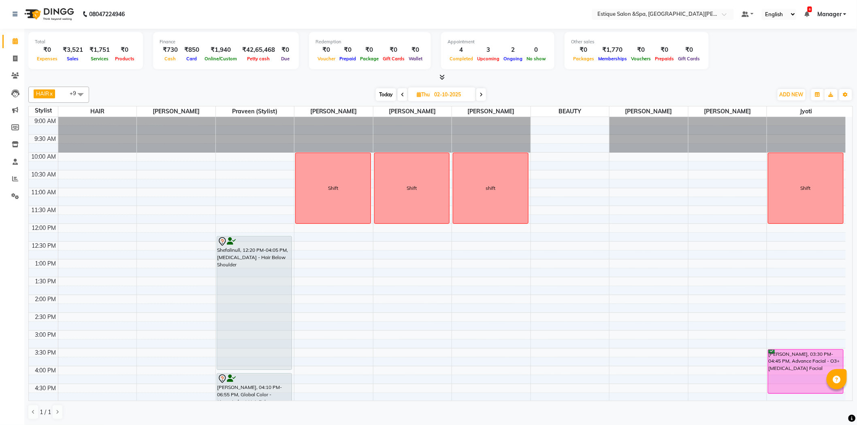
click at [151, 300] on div "9:00 AM 9:30 AM 10:00 AM 10:30 AM 11:00 AM 11:30 AM 12:00 PM 12:30 PM 1:00 PM 1…" at bounding box center [437, 348] width 817 height 463
select select "20112"
select select "tentative"
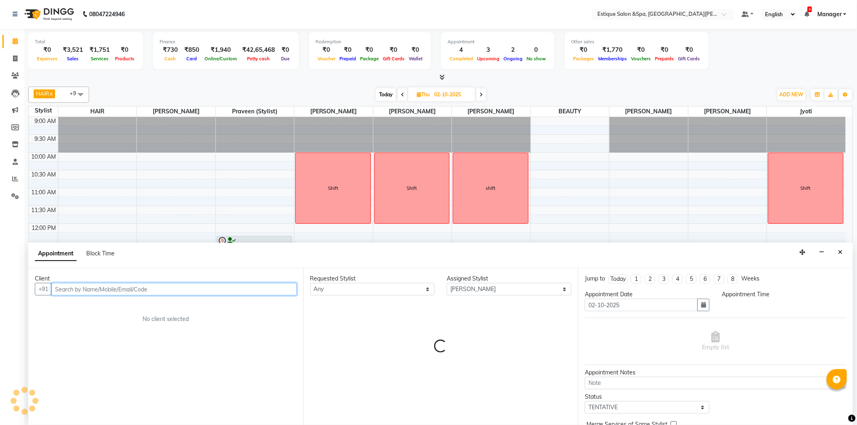
select select "840"
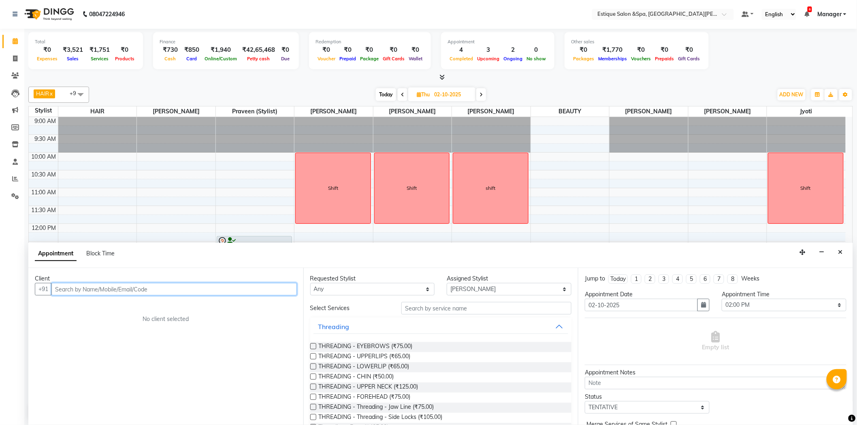
click at [132, 288] on input "text" at bounding box center [173, 289] width 245 height 13
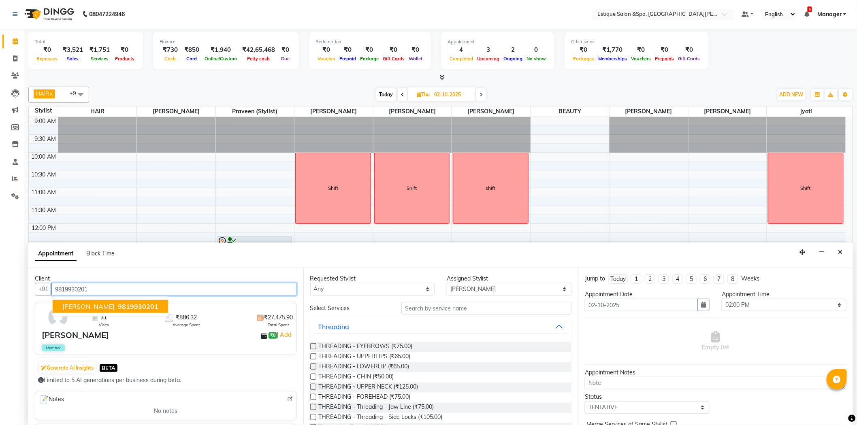
click at [118, 304] on span "9819930201" at bounding box center [138, 306] width 40 height 8
type input "9819930201"
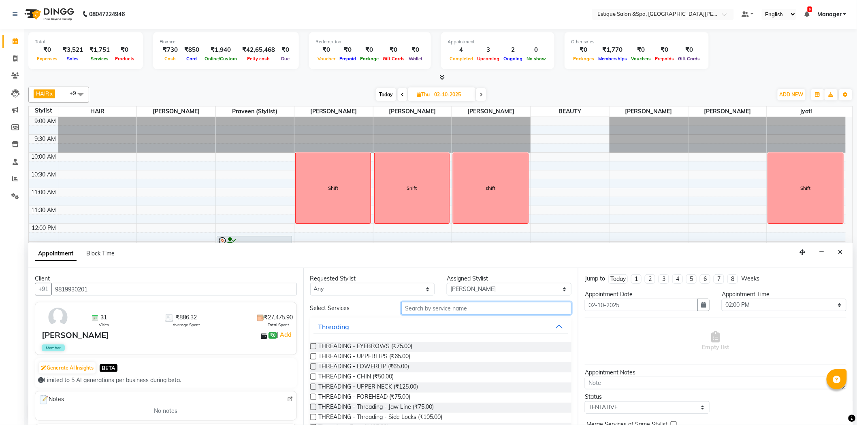
click at [433, 307] on input "text" at bounding box center [486, 308] width 170 height 13
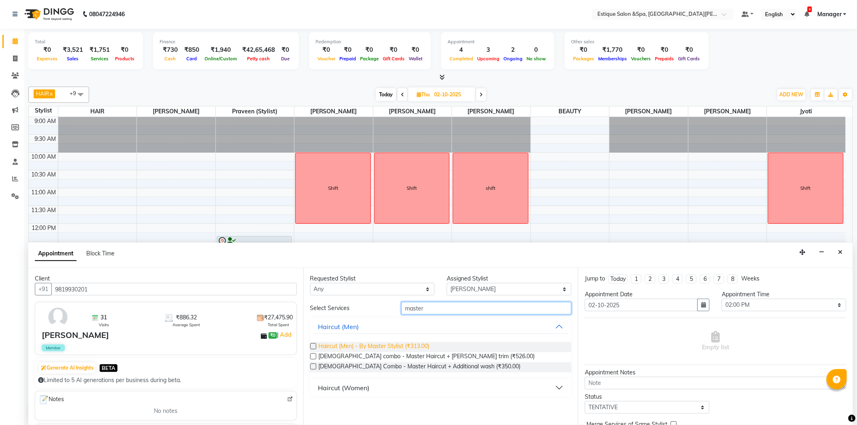
type input "master"
click at [405, 343] on span "Haircut (Men) - By Master Stylist (₹313.00)" at bounding box center [374, 347] width 111 height 10
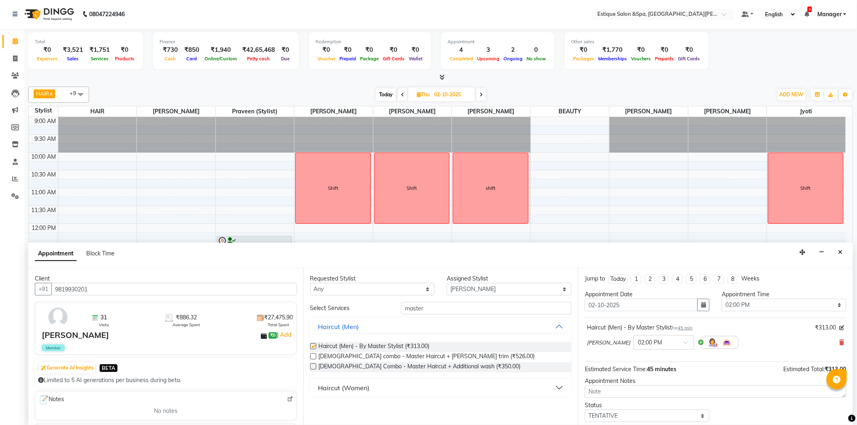
checkbox input "false"
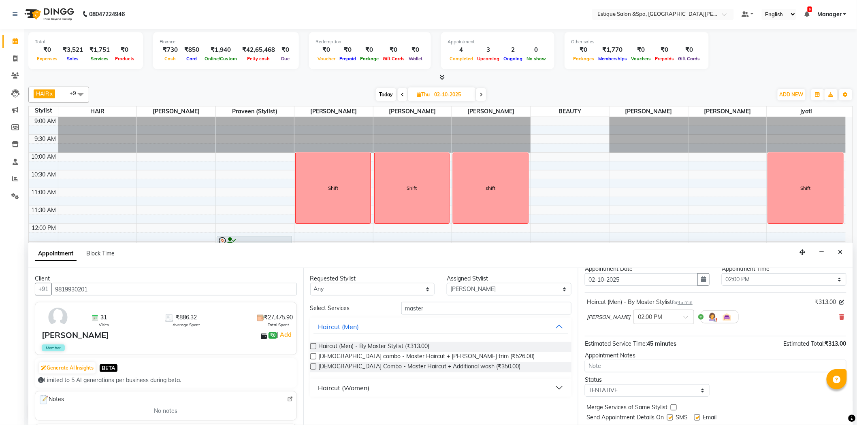
scroll to position [48, 0]
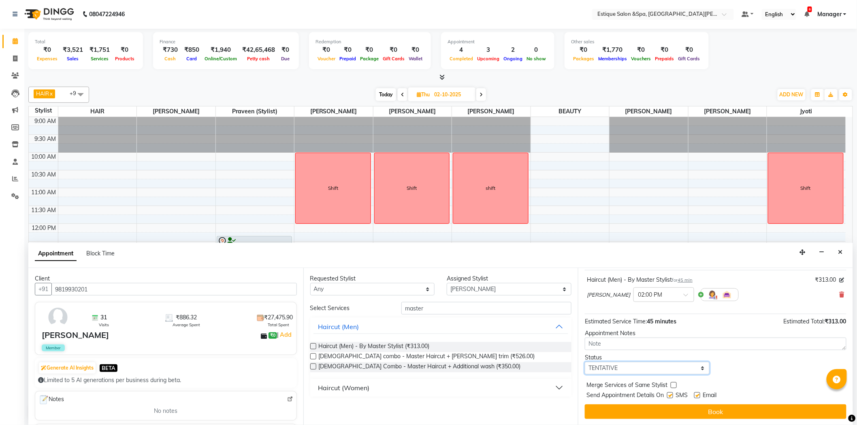
click at [646, 370] on select "Select TENTATIVE CONFIRM UPCOMING" at bounding box center [647, 368] width 125 height 13
select select "confirm booking"
click at [585, 362] on select "Select TENTATIVE CONFIRM UPCOMING" at bounding box center [647, 368] width 125 height 13
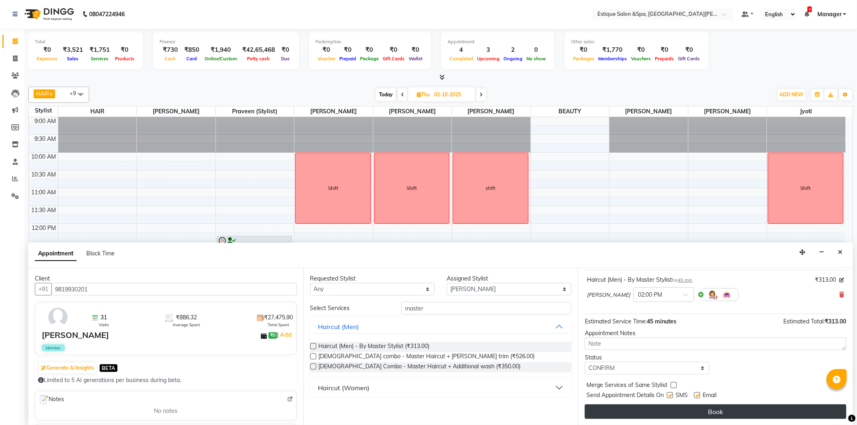
click at [645, 414] on button "Book" at bounding box center [716, 411] width 262 height 15
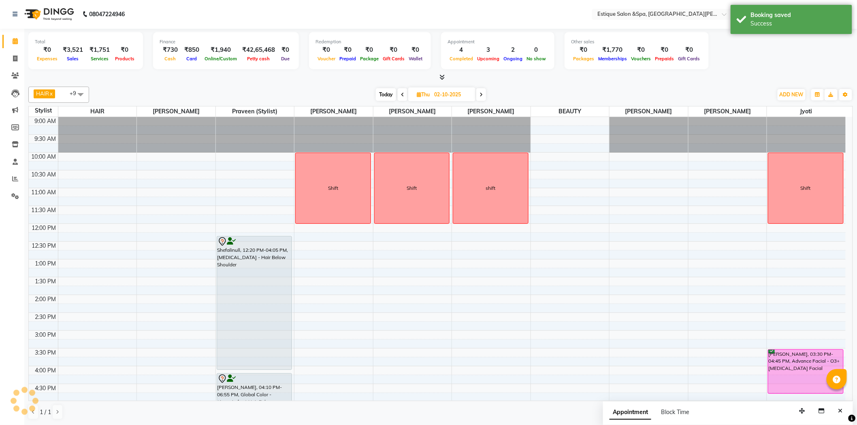
scroll to position [0, 0]
click at [387, 95] on span "Today" at bounding box center [386, 95] width 20 height 13
type input "01-10-2025"
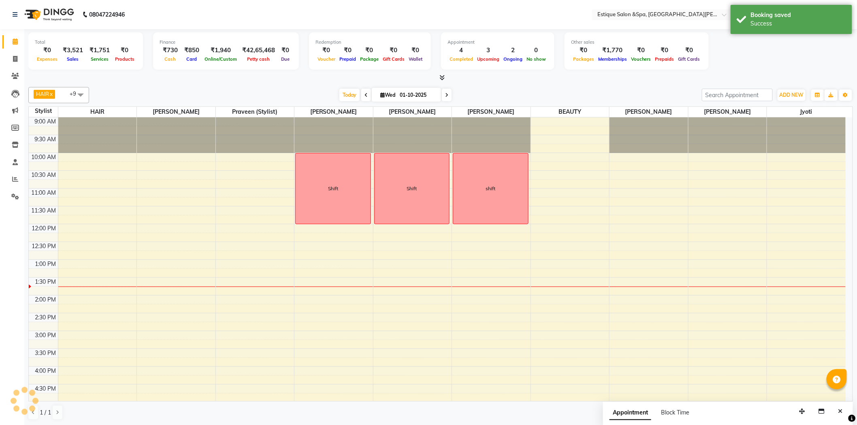
scroll to position [144, 0]
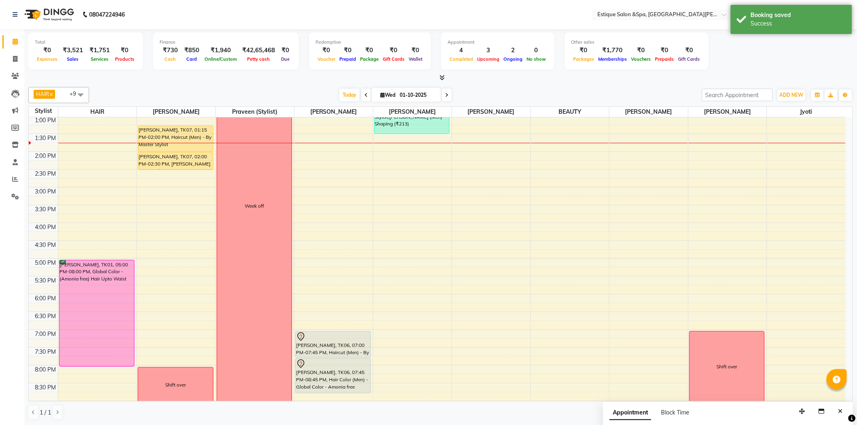
click at [392, 230] on div "9:00 AM 9:30 AM 10:00 AM 10:30 AM 11:00 AM 11:30 AM 12:00 PM 12:30 PM 1:00 PM 1…" at bounding box center [437, 205] width 817 height 463
select select "65828"
select select "tentative"
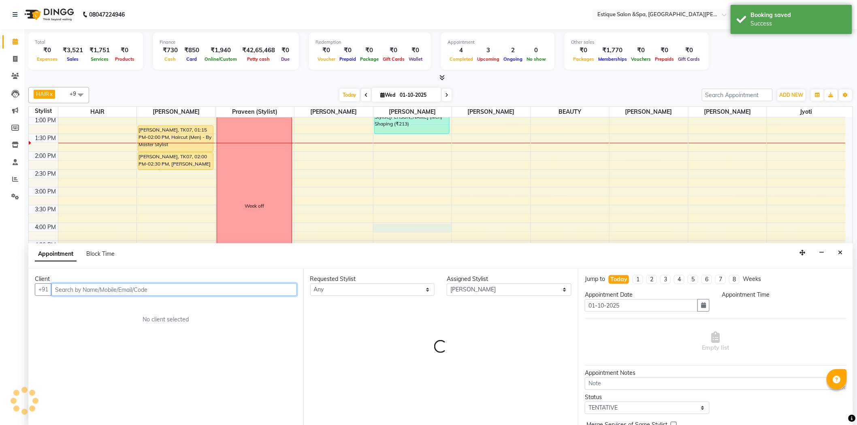
select select "960"
click at [126, 290] on input "text" at bounding box center [173, 289] width 245 height 13
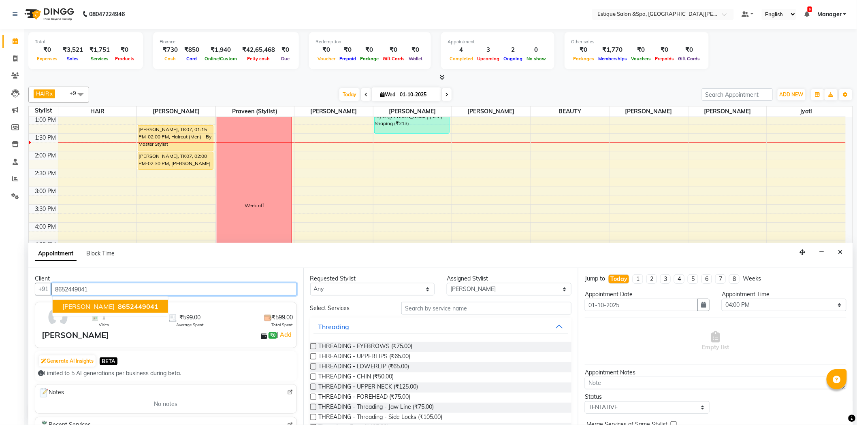
drag, startPoint x: 107, startPoint y: 308, endPoint x: 403, endPoint y: 315, distance: 296.4
click at [108, 309] on span "[PERSON_NAME]" at bounding box center [88, 306] width 52 height 8
type input "8652449041"
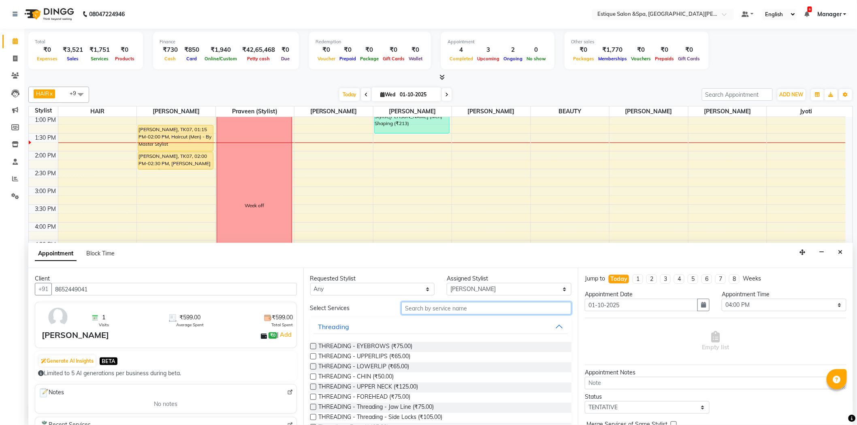
click at [443, 309] on input "text" at bounding box center [486, 308] width 170 height 13
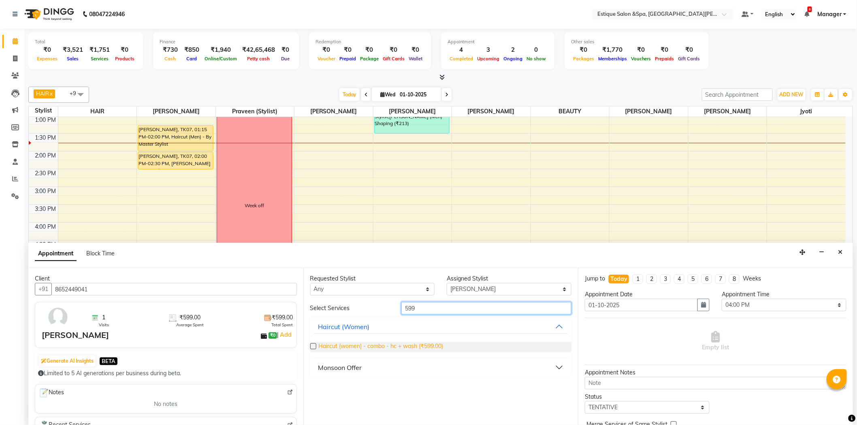
type input "599"
click at [381, 347] on span "Haircut (women) - combo - hc + wash (₹599.00)" at bounding box center [381, 347] width 125 height 10
checkbox input "false"
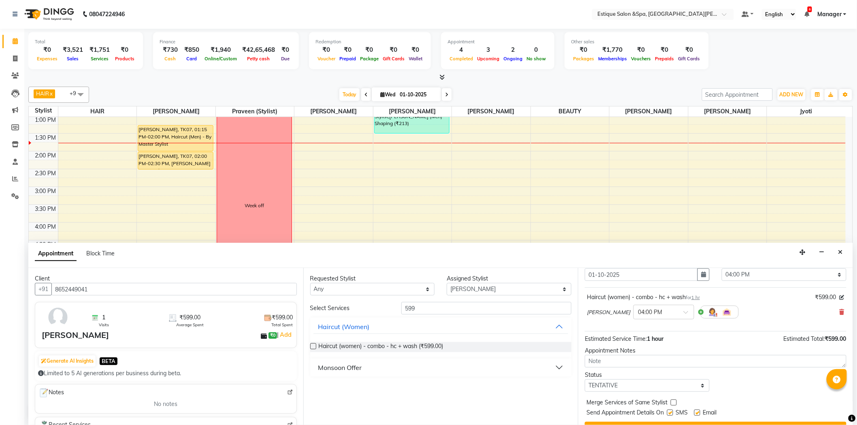
scroll to position [48, 0]
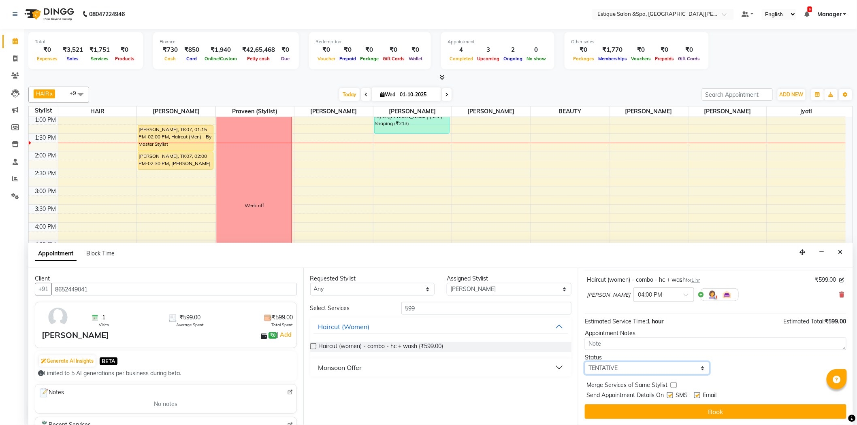
click at [667, 370] on select "Select TENTATIVE CONFIRM CHECK-IN UPCOMING" at bounding box center [647, 368] width 125 height 13
select select "confirm booking"
click at [585, 362] on select "Select TENTATIVE CONFIRM CHECK-IN UPCOMING" at bounding box center [647, 368] width 125 height 13
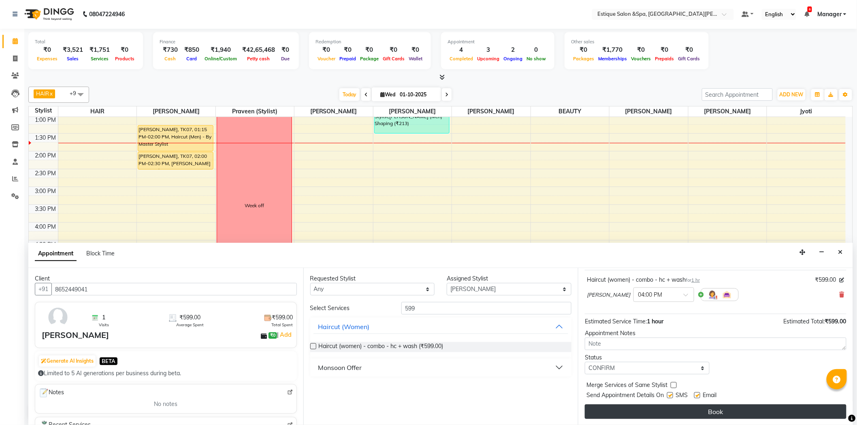
click at [659, 407] on button "Book" at bounding box center [716, 411] width 262 height 15
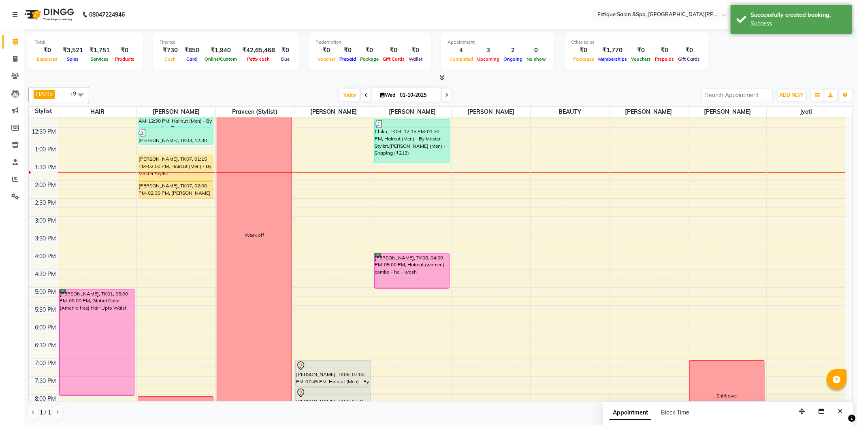
scroll to position [99, 0]
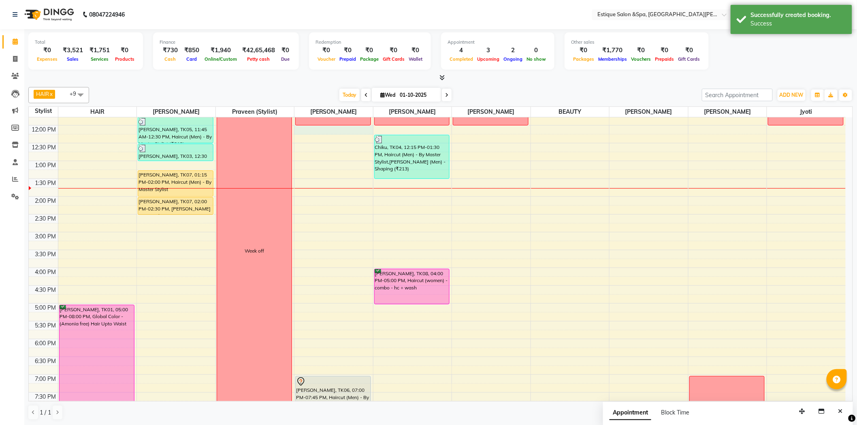
click at [343, 131] on div "9:00 AM 9:30 AM 10:00 AM 10:30 AM 11:00 AM 11:30 AM 12:00 PM 12:30 PM 1:00 PM 1…" at bounding box center [437, 250] width 817 height 463
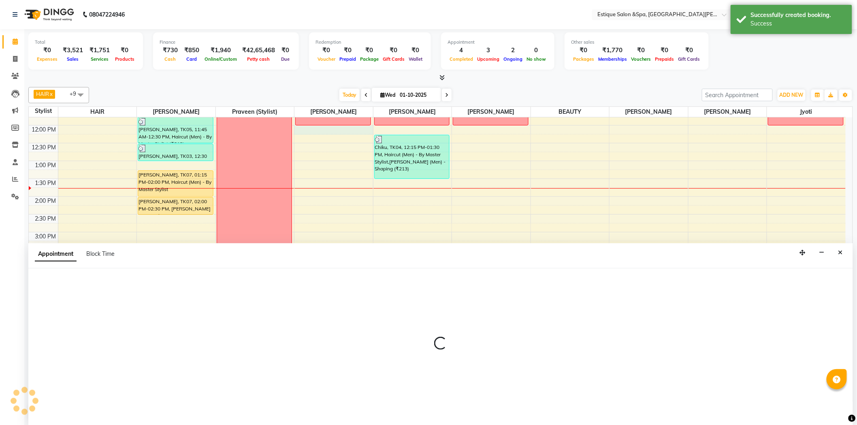
select select "80462"
select select "tentative"
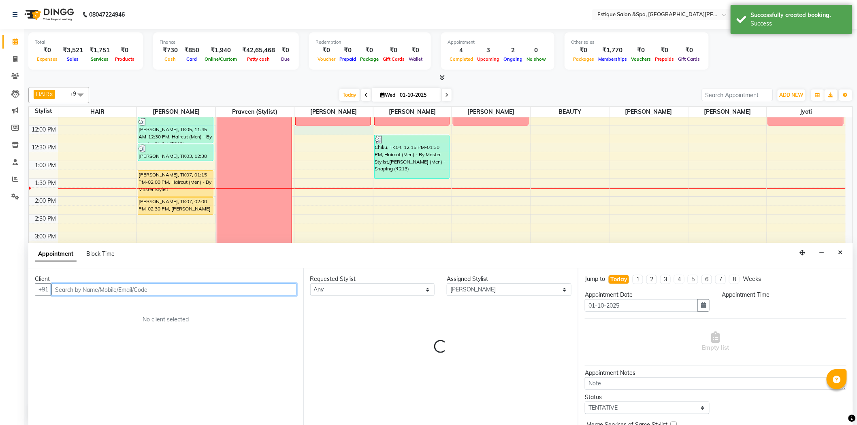
scroll to position [0, 0]
select select "720"
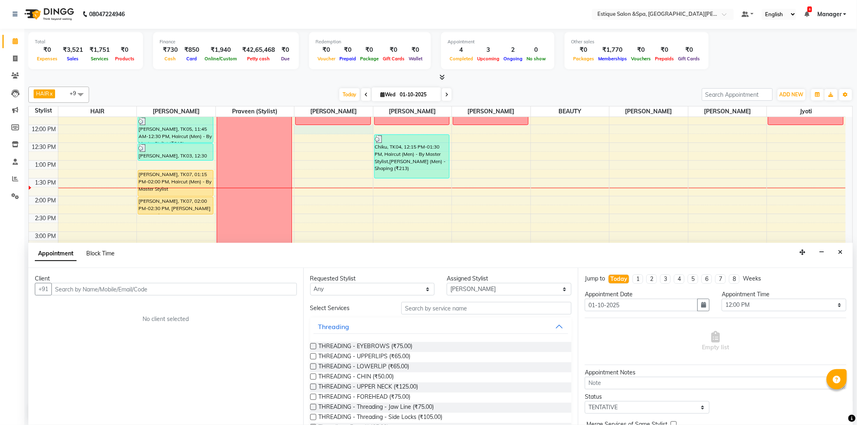
click at [105, 253] on span "Block Time" at bounding box center [100, 253] width 28 height 7
select select "80462"
select select "720"
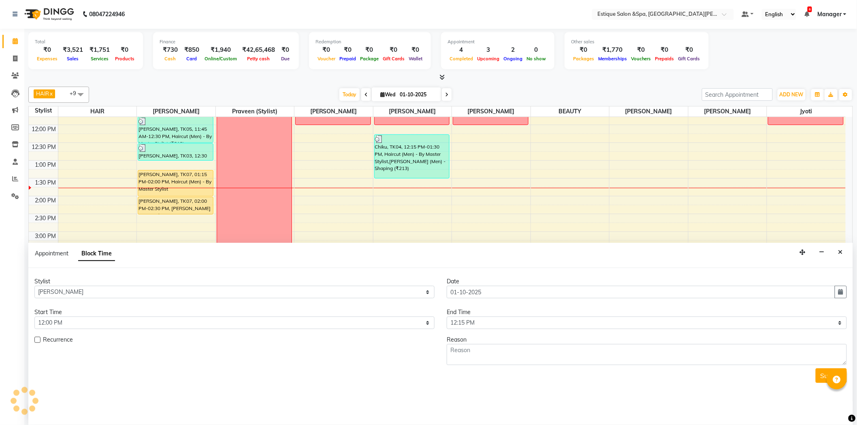
scroll to position [144, 0]
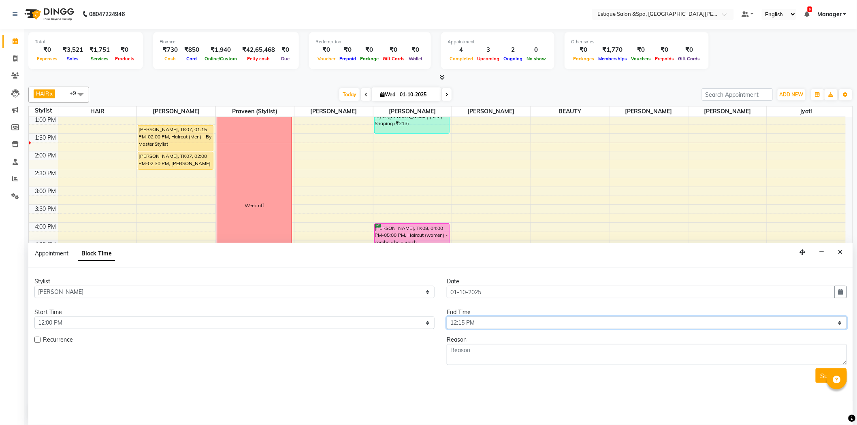
click at [472, 326] on select "Select 10:00 AM 10:15 AM 10:30 AM 10:45 AM 11:00 AM 11:15 AM 11:30 AM 11:45 AM …" at bounding box center [647, 323] width 400 height 13
select select "1080"
click at [447, 317] on select "Select 10:00 AM 10:15 AM 10:30 AM 10:45 AM 11:00 AM 11:15 AM 11:30 AM 11:45 AM …" at bounding box center [647, 323] width 400 height 13
click at [479, 348] on textarea at bounding box center [647, 354] width 400 height 21
type textarea "training"
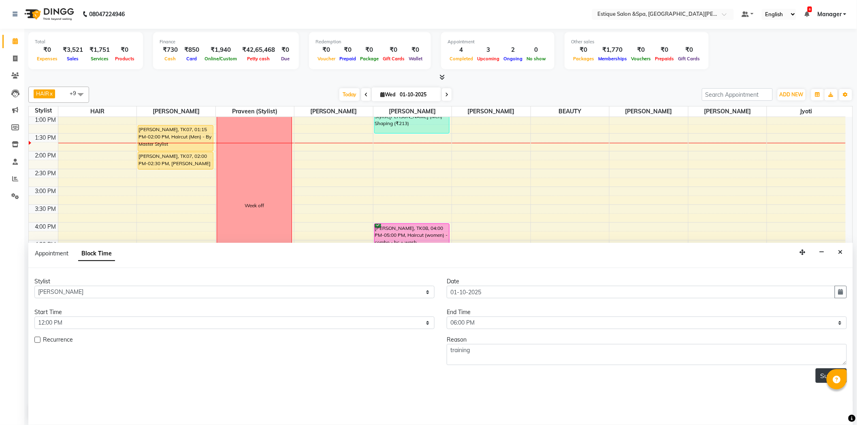
click at [817, 377] on button "Submit" at bounding box center [830, 375] width 31 height 15
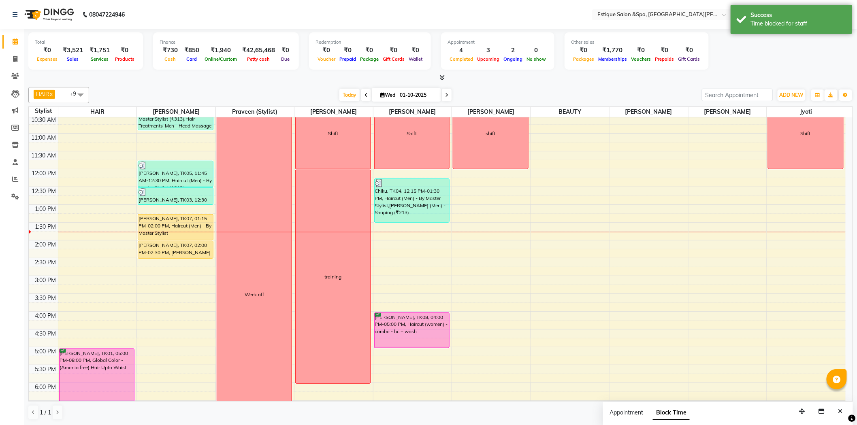
scroll to position [54, 0]
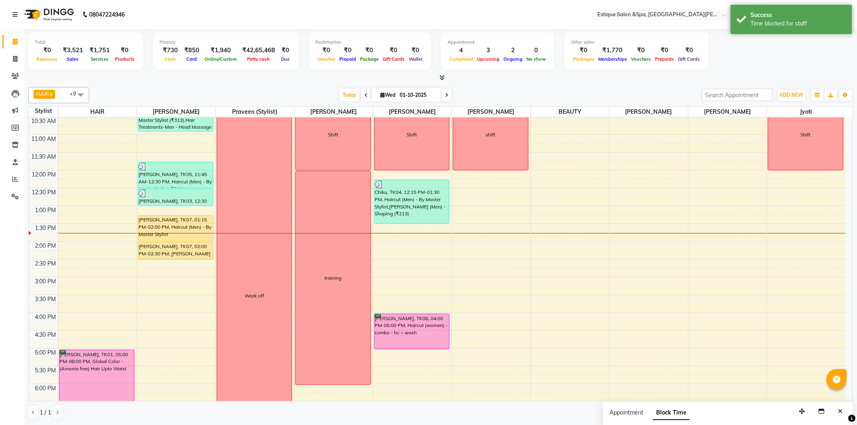
click at [487, 173] on div "9:00 AM 9:30 AM 10:00 AM 10:30 AM 11:00 AM 11:30 AM 12:00 PM 12:30 PM 1:00 PM 1…" at bounding box center [437, 295] width 817 height 463
select select "90908"
select select "tentative"
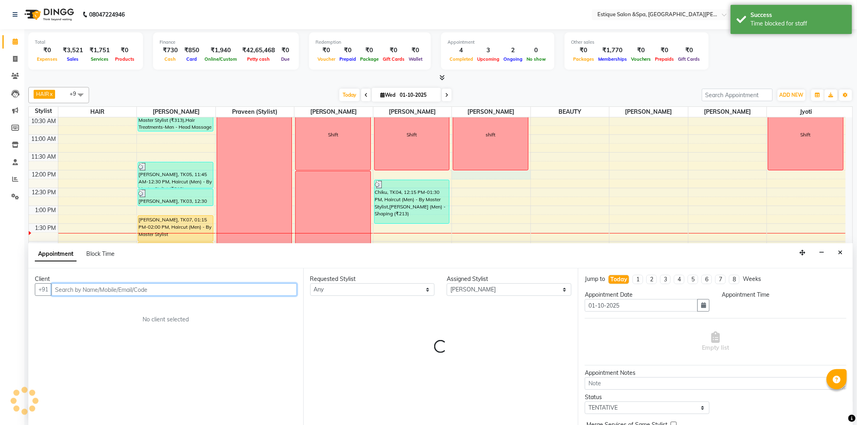
select select "720"
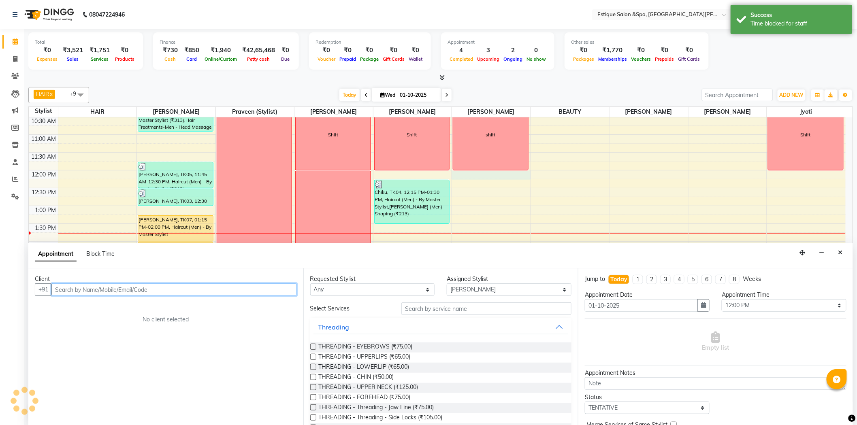
scroll to position [0, 0]
click at [835, 255] on button "Close" at bounding box center [840, 252] width 12 height 13
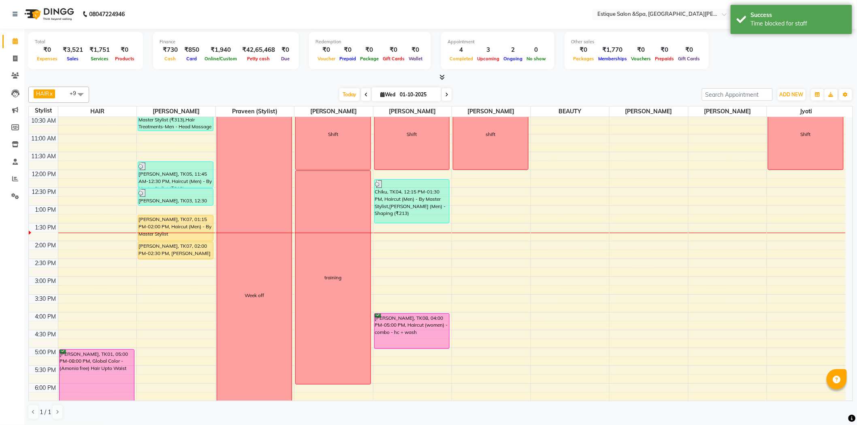
click at [480, 177] on div "9:00 AM 9:30 AM 10:00 AM 10:30 AM 11:00 AM 11:30 AM 12:00 PM 12:30 PM 1:00 PM 1…" at bounding box center [437, 294] width 817 height 463
select select "90908"
select select "tentative"
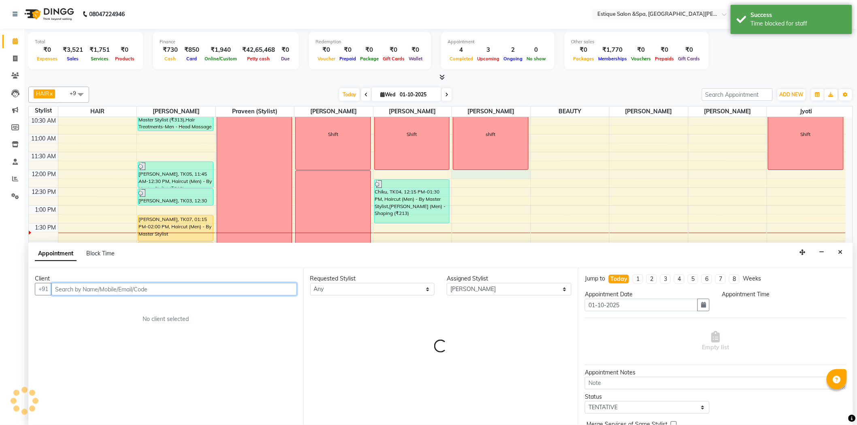
select select "720"
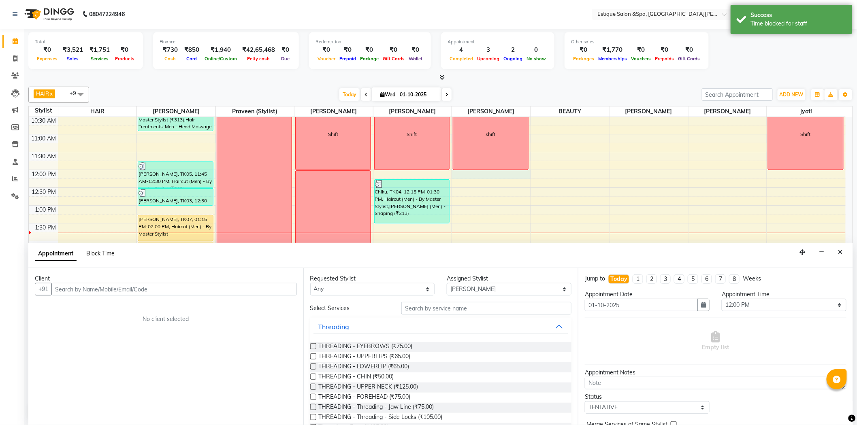
click at [106, 253] on span "Block Time" at bounding box center [100, 253] width 28 height 7
select select "90908"
select select "720"
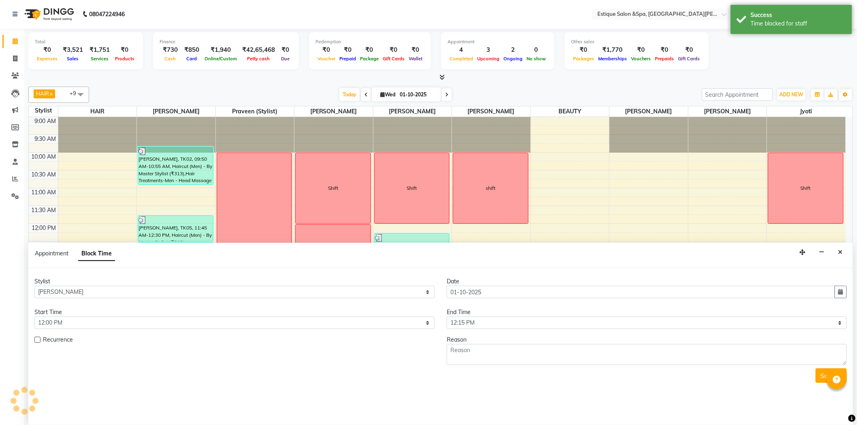
scroll to position [144, 0]
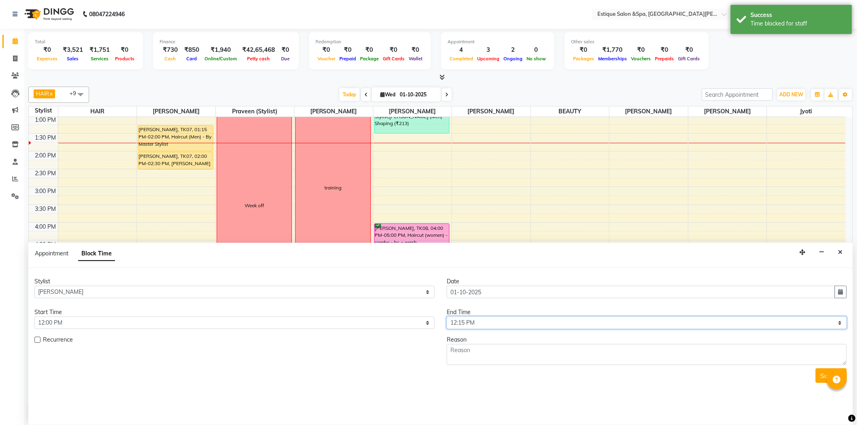
drag, startPoint x: 470, startPoint y: 324, endPoint x: 472, endPoint y: 320, distance: 4.9
click at [470, 324] on select "Select 10:00 AM 10:15 AM 10:30 AM 10:45 AM 11:00 AM 11:15 AM 11:30 AM 11:45 AM …" at bounding box center [647, 323] width 400 height 13
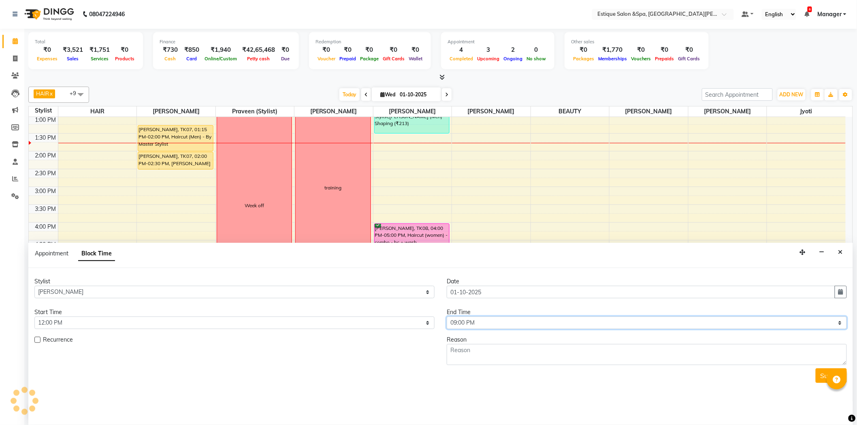
click at [447, 317] on select "Select 10:00 AM 10:15 AM 10:30 AM 10:45 AM 11:00 AM 11:15 AM 11:30 AM 11:45 AM …" at bounding box center [647, 323] width 400 height 13
drag, startPoint x: 474, startPoint y: 320, endPoint x: 487, endPoint y: 317, distance: 13.2
click at [474, 320] on select "Select 10:00 AM 10:15 AM 10:30 AM 10:45 AM 11:00 AM 11:15 AM 11:30 AM 11:45 AM …" at bounding box center [647, 323] width 400 height 13
select select "1080"
click at [447, 317] on select "Select 10:00 AM 10:15 AM 10:30 AM 10:45 AM 11:00 AM 11:15 AM 11:30 AM 11:45 AM …" at bounding box center [647, 323] width 400 height 13
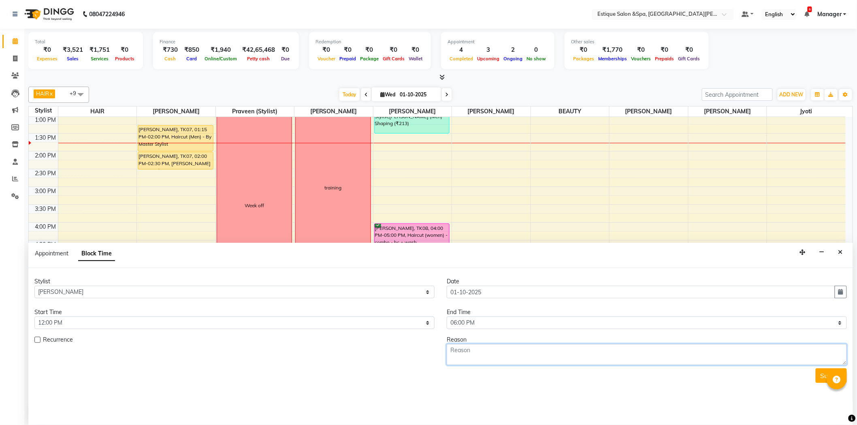
click at [504, 347] on textarea at bounding box center [647, 354] width 400 height 21
type textarea "training"
click at [819, 374] on button "Submit" at bounding box center [830, 375] width 31 height 15
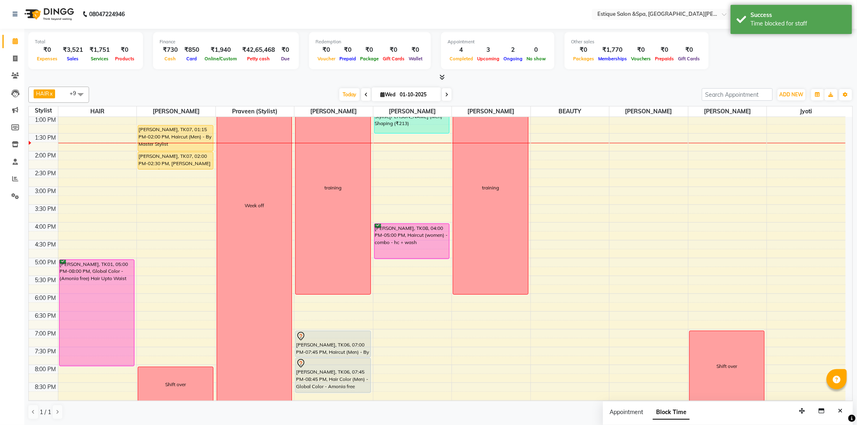
scroll to position [0, 0]
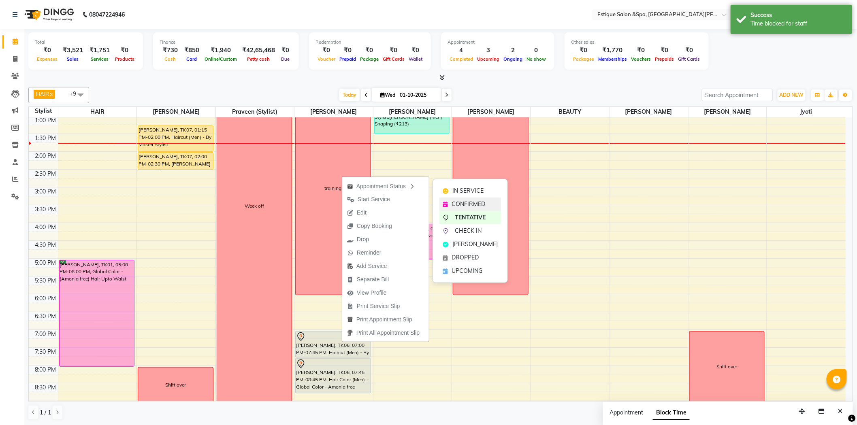
click at [464, 208] on span "CONFIRMED" at bounding box center [468, 204] width 34 height 9
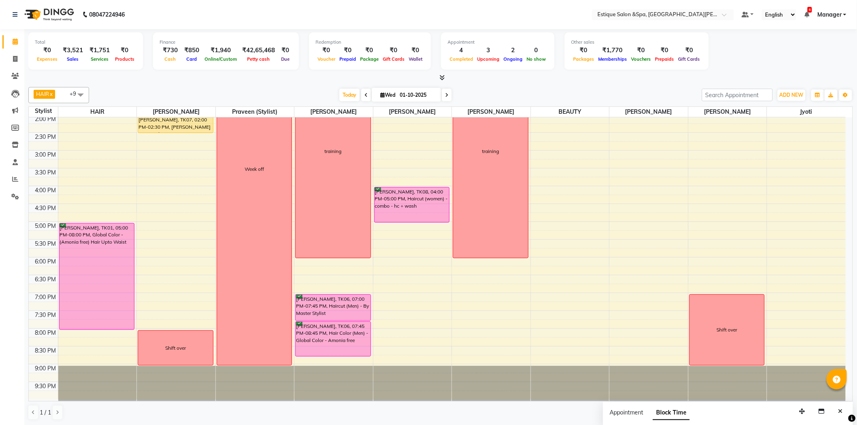
scroll to position [0, 0]
click at [345, 94] on span "Today" at bounding box center [349, 94] width 20 height 13
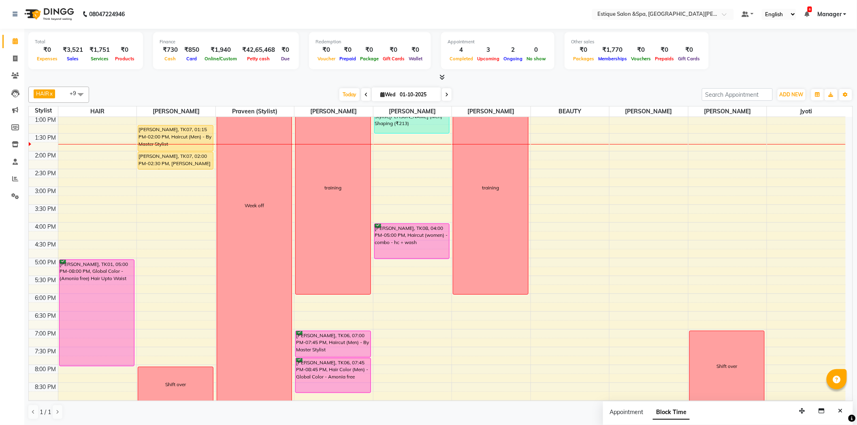
scroll to position [181, 0]
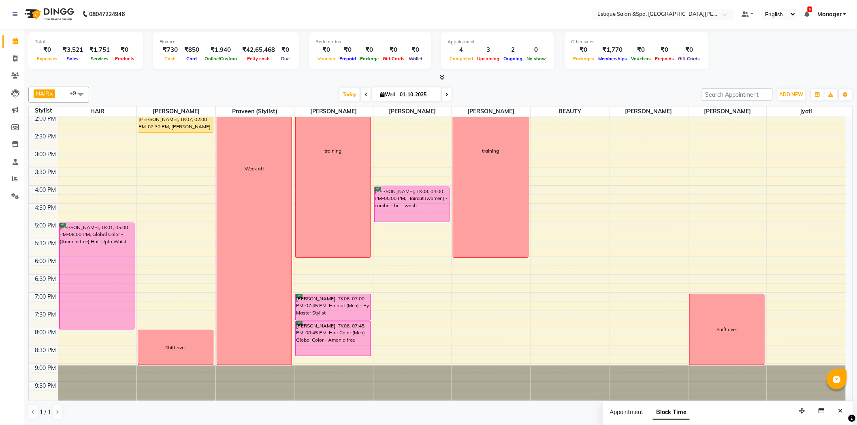
click at [446, 94] on icon at bounding box center [446, 94] width 3 height 5
type input "02-10-2025"
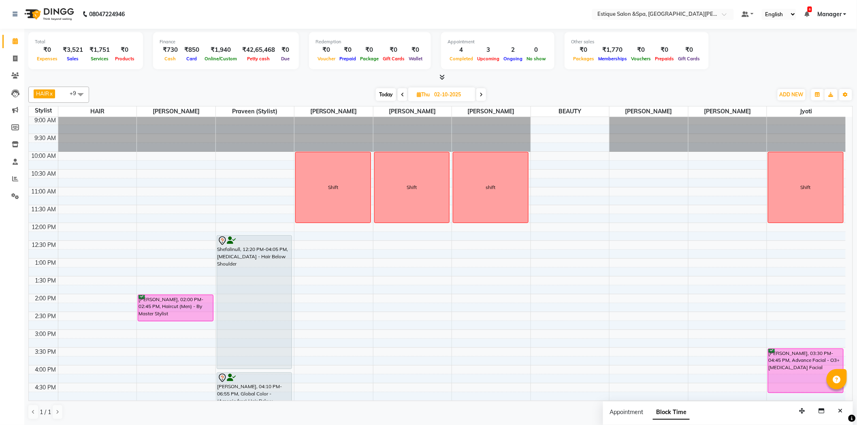
scroll to position [0, 0]
click at [14, 177] on icon at bounding box center [15, 179] width 6 height 6
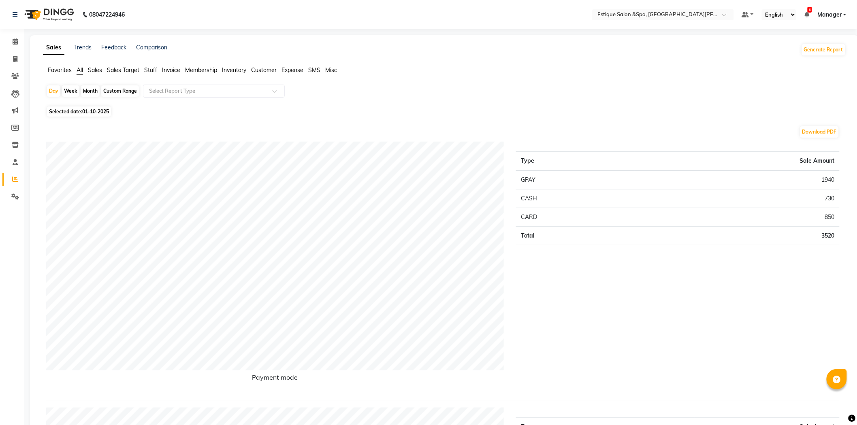
click at [98, 71] on span "Sales" at bounding box center [95, 69] width 14 height 7
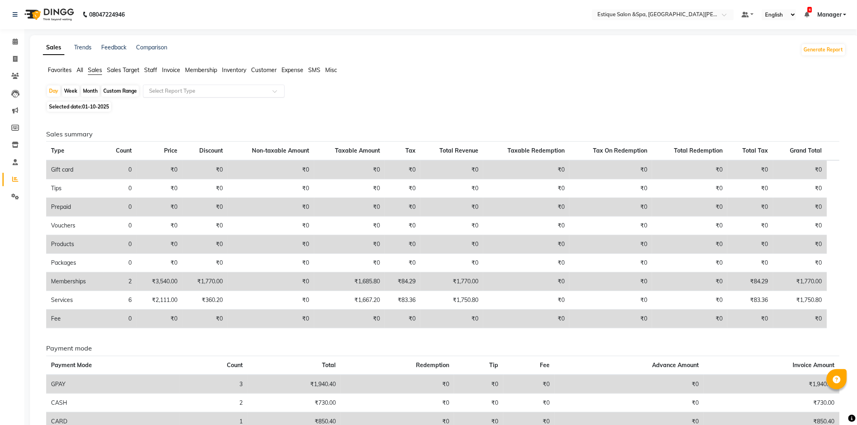
click at [180, 92] on input "text" at bounding box center [205, 91] width 117 height 8
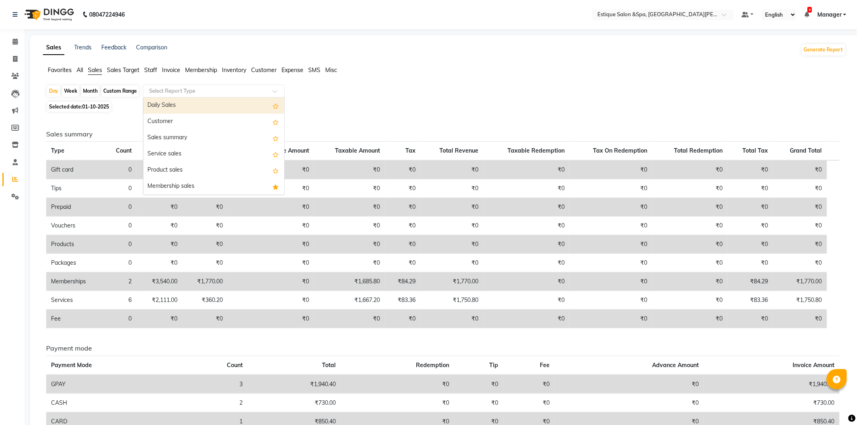
click at [109, 90] on div "Custom Range" at bounding box center [120, 90] width 38 height 11
select select "10"
select select "2025"
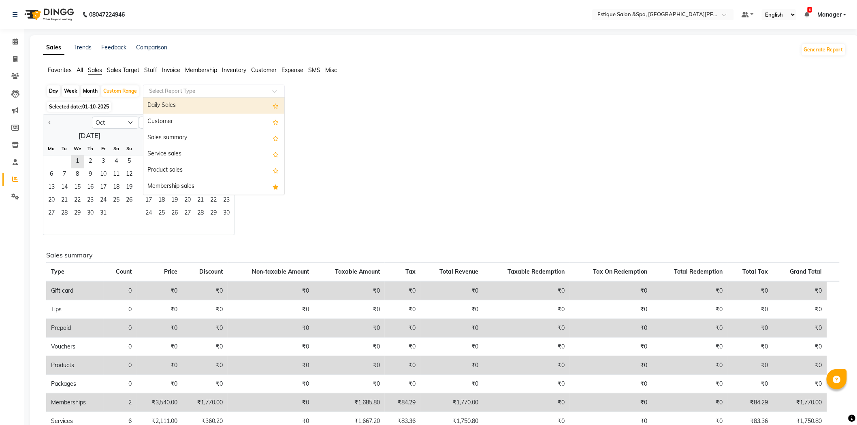
click at [235, 92] on input "text" at bounding box center [205, 91] width 117 height 8
click at [146, 71] on span "Staff" at bounding box center [150, 69] width 13 height 7
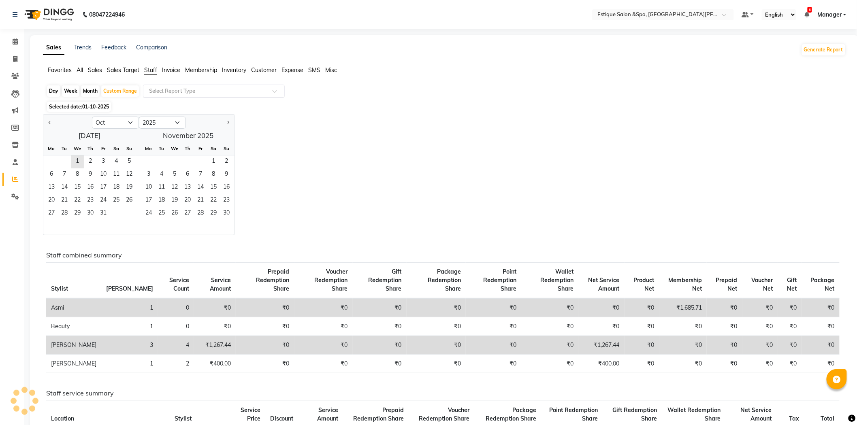
click at [177, 91] on input "text" at bounding box center [205, 91] width 117 height 8
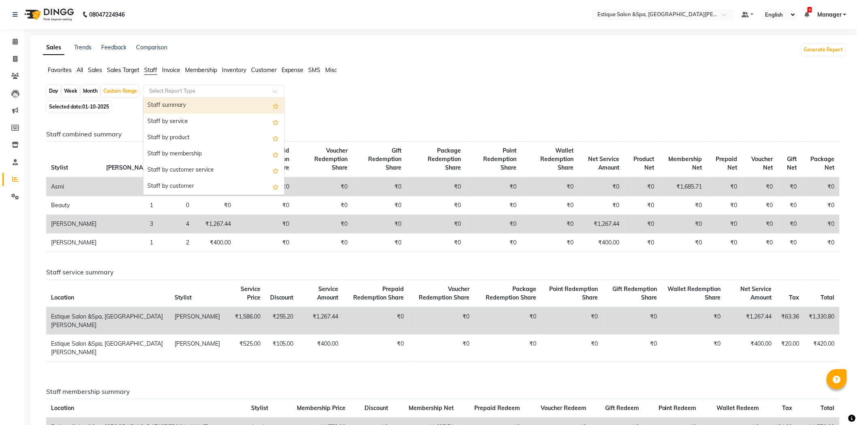
click at [191, 106] on div "Staff summary" at bounding box center [213, 106] width 141 height 16
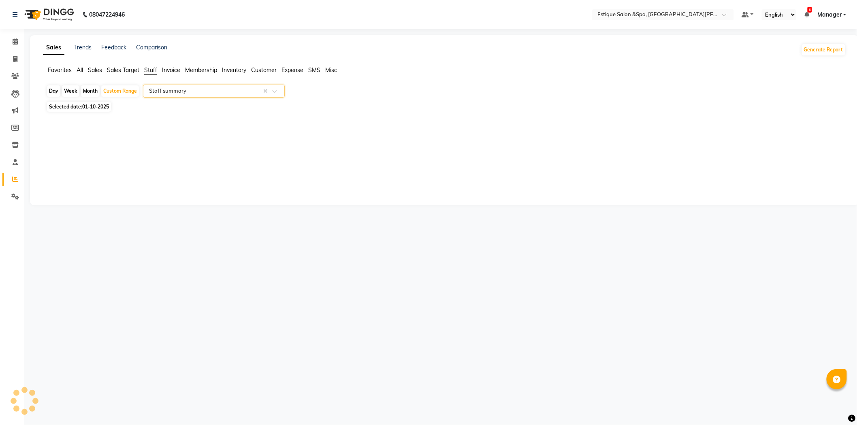
select select "full_report"
select select "csv"
click at [119, 92] on div "Custom Range" at bounding box center [120, 90] width 38 height 11
select select "10"
select select "2025"
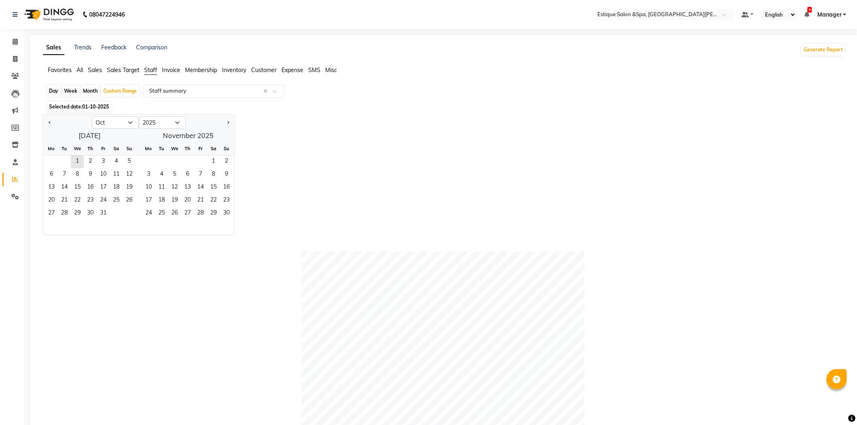
click at [88, 87] on div "Month" at bounding box center [90, 90] width 19 height 11
select select "10"
select select "2025"
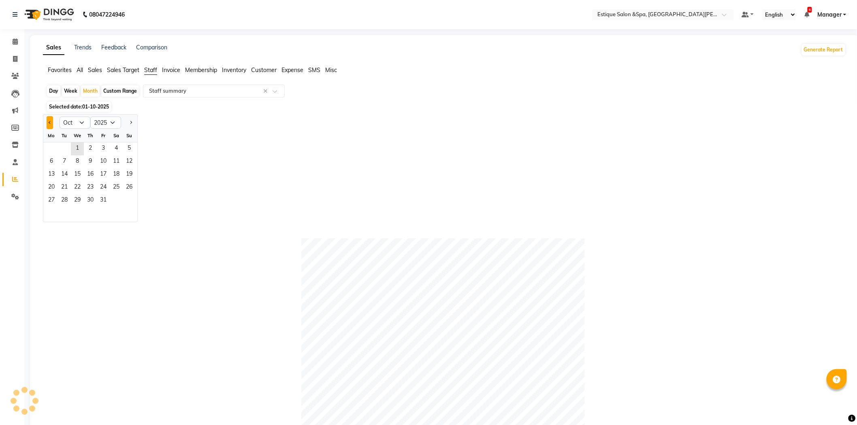
click at [50, 121] on span "Previous month" at bounding box center [50, 122] width 3 height 3
select select "9"
click at [52, 143] on span "1" at bounding box center [51, 149] width 13 height 13
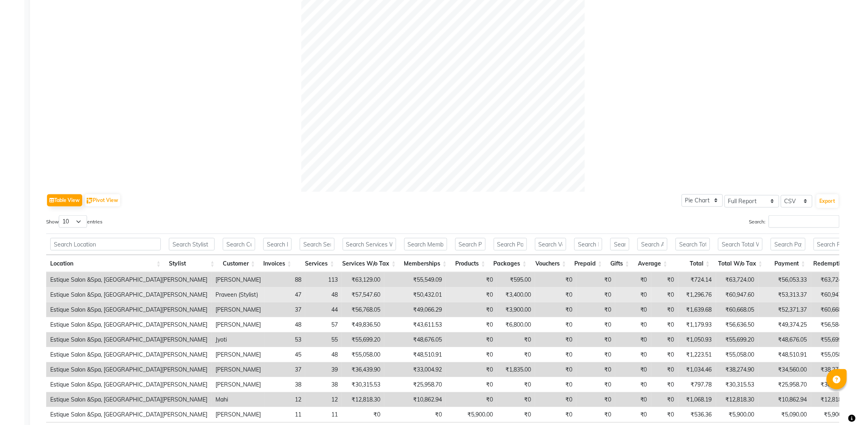
scroll to position [294, 0]
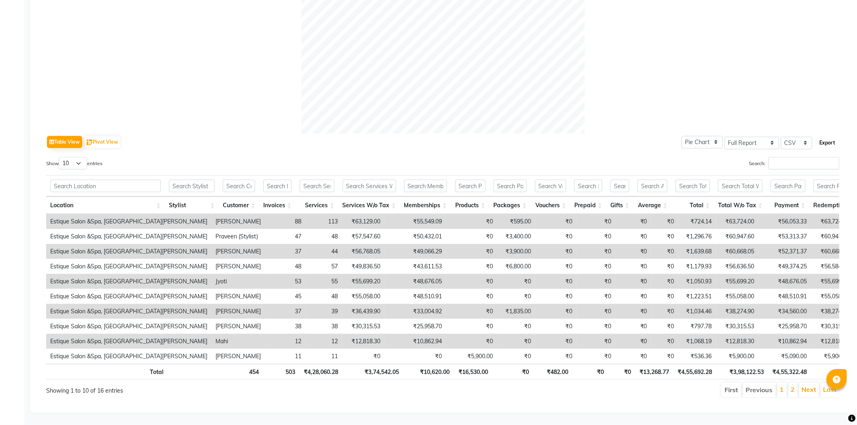
click at [821, 136] on button "Export" at bounding box center [827, 143] width 22 height 14
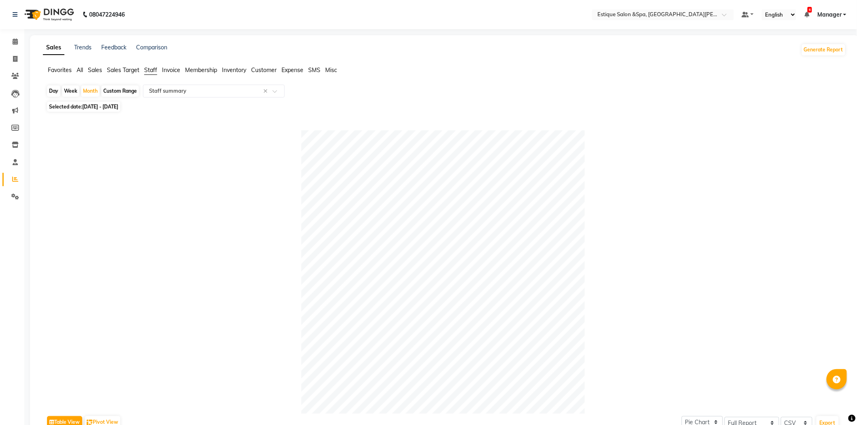
click at [99, 70] on span "Sales" at bounding box center [95, 69] width 14 height 7
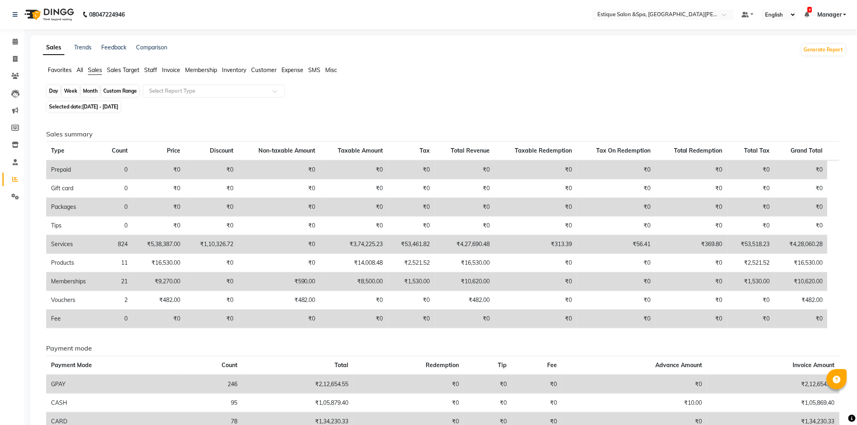
click at [88, 92] on div "Month" at bounding box center [90, 90] width 19 height 11
select select "9"
select select "2025"
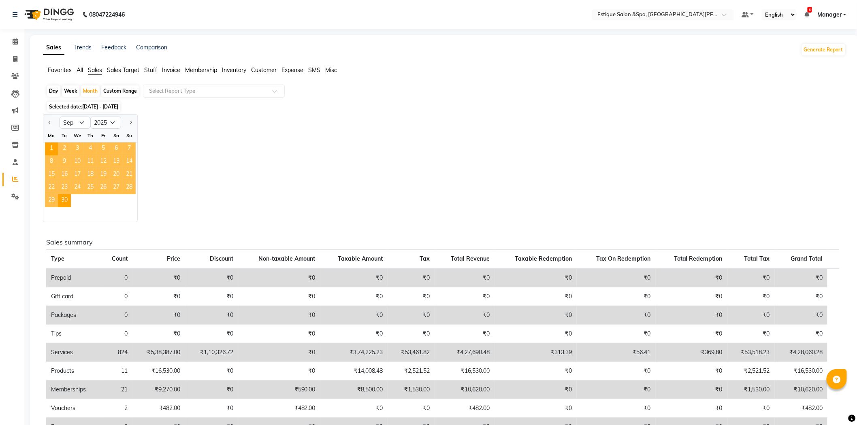
click at [257, 172] on div "Jan Feb Mar Apr May Jun [DATE] Aug Sep Oct Nov [DATE] 2016 2017 2018 2019 2020 …" at bounding box center [444, 168] width 803 height 108
click at [51, 145] on span "1" at bounding box center [51, 149] width 13 height 13
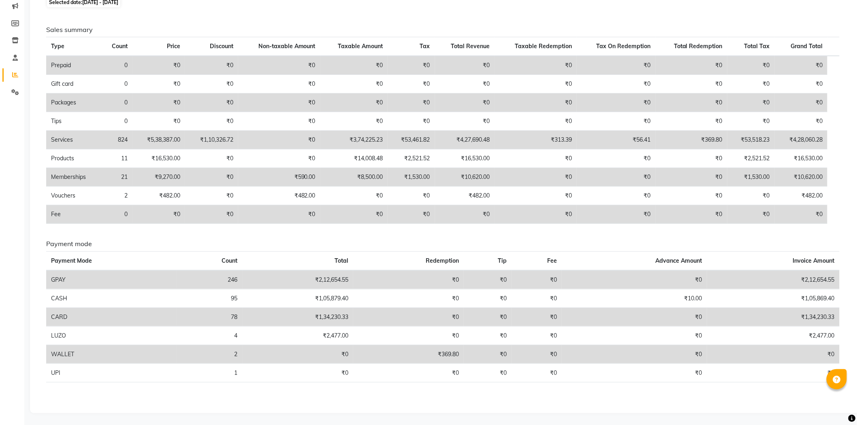
scroll to position [15, 0]
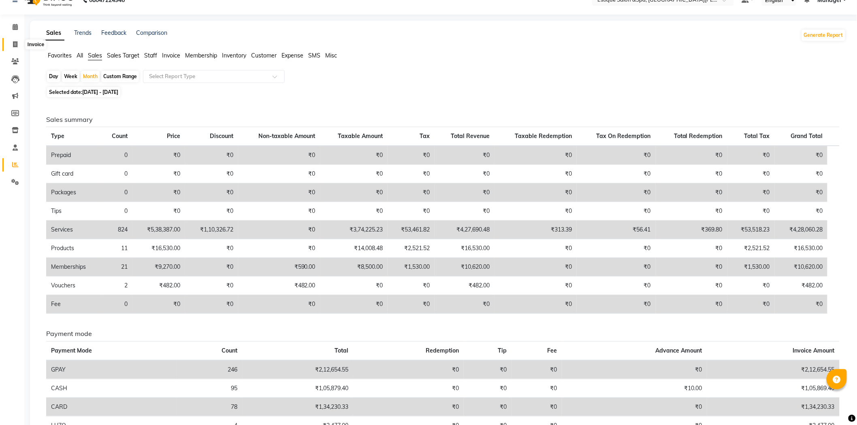
click at [16, 43] on icon at bounding box center [15, 44] width 4 height 6
select select "3928"
select select "service"
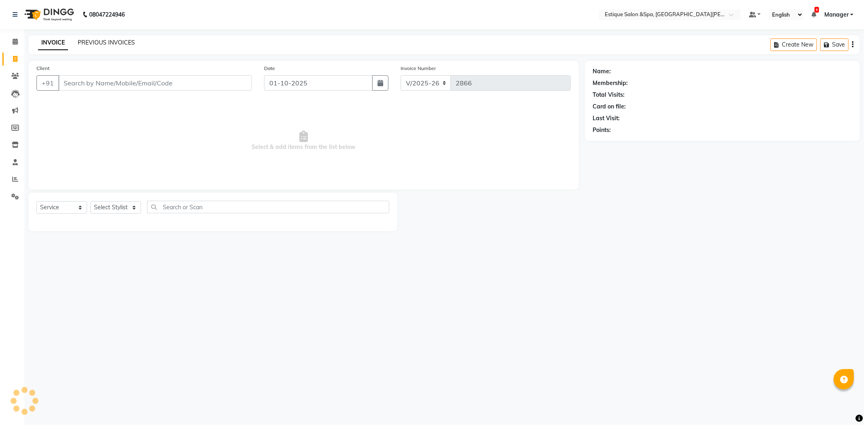
click at [126, 46] on link "PREVIOUS INVOICES" at bounding box center [106, 42] width 57 height 7
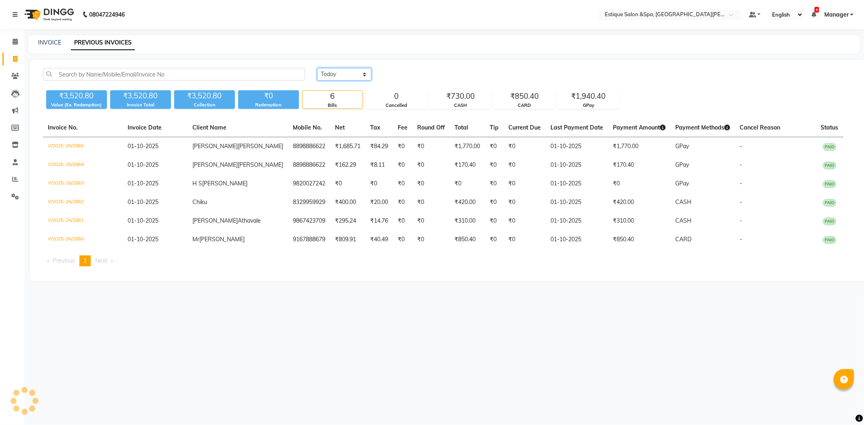
click at [355, 75] on select "[DATE] [DATE] Custom Range" at bounding box center [344, 74] width 54 height 13
select select "range"
click at [317, 68] on select "[DATE] [DATE] Custom Range" at bounding box center [344, 74] width 54 height 13
click at [417, 74] on input "01-10-2025" at bounding box center [410, 74] width 57 height 11
select select "10"
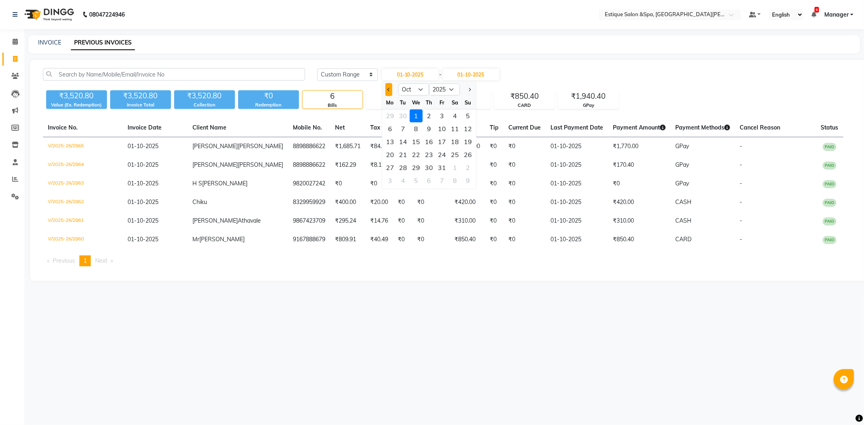
click at [387, 87] on button "Previous month" at bounding box center [388, 89] width 7 height 13
click at [393, 113] on div "1" at bounding box center [389, 115] width 13 height 13
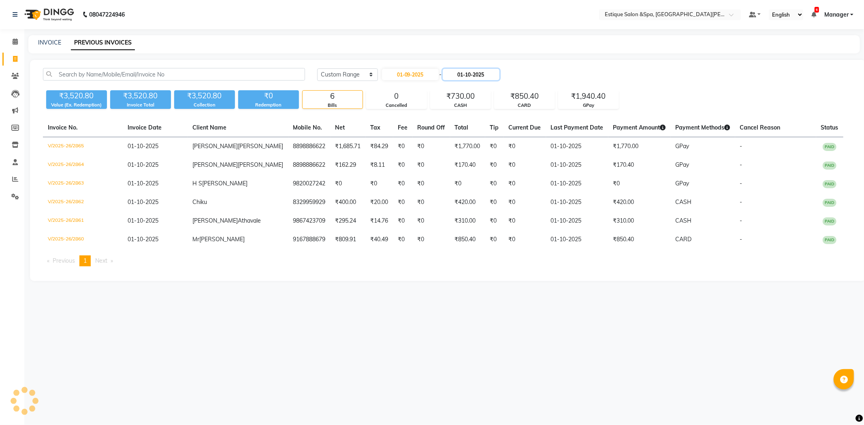
click at [464, 74] on input "01-10-2025" at bounding box center [471, 74] width 57 height 11
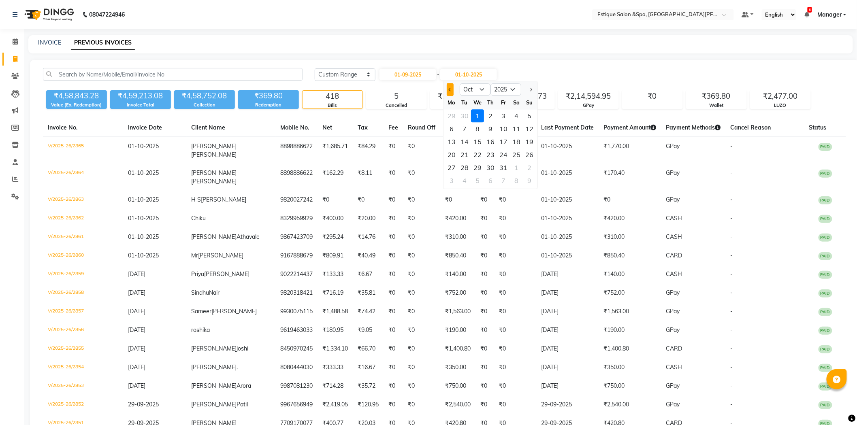
click at [451, 89] on span "Previous month" at bounding box center [450, 89] width 3 height 3
click at [465, 162] on div "30" at bounding box center [464, 167] width 13 height 13
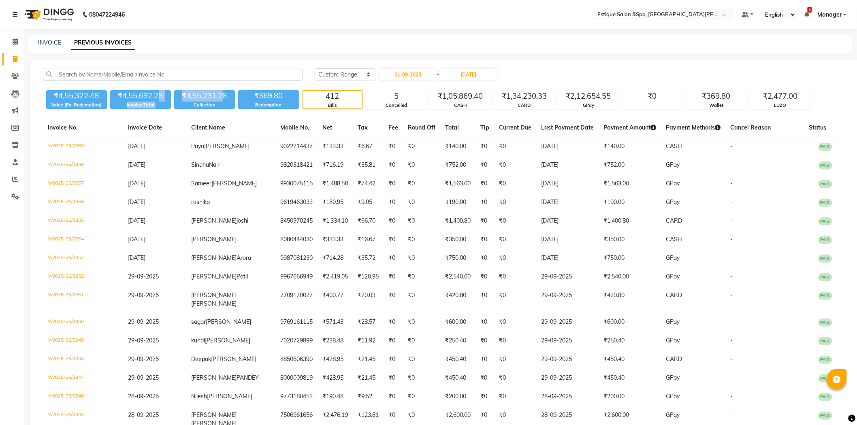
drag, startPoint x: 224, startPoint y: 92, endPoint x: 158, endPoint y: 90, distance: 65.6
click at [158, 90] on div "₹4,55,322.48 Value (Ex. Redemption) ₹4,55,692.28 Invoice Total ₹4,55,231.28 Col…" at bounding box center [444, 98] width 803 height 22
click at [213, 68] on input "text" at bounding box center [173, 74] width 260 height 13
click at [13, 47] on link "Calendar" at bounding box center [11, 41] width 19 height 13
click at [14, 46] on span at bounding box center [15, 41] width 14 height 9
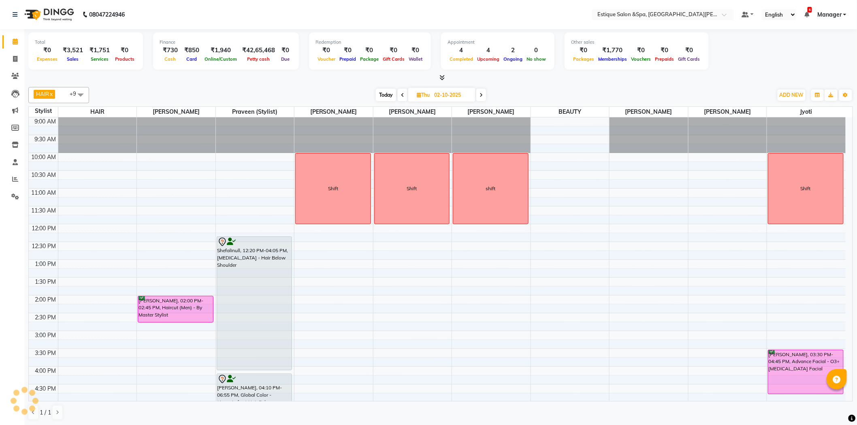
click at [382, 96] on span "Today" at bounding box center [386, 95] width 20 height 13
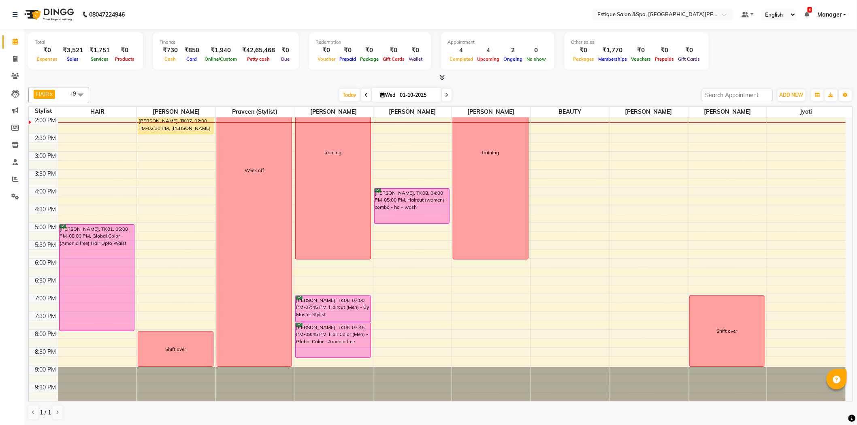
scroll to position [89, 0]
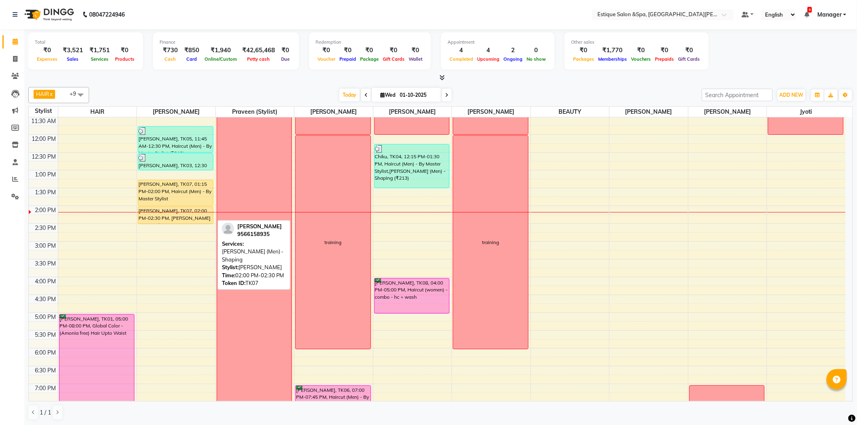
click at [171, 218] on div "[PERSON_NAME], TK07, 02:00 PM-02:30 PM, [PERSON_NAME] (Men) - Shaping" at bounding box center [175, 215] width 75 height 17
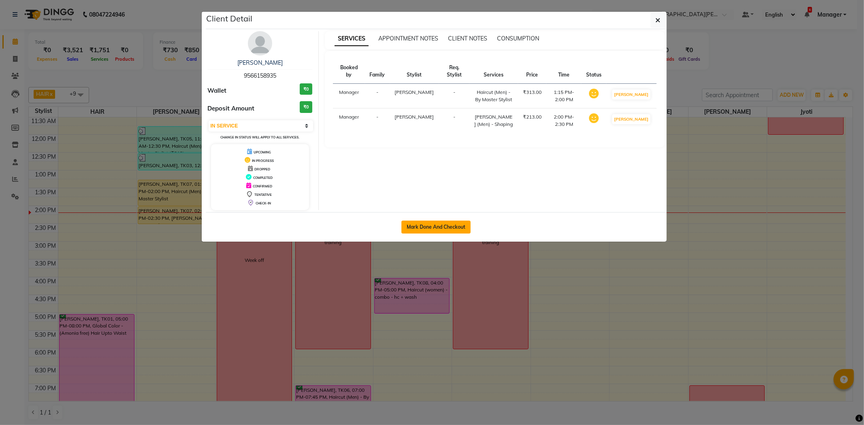
click at [444, 225] on button "Mark Done And Checkout" at bounding box center [435, 227] width 69 height 13
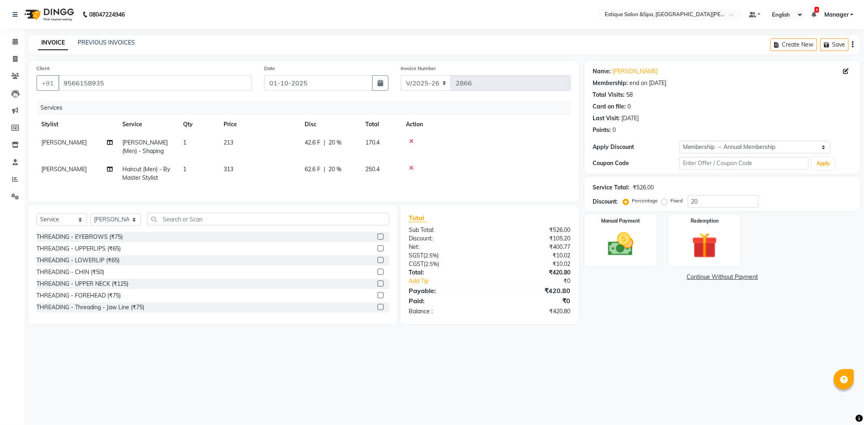
click at [512, 165] on div at bounding box center [486, 168] width 160 height 6
click at [609, 260] on img at bounding box center [620, 244] width 43 height 31
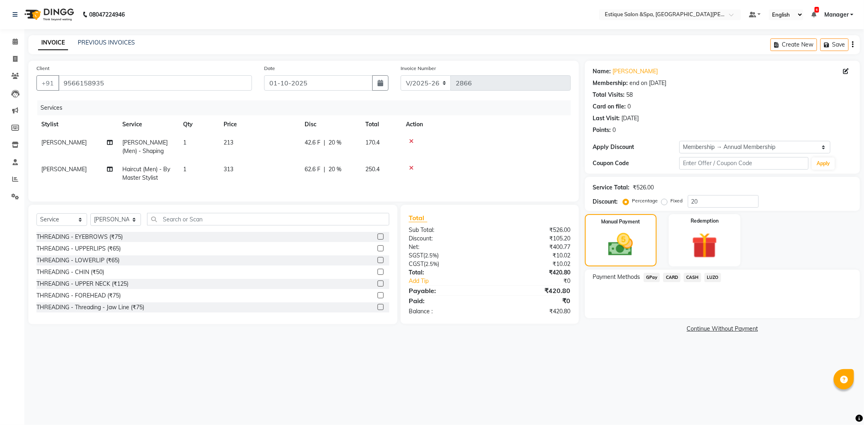
click at [693, 279] on span "CASH" at bounding box center [691, 277] width 17 height 9
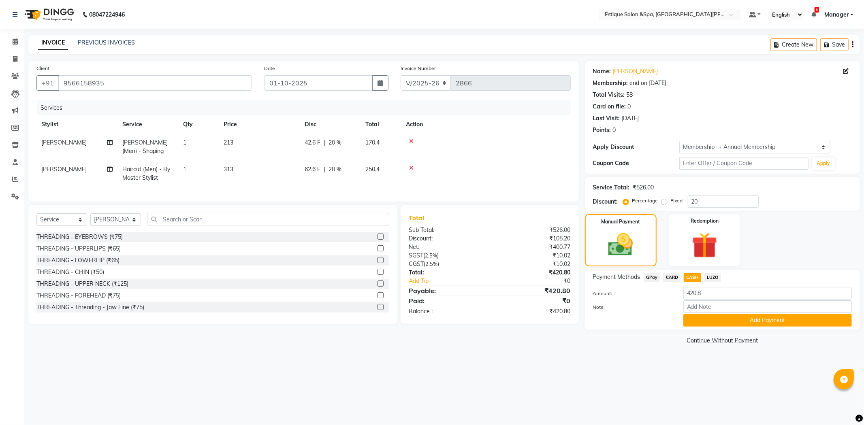
click at [239, 143] on td "213" at bounding box center [259, 147] width 81 height 27
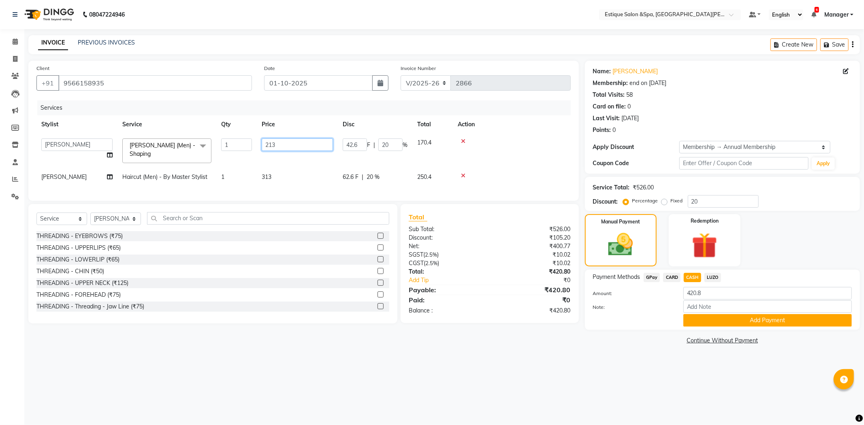
click at [280, 143] on input "213" at bounding box center [297, 144] width 71 height 13
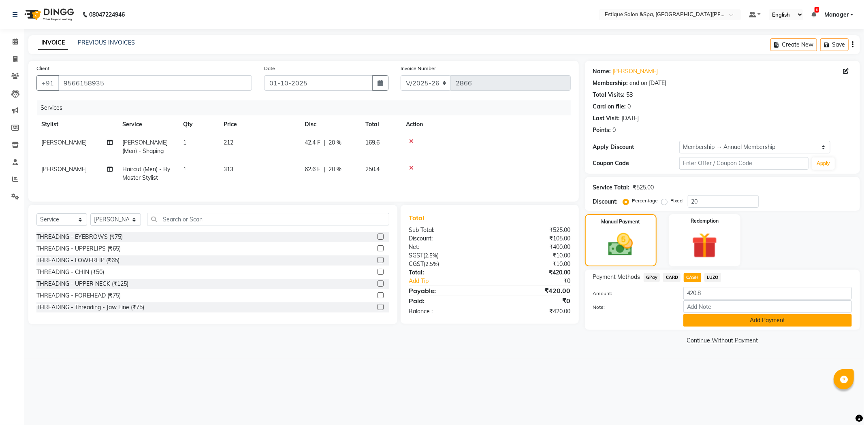
click at [711, 320] on button "Add Payment" at bounding box center [767, 320] width 168 height 13
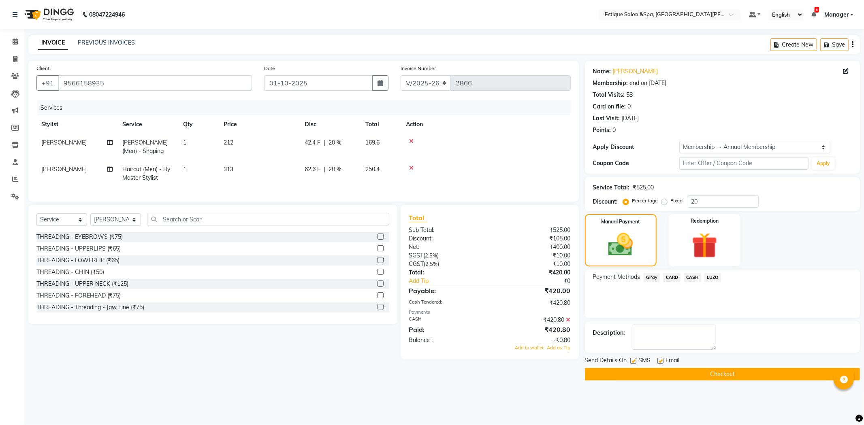
click at [679, 370] on button "Checkout" at bounding box center [722, 374] width 275 height 13
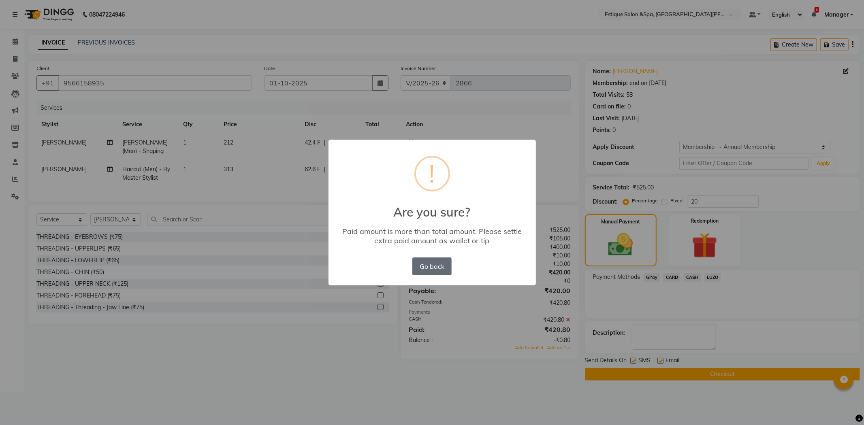
click at [435, 262] on button "Go back" at bounding box center [431, 266] width 39 height 18
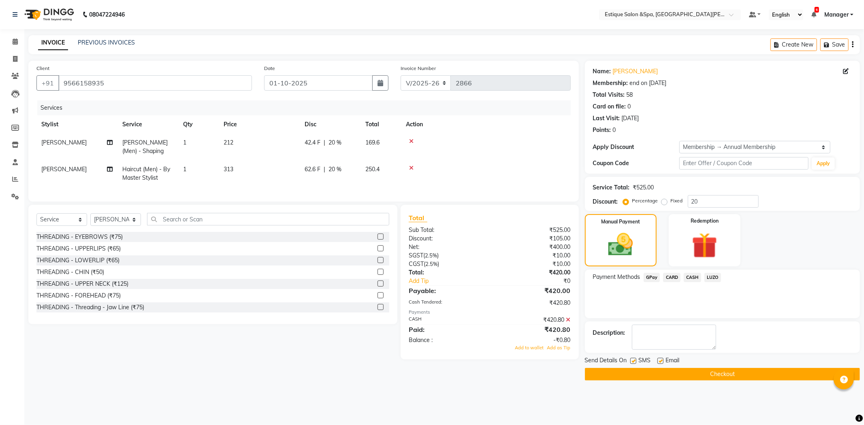
click at [240, 140] on td "212" at bounding box center [259, 147] width 81 height 27
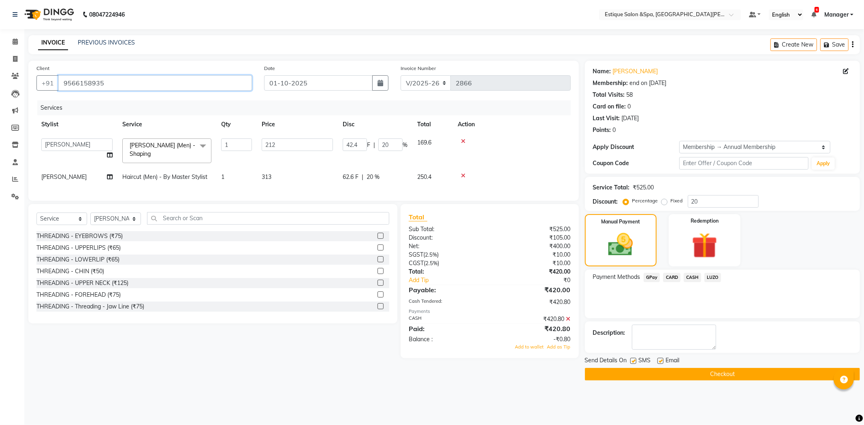
drag, startPoint x: 105, startPoint y: 81, endPoint x: 12, endPoint y: 85, distance: 93.2
click at [0, 79] on app-home "08047224946 Select Location × Estique Salon &Spa, Hiranandani [PERSON_NAME] Def…" at bounding box center [432, 196] width 864 height 393
click at [566, 145] on td at bounding box center [512, 151] width 118 height 34
click at [463, 141] on icon at bounding box center [463, 141] width 4 height 6
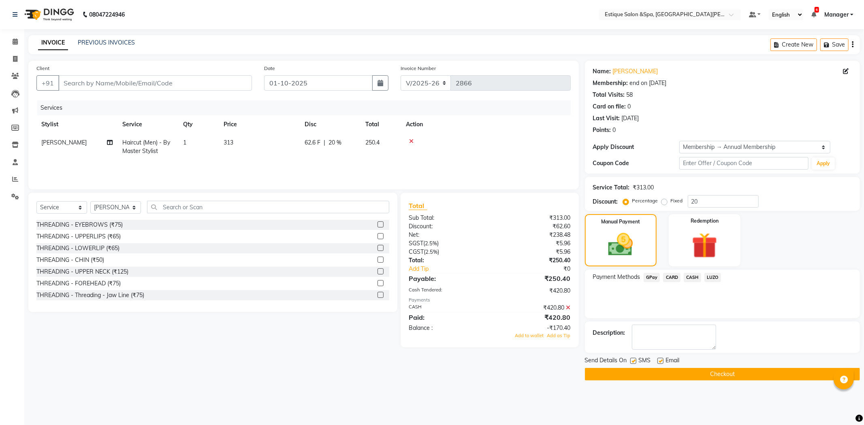
click at [409, 140] on icon at bounding box center [411, 141] width 4 height 6
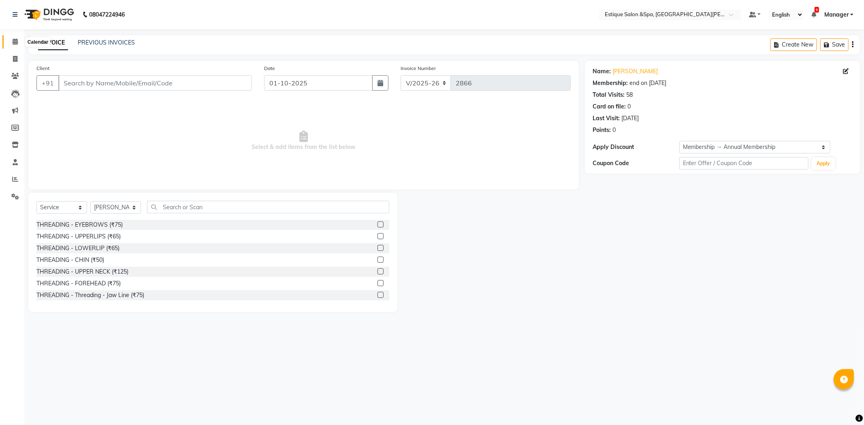
click at [13, 42] on icon at bounding box center [15, 41] width 5 height 6
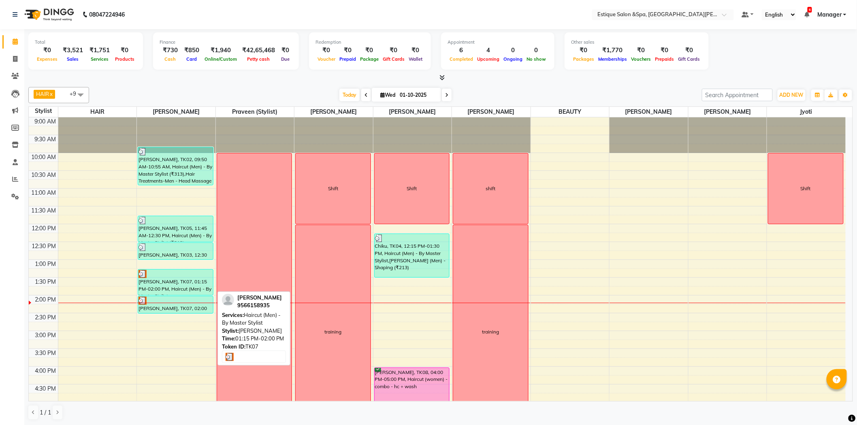
click at [187, 279] on div "[PERSON_NAME], TK07, 01:15 PM-02:00 PM, Haircut (Men) - By Master Stylist" at bounding box center [175, 283] width 75 height 26
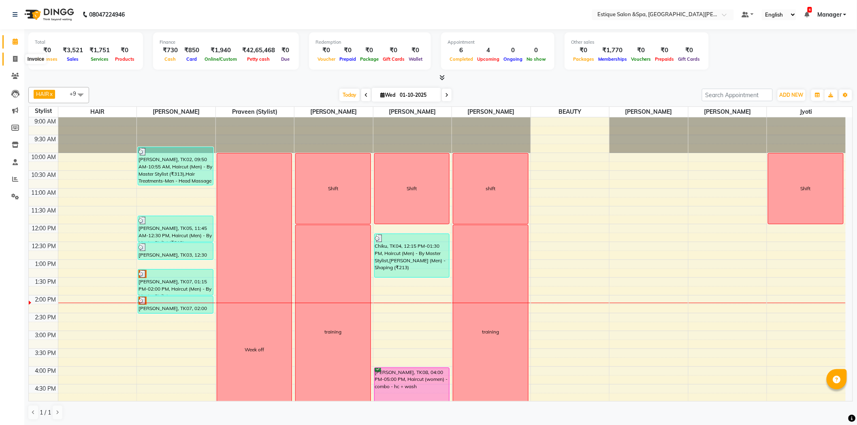
click at [11, 55] on span at bounding box center [15, 59] width 14 height 9
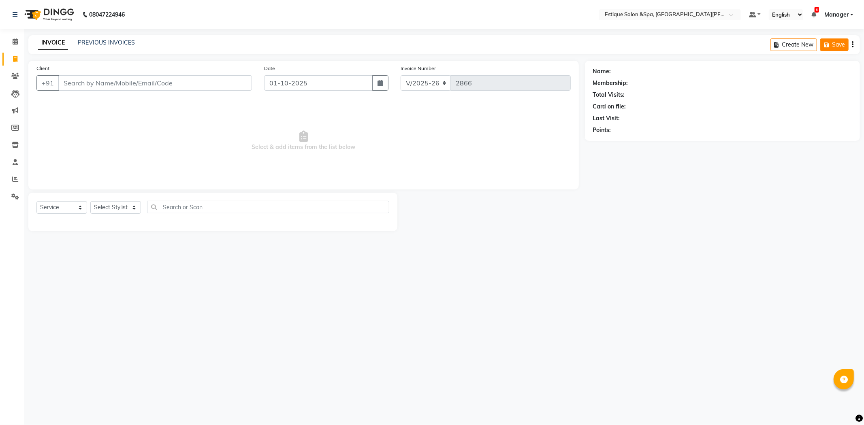
click at [833, 43] on button "Save" at bounding box center [834, 44] width 28 height 13
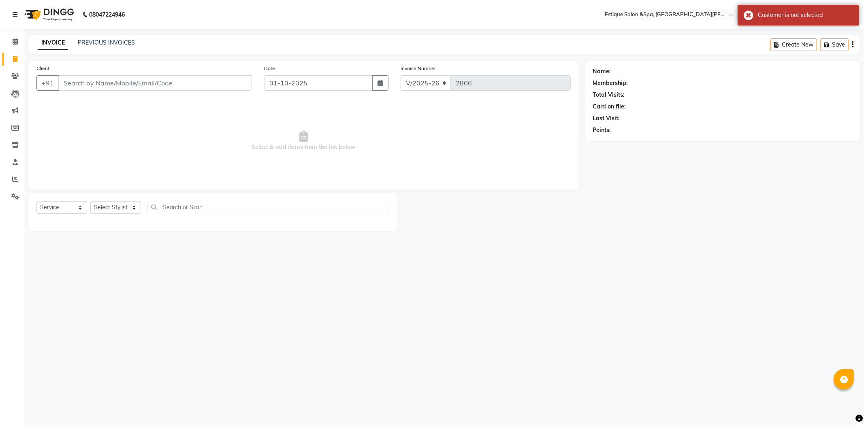
drag, startPoint x: 688, startPoint y: 72, endPoint x: 561, endPoint y: 63, distance: 127.5
click at [687, 72] on div "Name:" at bounding box center [722, 71] width 259 height 9
click at [13, 42] on icon at bounding box center [15, 41] width 5 height 6
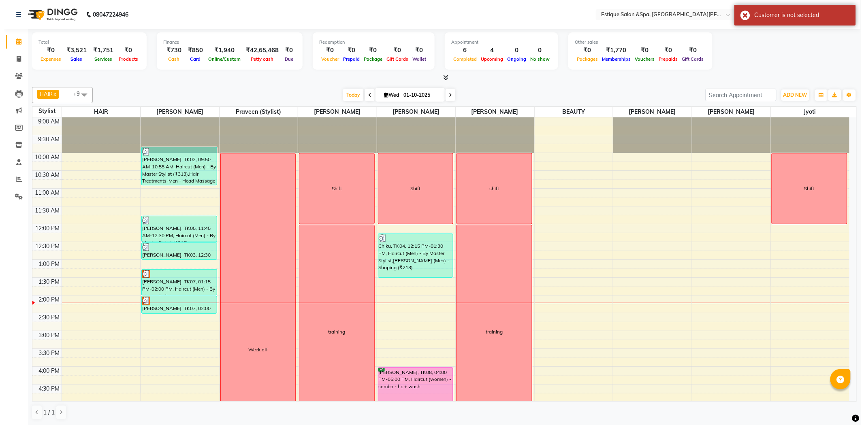
scroll to position [135, 0]
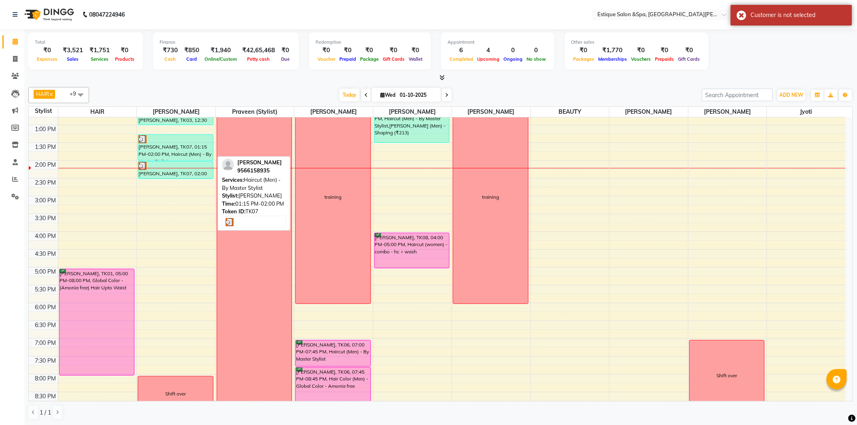
click at [162, 143] on div "[PERSON_NAME], TK07, 01:15 PM-02:00 PM, Haircut (Men) - By Master Stylist" at bounding box center [175, 148] width 75 height 26
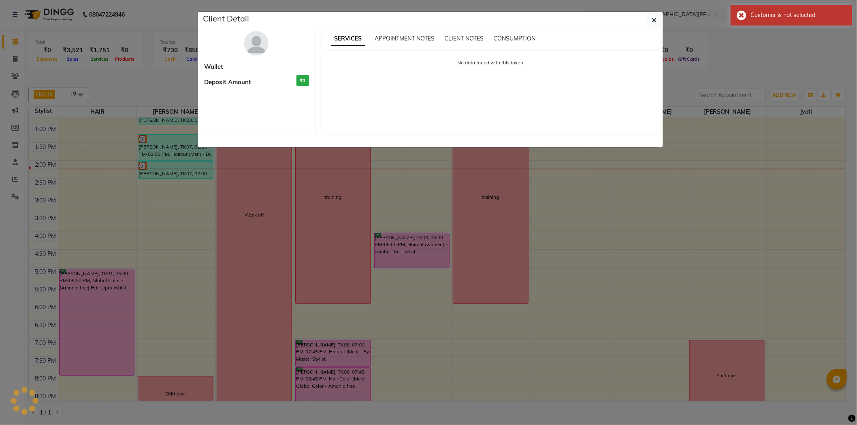
click at [162, 143] on ngb-modal-window "Client Detail Wallet Deposit Amount ₹0 SERVICES APPOINTMENT NOTES CLIENT NOTES …" at bounding box center [428, 212] width 857 height 425
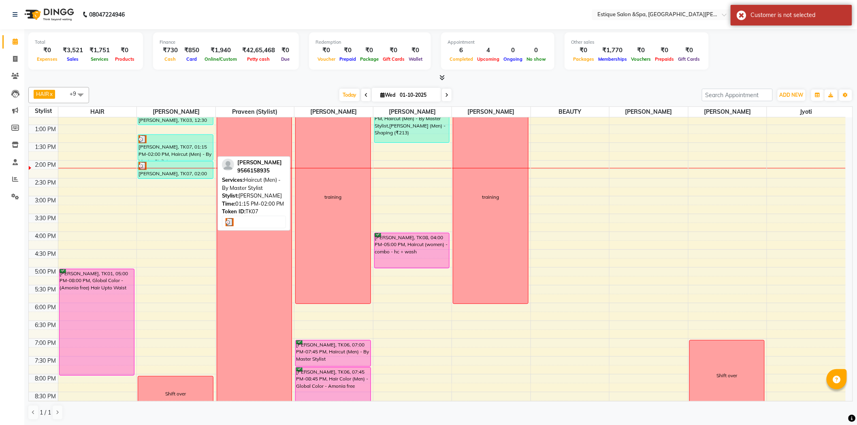
click at [177, 137] on div at bounding box center [175, 139] width 74 height 8
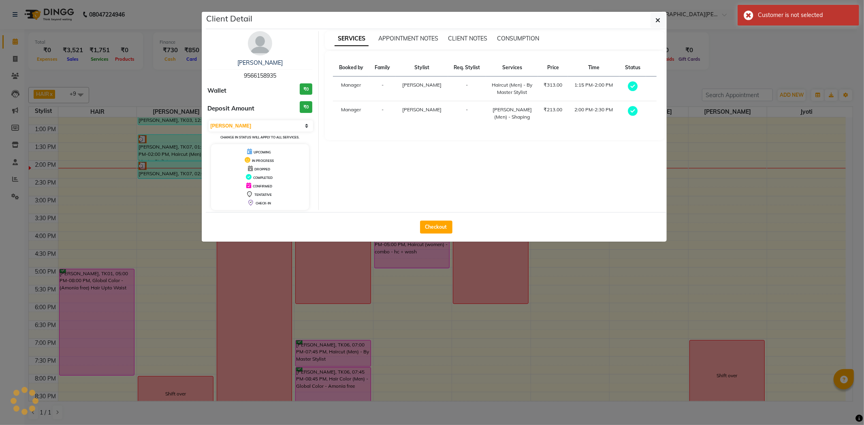
click at [177, 137] on ngb-modal-window "Client Detail [PERSON_NAME] 9566158935 Wallet ₹0 Deposit Amount ₹0 Select MARK …" at bounding box center [432, 212] width 864 height 425
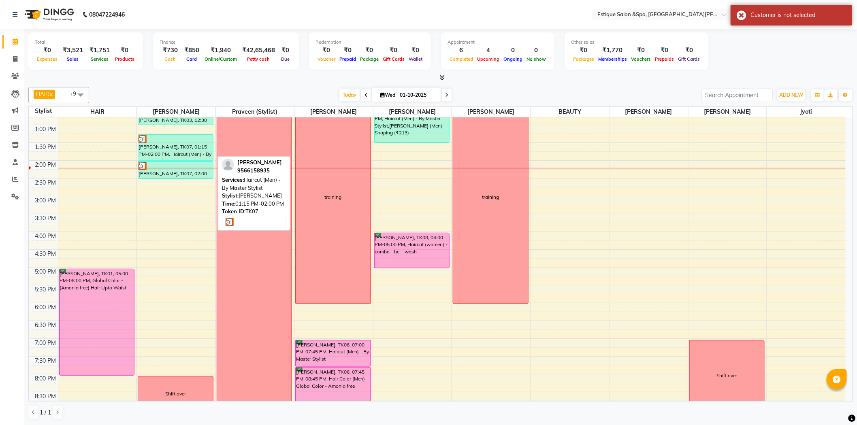
click at [177, 137] on div at bounding box center [175, 139] width 74 height 8
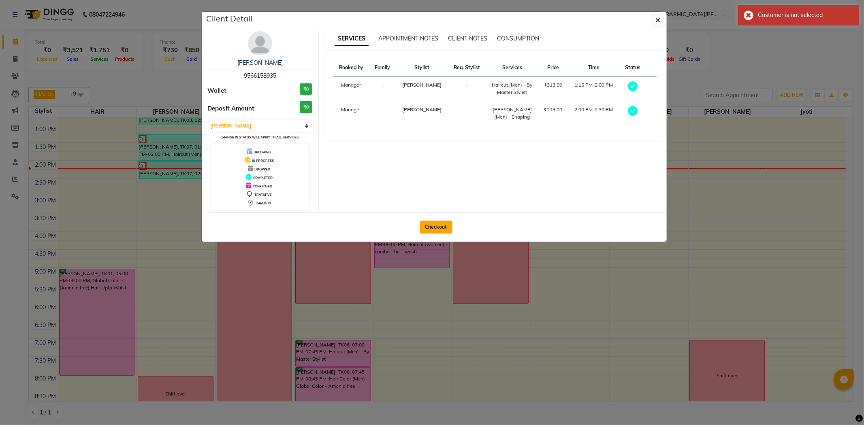
click at [432, 225] on button "Checkout" at bounding box center [436, 227] width 32 height 13
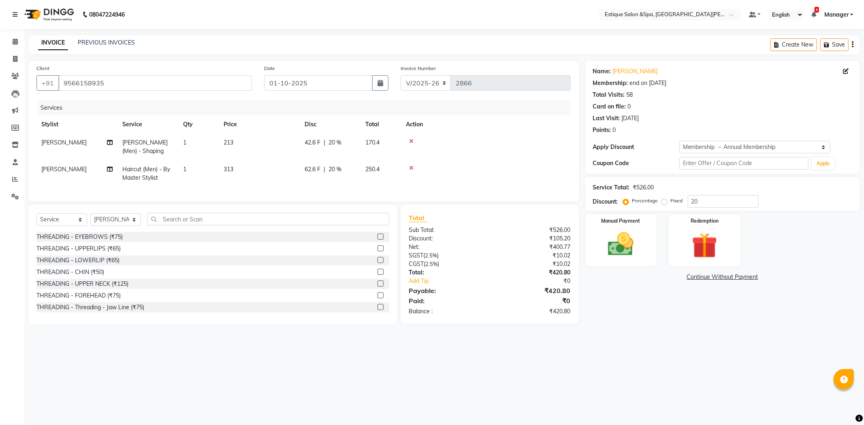
click at [223, 139] on td "213" at bounding box center [259, 147] width 81 height 27
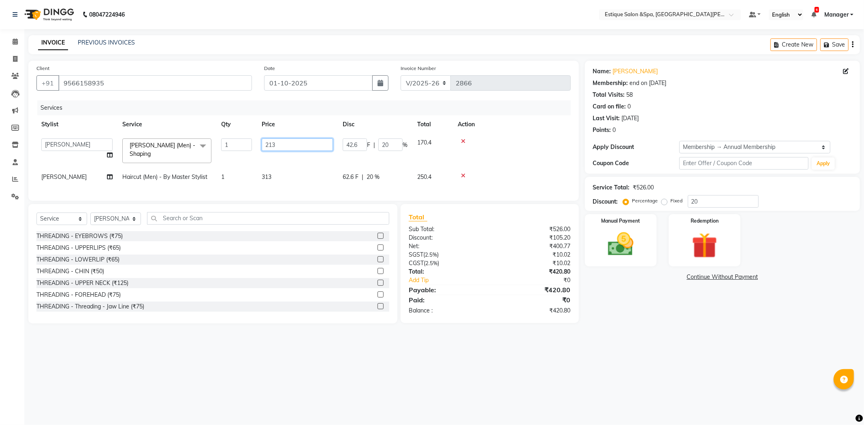
click at [286, 147] on input "213" at bounding box center [297, 144] width 71 height 13
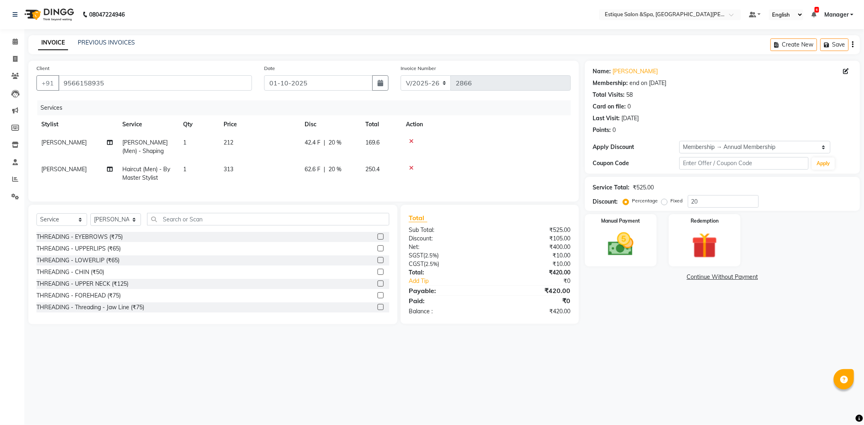
click at [468, 251] on div "Net:" at bounding box center [445, 247] width 87 height 9
click at [647, 251] on div "Manual Payment" at bounding box center [620, 240] width 74 height 54
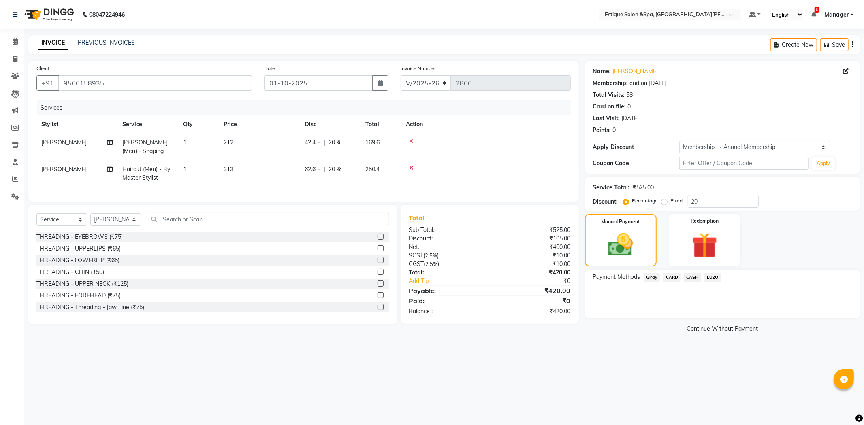
click at [691, 278] on span "CASH" at bounding box center [691, 277] width 17 height 9
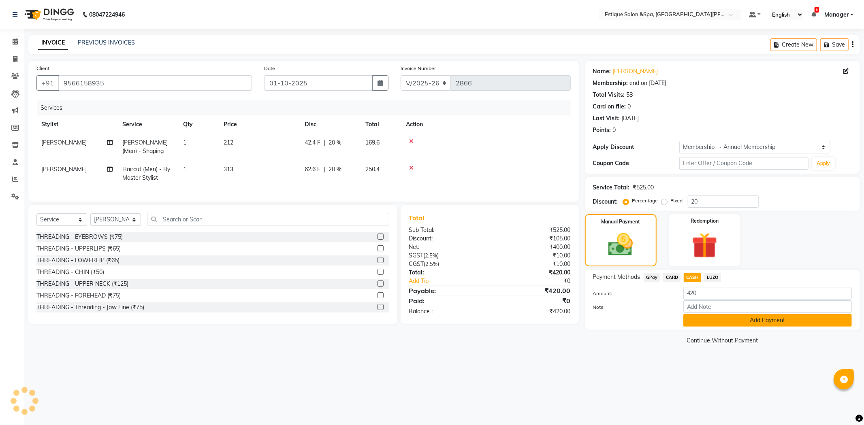
click at [710, 317] on button "Add Payment" at bounding box center [767, 320] width 168 height 13
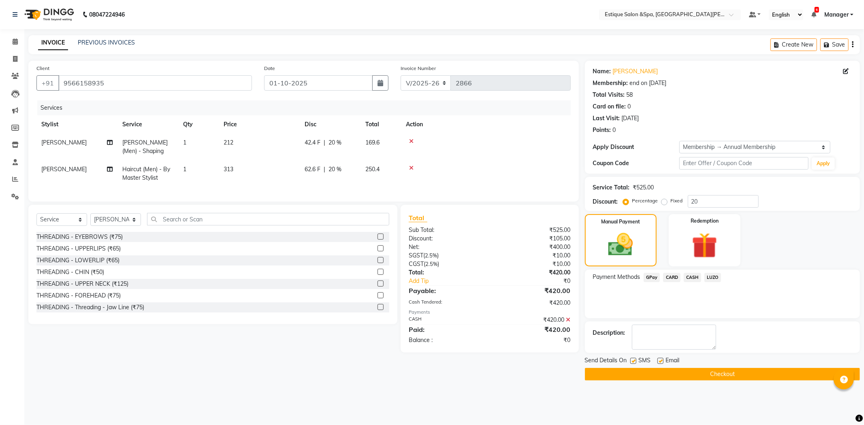
click at [653, 379] on button "Checkout" at bounding box center [722, 374] width 275 height 13
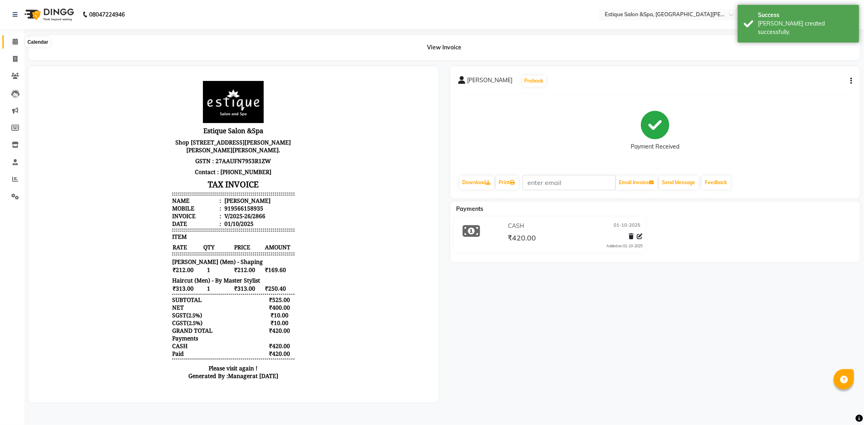
click at [15, 42] on icon at bounding box center [15, 41] width 5 height 6
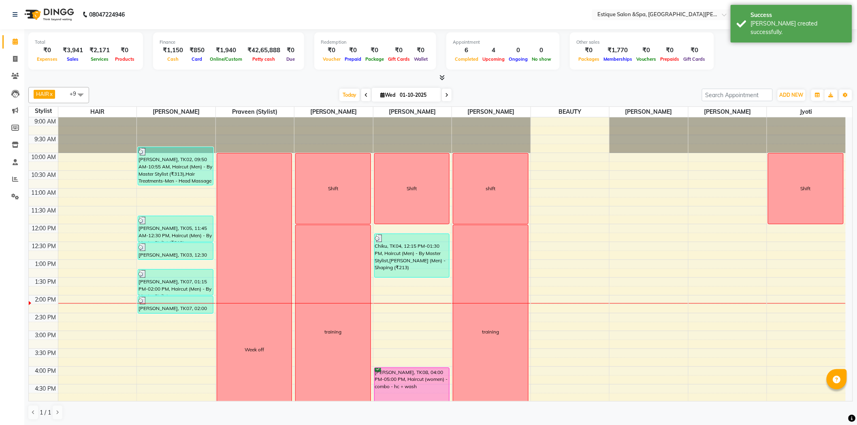
click at [445, 97] on icon at bounding box center [446, 95] width 3 height 5
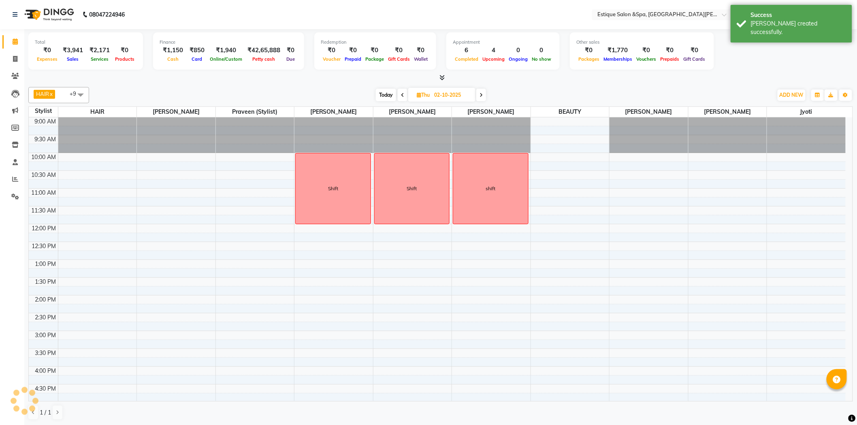
scroll to position [179, 0]
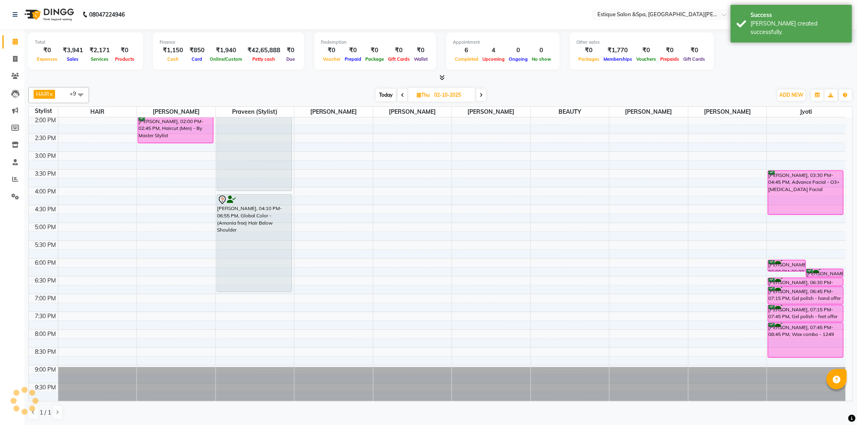
click at [400, 95] on span at bounding box center [403, 95] width 10 height 13
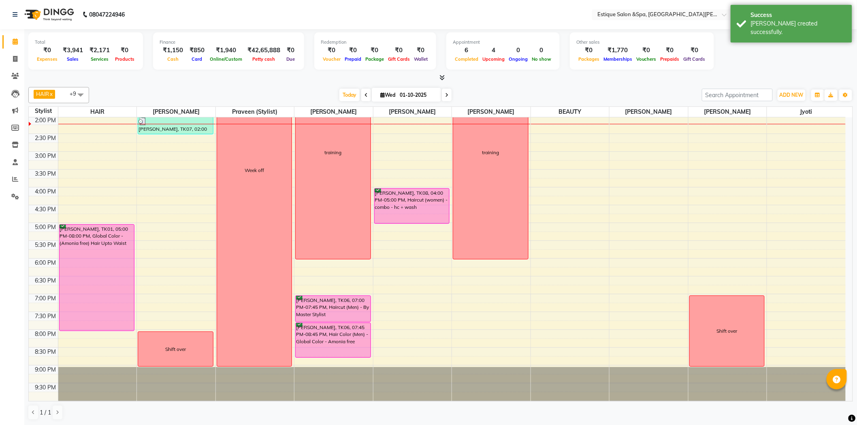
scroll to position [89, 0]
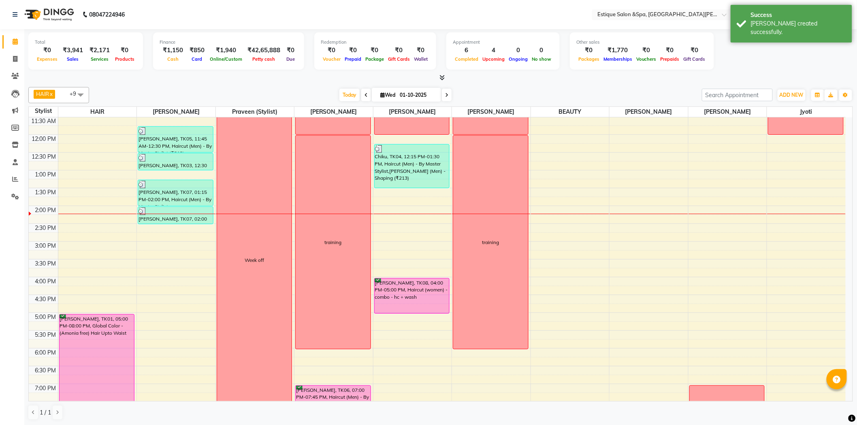
click at [447, 92] on span at bounding box center [447, 95] width 10 height 13
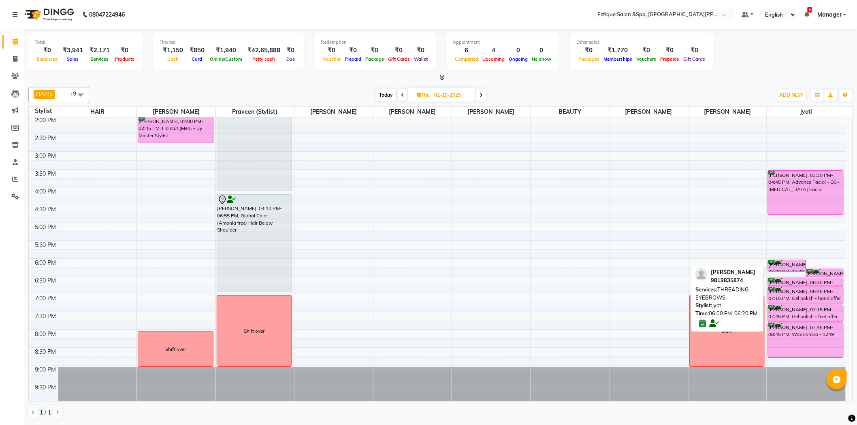
scroll to position [181, 0]
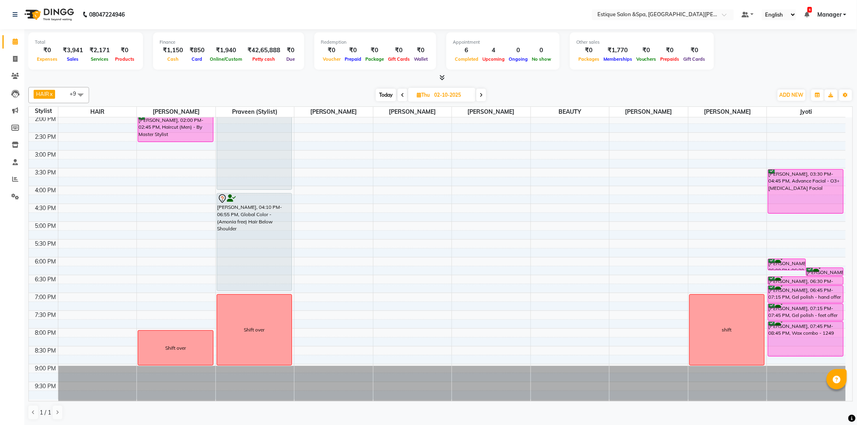
click at [521, 89] on div "Today Thu 02-10-2025" at bounding box center [430, 95] width 675 height 12
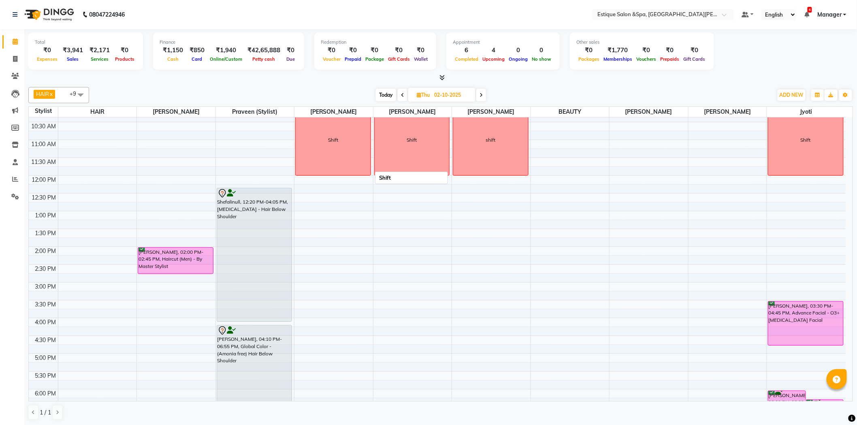
scroll to position [46, 0]
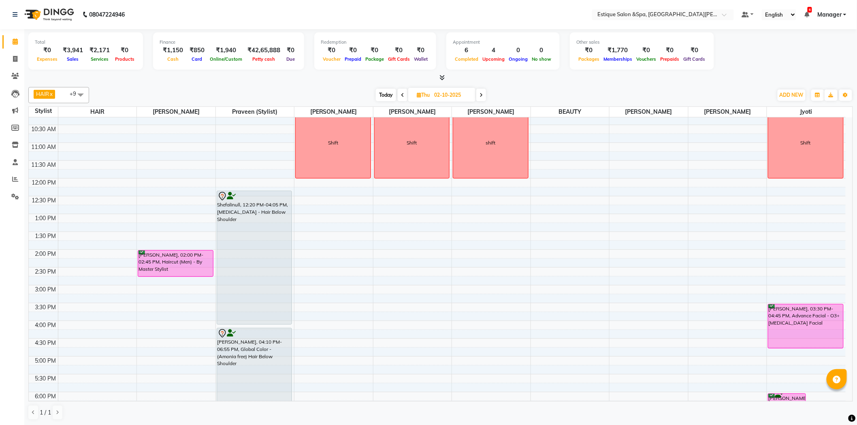
click at [204, 76] on div at bounding box center [440, 78] width 824 height 9
click at [262, 92] on div "Today Thu 02-10-2025" at bounding box center [430, 95] width 675 height 12
click at [562, 89] on div "Today Thu 02-10-2025" at bounding box center [430, 95] width 675 height 12
click at [401, 95] on icon at bounding box center [402, 95] width 3 height 5
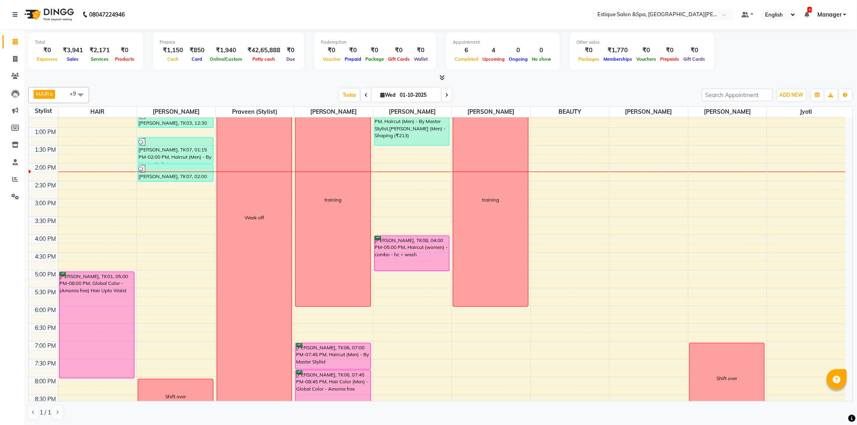
scroll to position [89, 0]
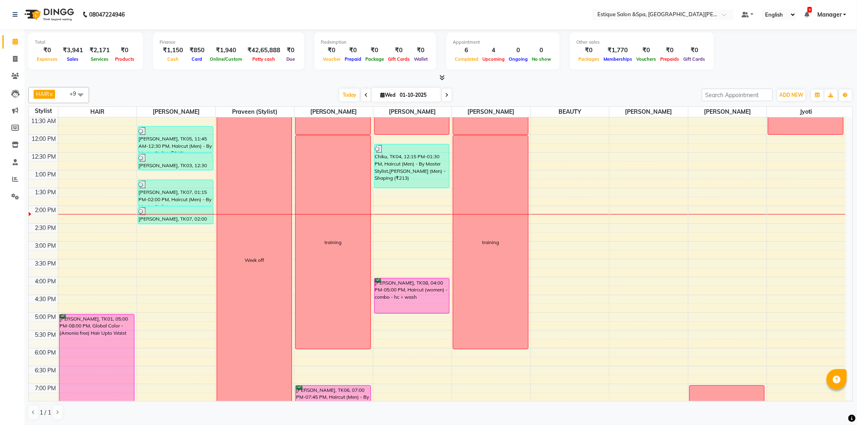
click at [483, 88] on div "HAIR x [PERSON_NAME] x Savez salmani x BEAUTY x [PERSON_NAME] x [PERSON_NAME] x…" at bounding box center [440, 95] width 824 height 16
click at [13, 148] on icon at bounding box center [15, 145] width 7 height 6
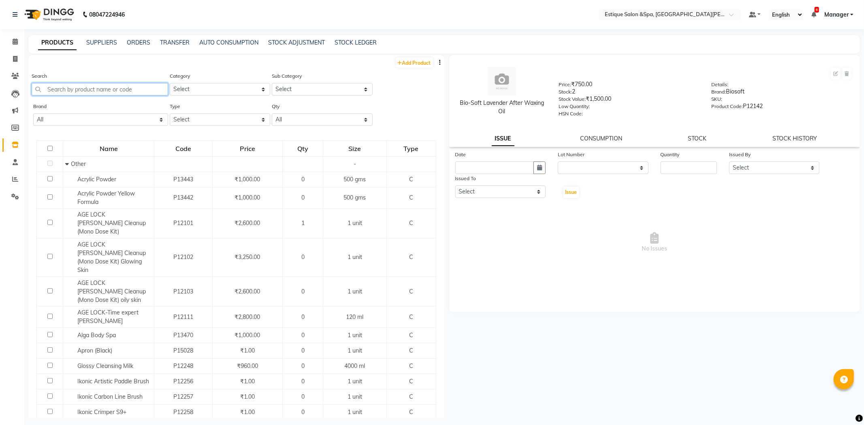
click at [104, 90] on input "text" at bounding box center [100, 89] width 136 height 13
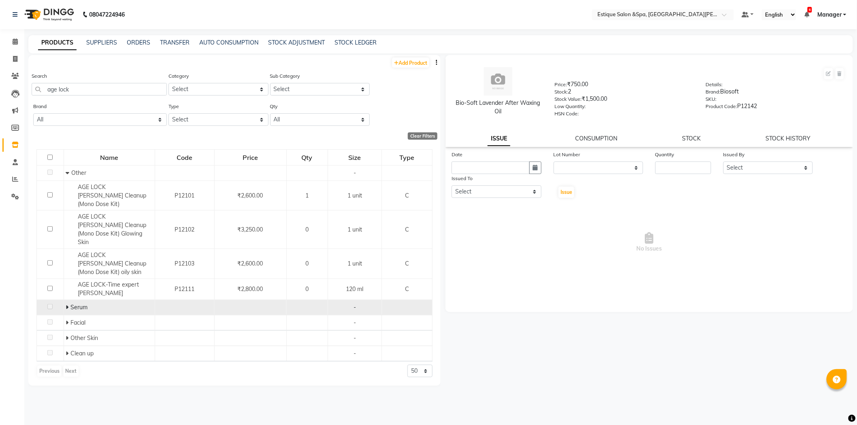
click at [92, 303] on div "Serum" at bounding box center [109, 307] width 87 height 9
click at [70, 304] on span at bounding box center [68, 307] width 5 height 7
click at [15, 38] on span at bounding box center [15, 41] width 14 height 9
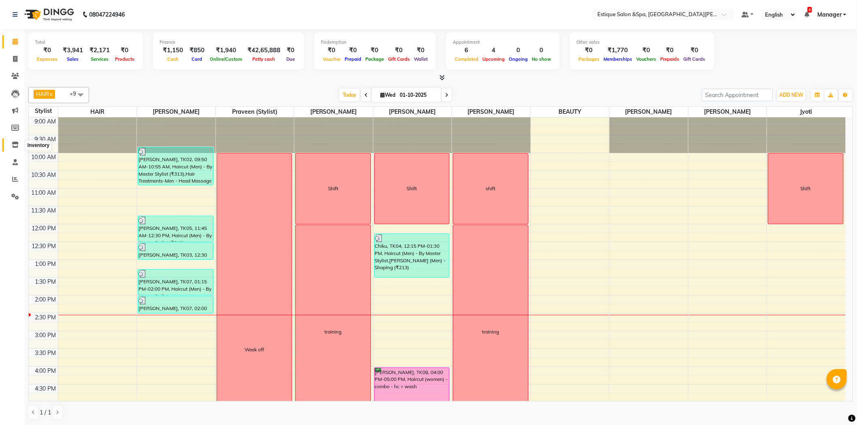
click at [13, 147] on icon at bounding box center [15, 145] width 7 height 6
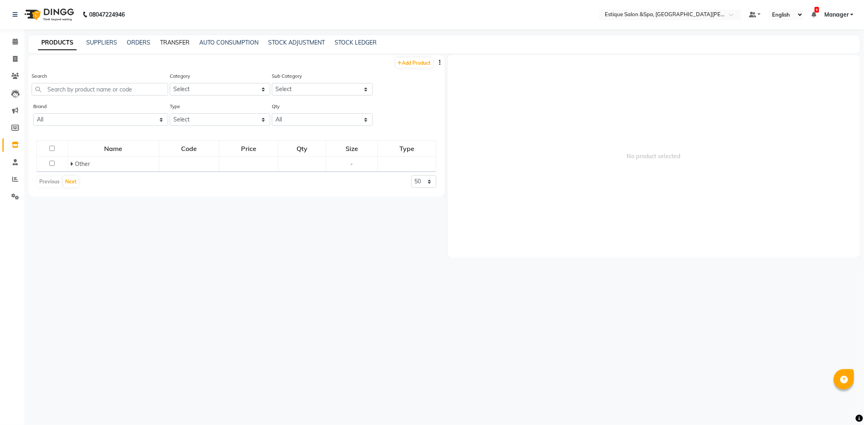
click at [180, 43] on link "TRANSFER" at bounding box center [175, 42] width 30 height 7
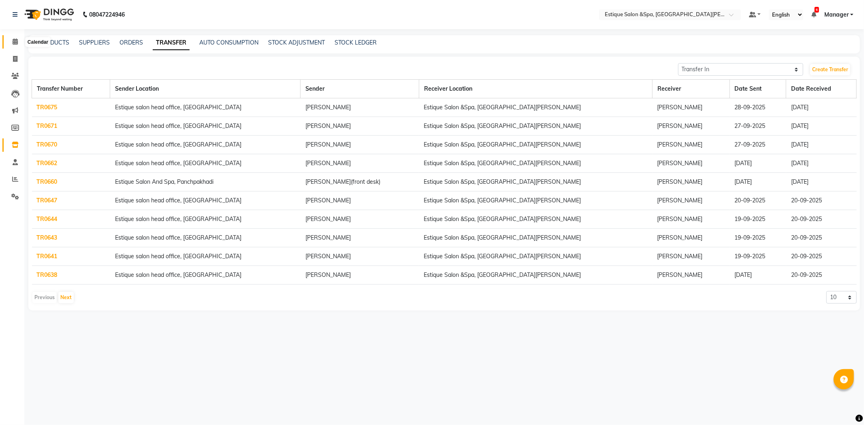
click at [14, 40] on icon at bounding box center [15, 41] width 5 height 6
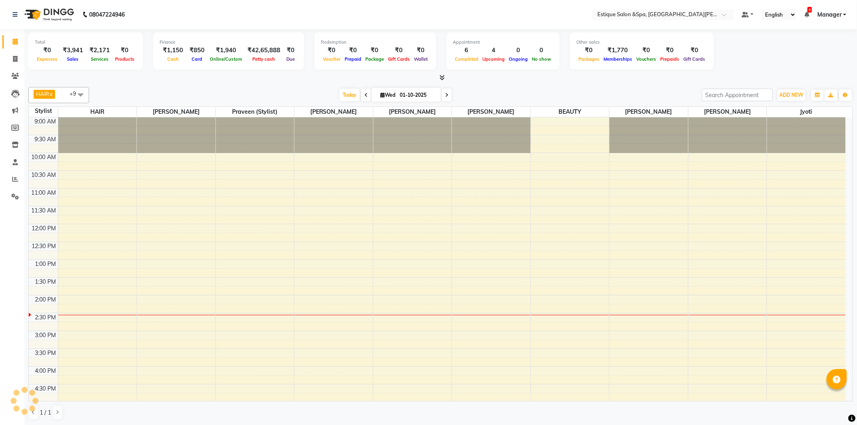
click at [480, 92] on div "[DATE] [DATE]" at bounding box center [395, 95] width 604 height 12
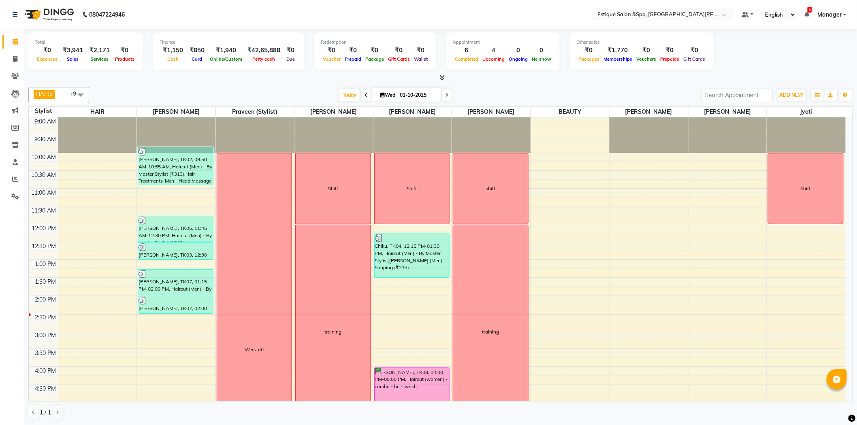
click at [205, 85] on div "HAIR x [PERSON_NAME] x Savez salmani x BEAUTY x [PERSON_NAME] x [PERSON_NAME] x…" at bounding box center [440, 254] width 824 height 340
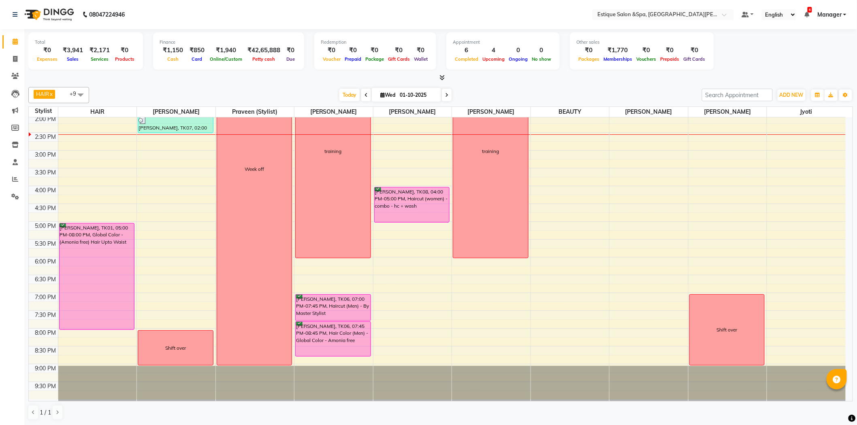
scroll to position [0, 0]
click at [122, 77] on div at bounding box center [440, 77] width 824 height 9
click at [195, 77] on div at bounding box center [440, 77] width 824 height 9
click at [289, 8] on nav "08047224946 Select Location × Estique Salon &Spa, Hiranandani [PERSON_NAME] Def…" at bounding box center [428, 14] width 857 height 29
click at [290, 89] on div "[DATE] [DATE]" at bounding box center [395, 95] width 604 height 12
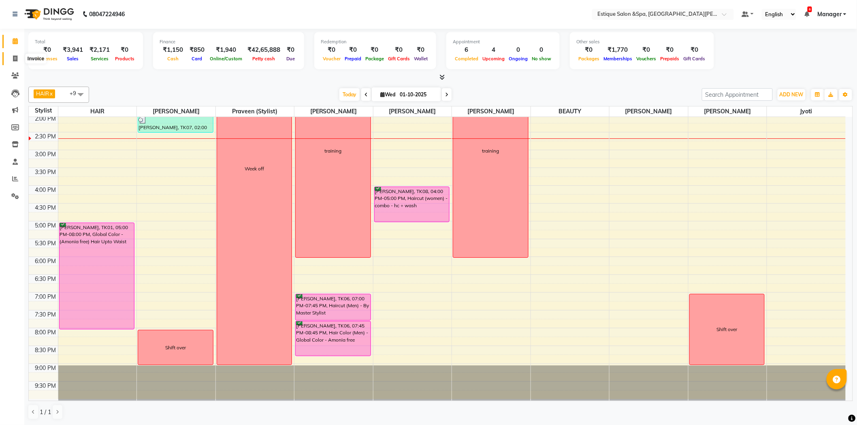
click at [19, 61] on span at bounding box center [15, 58] width 14 height 9
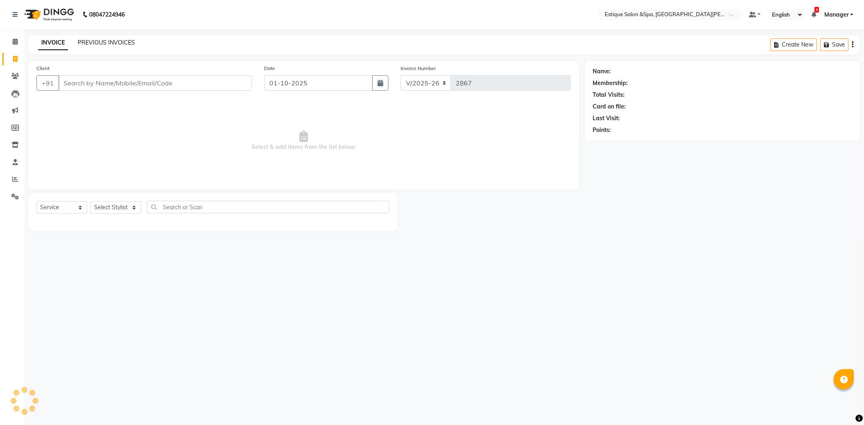
click at [105, 43] on link "PREVIOUS INVOICES" at bounding box center [106, 42] width 57 height 7
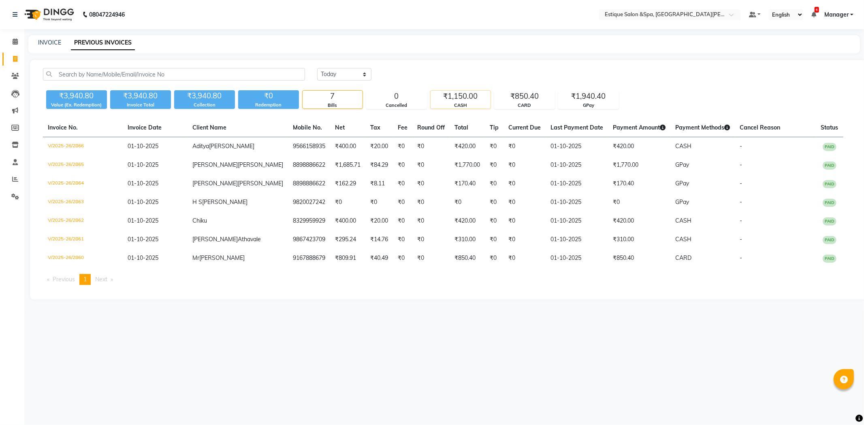
click at [475, 102] on div "₹1,150.00" at bounding box center [460, 96] width 60 height 11
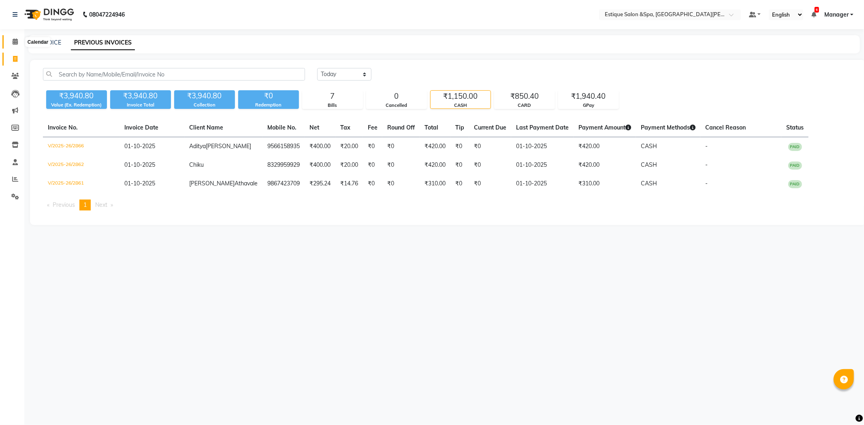
click at [19, 42] on span at bounding box center [15, 41] width 14 height 9
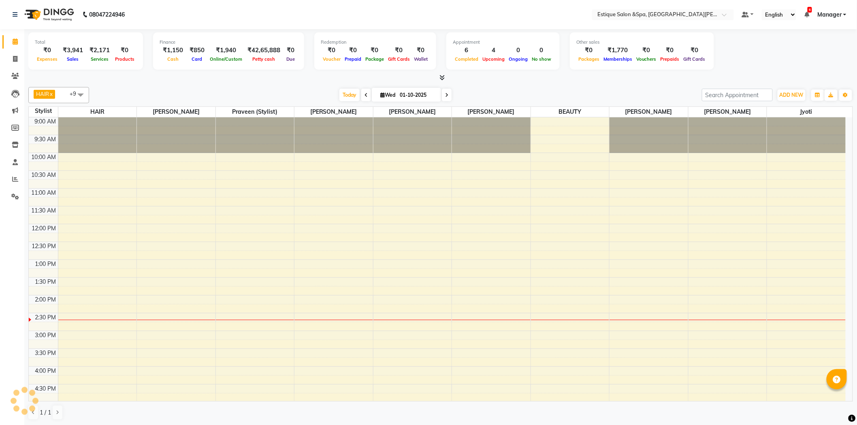
click at [145, 84] on div "HAIR x [PERSON_NAME] x Savez salmani x BEAUTY x [PERSON_NAME] x [PERSON_NAME] x…" at bounding box center [440, 254] width 824 height 340
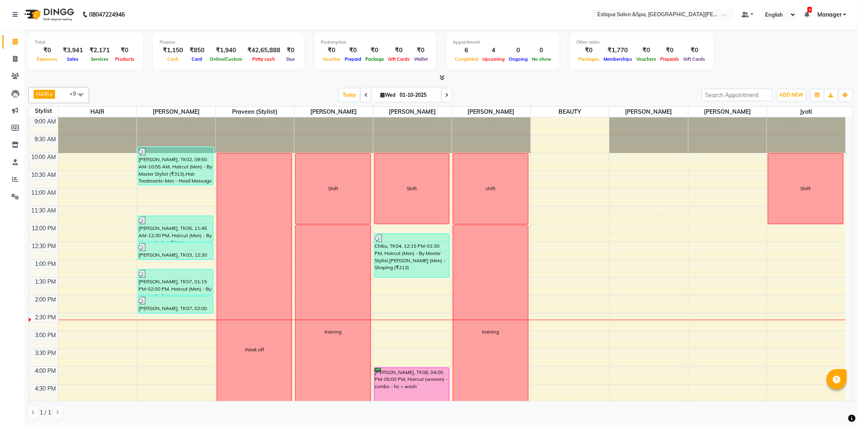
click at [162, 87] on div "HAIR x [PERSON_NAME] x Savez salmani x BEAUTY x [PERSON_NAME] x [PERSON_NAME] x…" at bounding box center [440, 95] width 824 height 16
click at [170, 84] on div "HAIR x [PERSON_NAME] x Savez salmani x BEAUTY x [PERSON_NAME] x [PERSON_NAME] x…" at bounding box center [440, 254] width 824 height 340
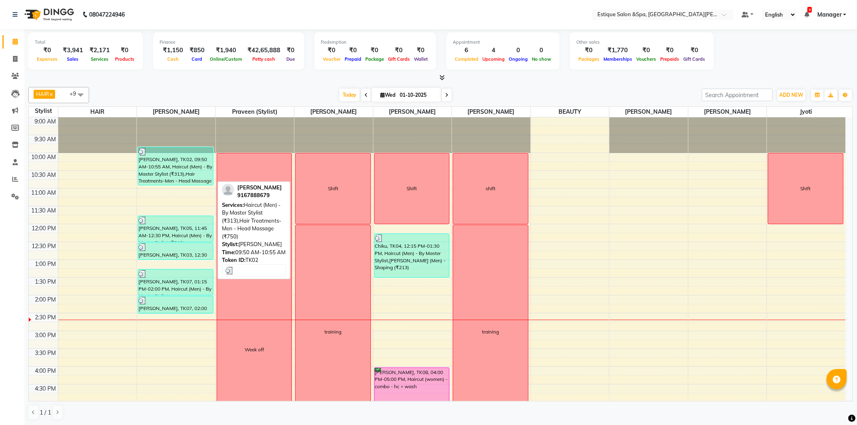
click at [179, 170] on div "[PERSON_NAME], TK02, 09:50 AM-10:55 AM, Haircut (Men) - By Master Stylist (₹313…" at bounding box center [175, 166] width 75 height 38
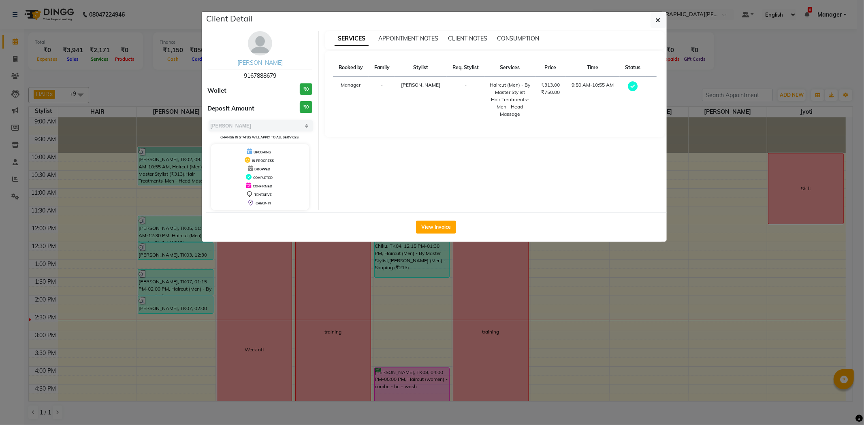
click at [243, 66] on div "[PERSON_NAME]" at bounding box center [260, 63] width 105 height 9
click at [275, 62] on link "[PERSON_NAME]" at bounding box center [259, 62] width 45 height 7
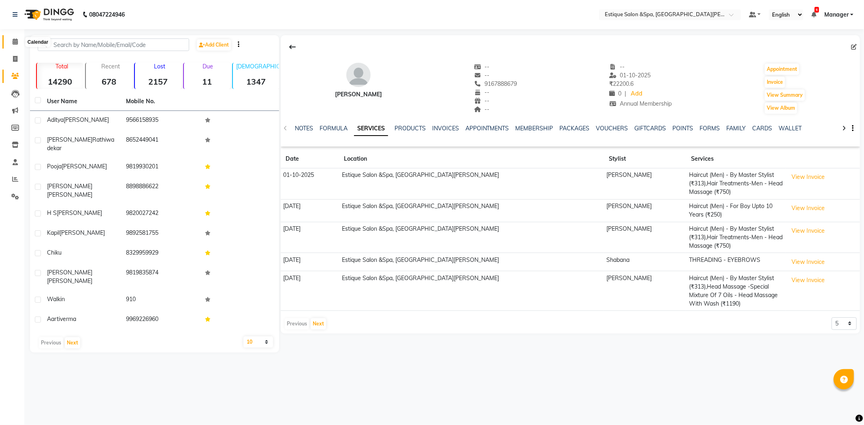
click at [18, 42] on span at bounding box center [15, 41] width 14 height 9
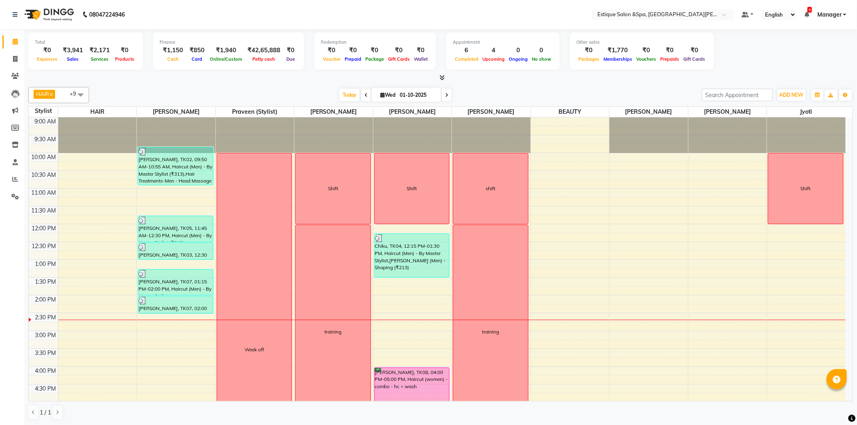
scroll to position [180, 0]
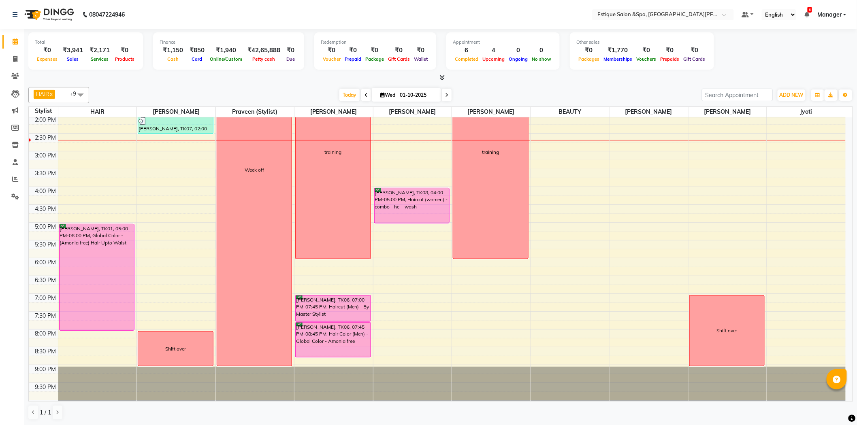
click at [569, 88] on div "HAIR x [PERSON_NAME] x Savez salmani x BEAUTY x [PERSON_NAME] x [PERSON_NAME] x…" at bounding box center [440, 95] width 824 height 16
click at [13, 145] on icon at bounding box center [15, 145] width 7 height 6
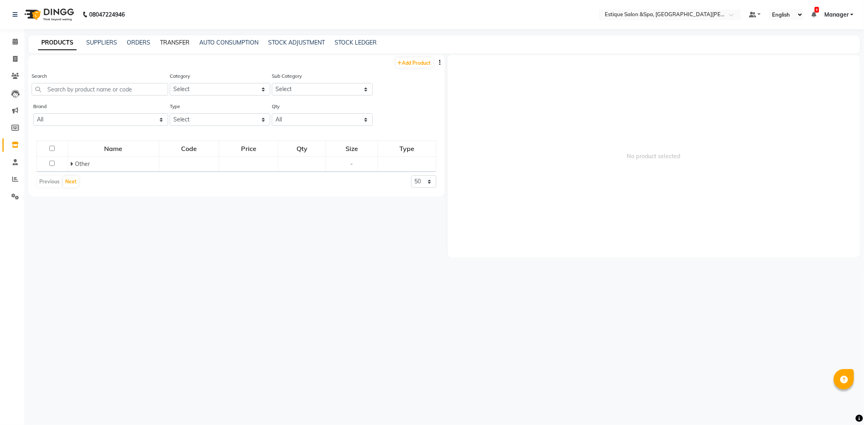
click at [160, 42] on link "TRANSFER" at bounding box center [175, 42] width 30 height 7
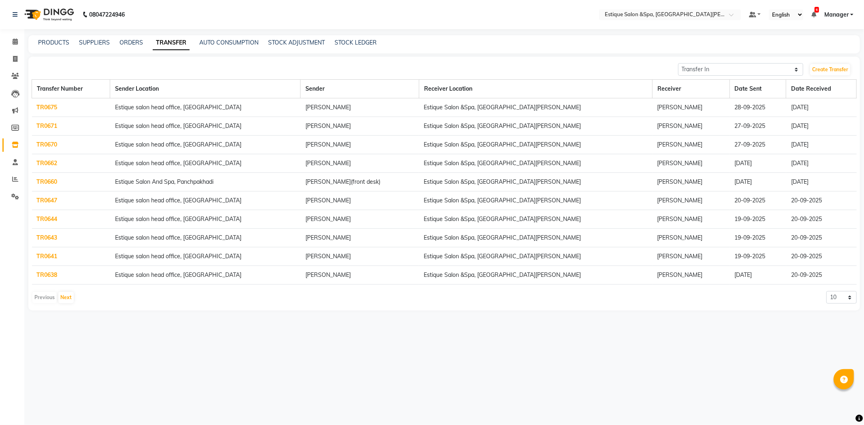
click at [333, 70] on div "Transfer In Transfer Out Create Transfer" at bounding box center [444, 69] width 825 height 13
click at [47, 111] on td "TR0675" at bounding box center [71, 107] width 78 height 19
click at [47, 109] on link "TR0675" at bounding box center [47, 107] width 21 height 7
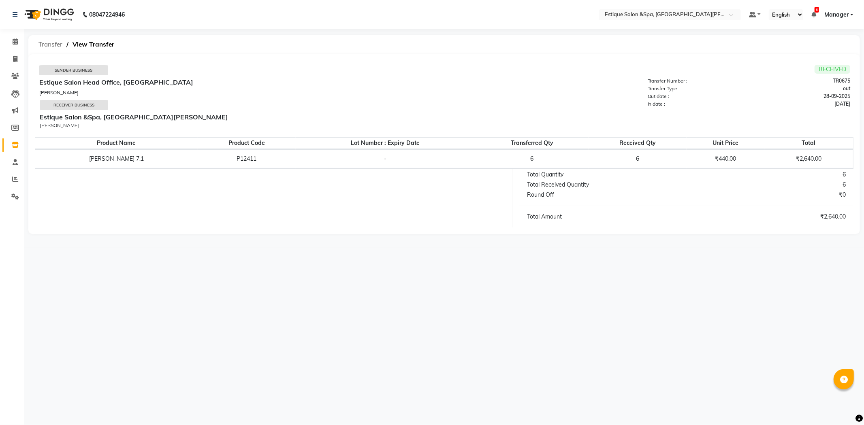
click at [52, 42] on span "Transfer" at bounding box center [50, 44] width 32 height 15
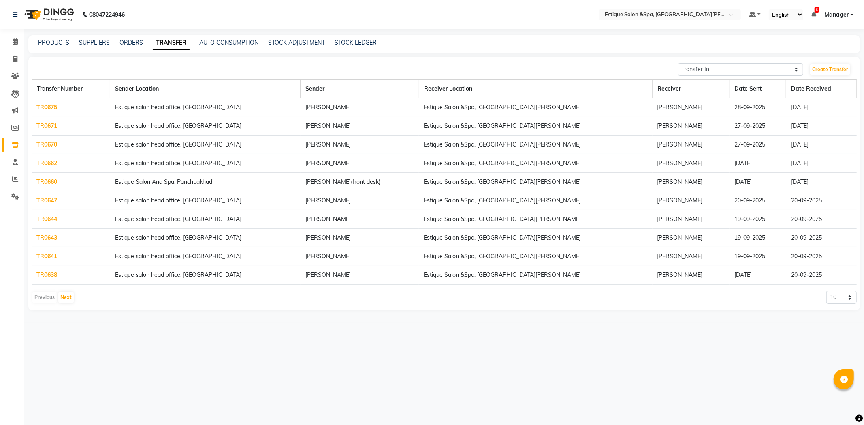
click at [52, 123] on link "TR0671" at bounding box center [47, 125] width 21 height 7
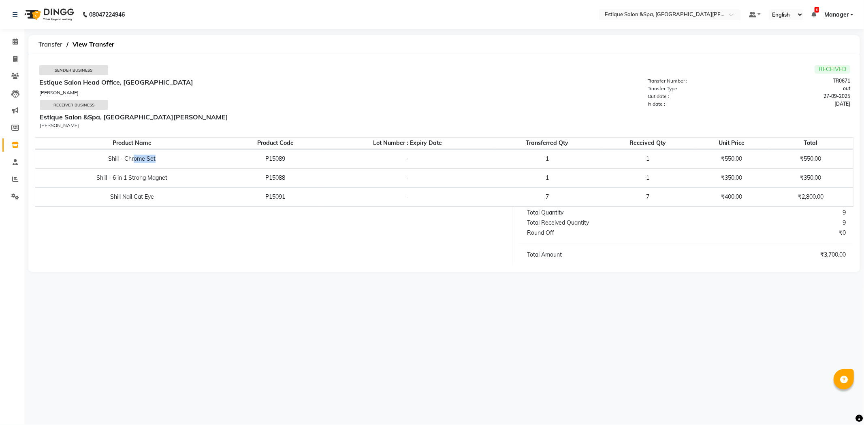
drag, startPoint x: 136, startPoint y: 157, endPoint x: 189, endPoint y: 166, distance: 54.6
click at [189, 166] on td "Shill - Chrome Set" at bounding box center [132, 158] width 194 height 19
click at [184, 183] on td "Shill - 6 in 1 Strong Magnet" at bounding box center [132, 177] width 194 height 19
drag, startPoint x: 126, startPoint y: 196, endPoint x: 177, endPoint y: 196, distance: 51.4
click at [177, 196] on td "Shill Nail Cat Eye" at bounding box center [132, 196] width 194 height 19
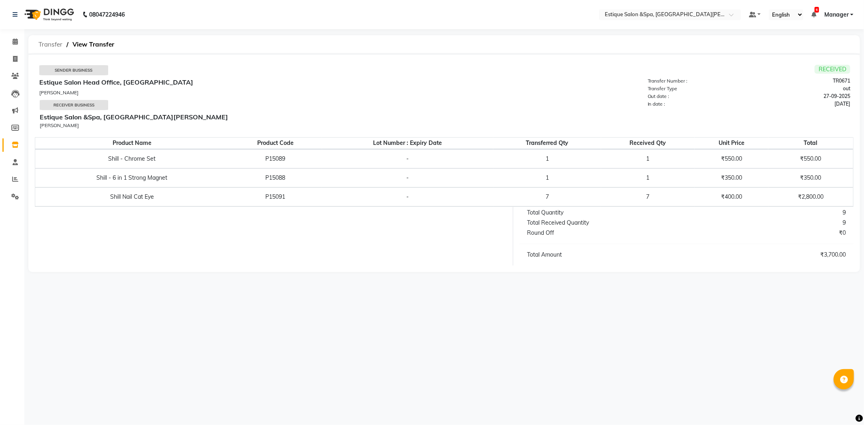
click at [59, 45] on span "Transfer" at bounding box center [50, 44] width 32 height 15
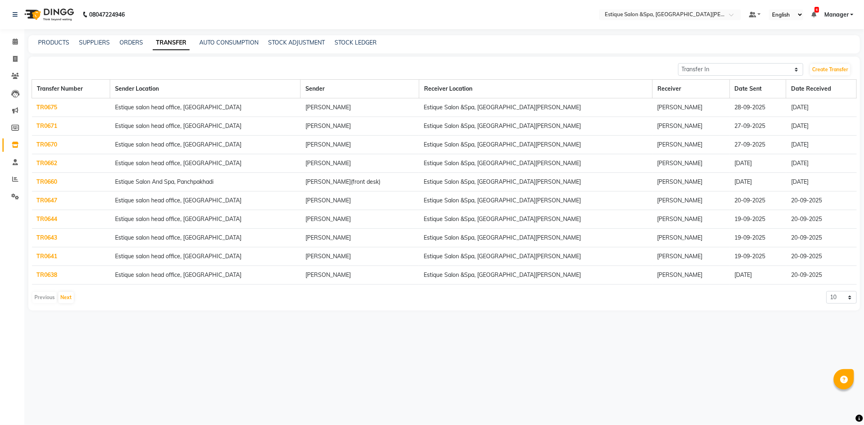
click at [52, 143] on link "TR0670" at bounding box center [47, 144] width 21 height 7
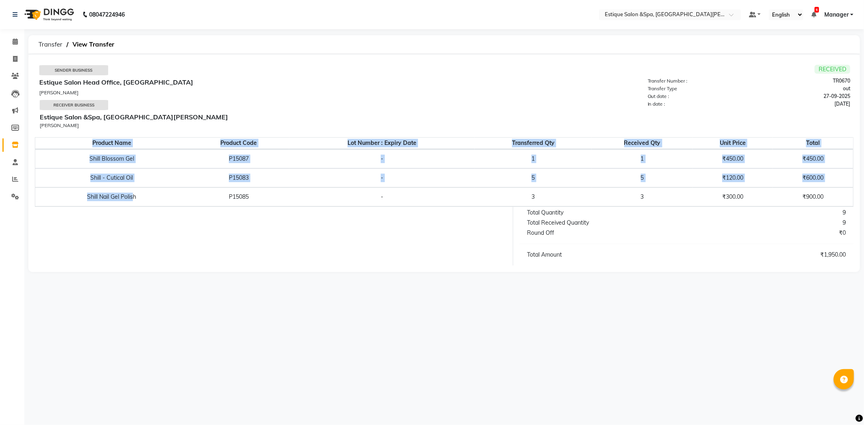
drag, startPoint x: 135, startPoint y: 197, endPoint x: 91, endPoint y: 146, distance: 67.8
click at [92, 146] on table "Product Name Product Code Lot Number : Expiry Date Transferred Qty Received Qty…" at bounding box center [444, 172] width 818 height 70
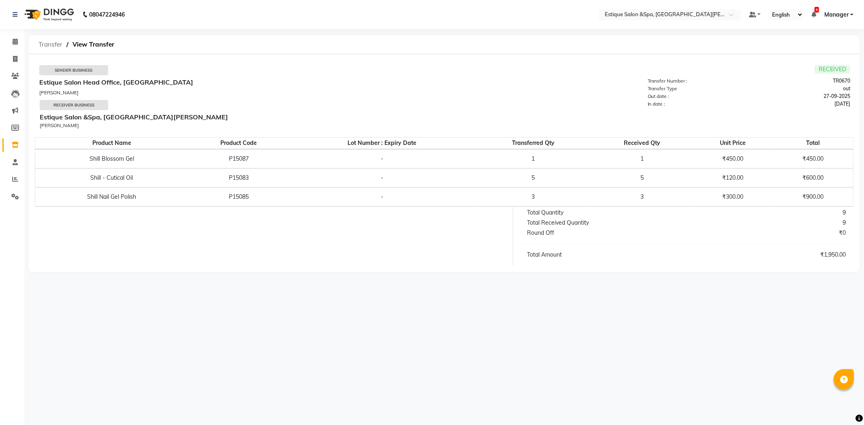
click at [49, 43] on span "Transfer" at bounding box center [50, 44] width 32 height 15
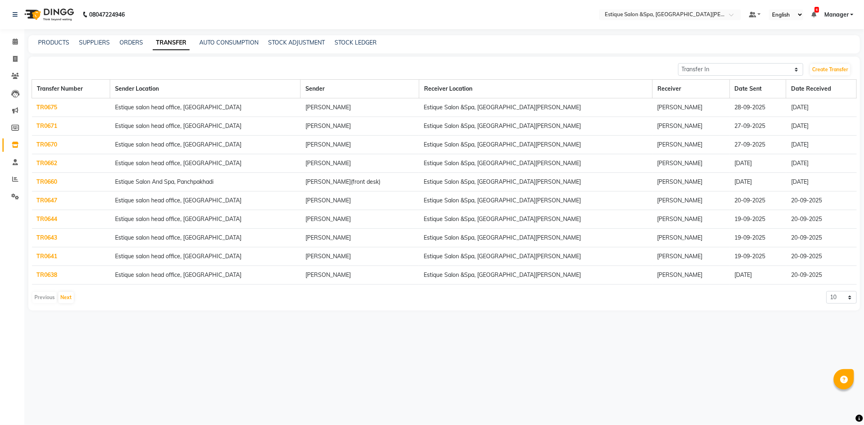
click at [49, 163] on link "TR0662" at bounding box center [47, 163] width 21 height 7
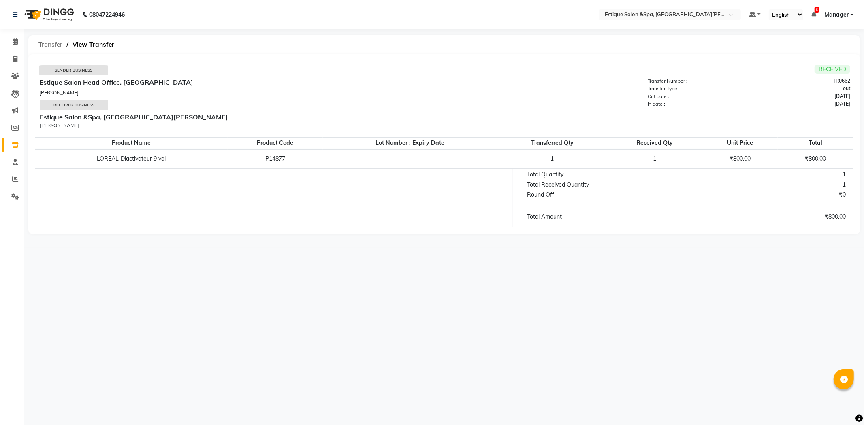
click at [43, 47] on span "Transfer" at bounding box center [50, 44] width 32 height 15
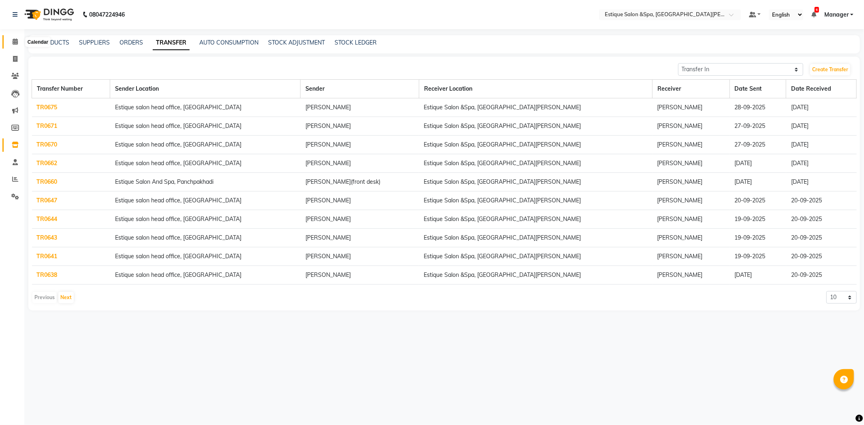
click at [16, 43] on icon at bounding box center [15, 41] width 5 height 6
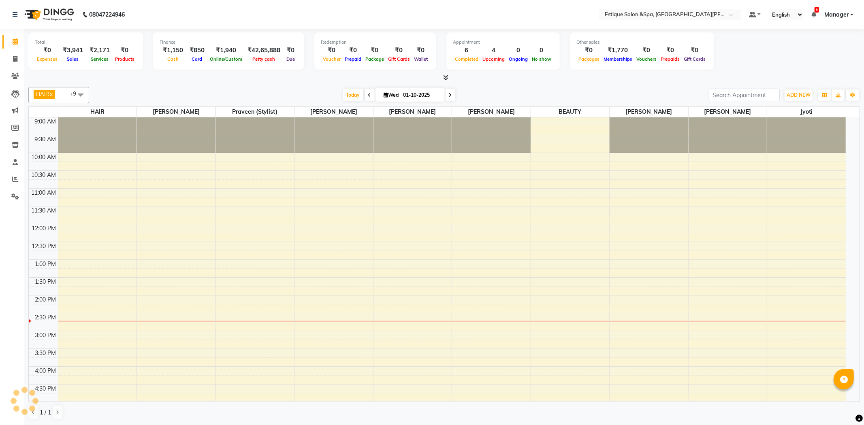
click at [132, 78] on div at bounding box center [443, 78] width 831 height 9
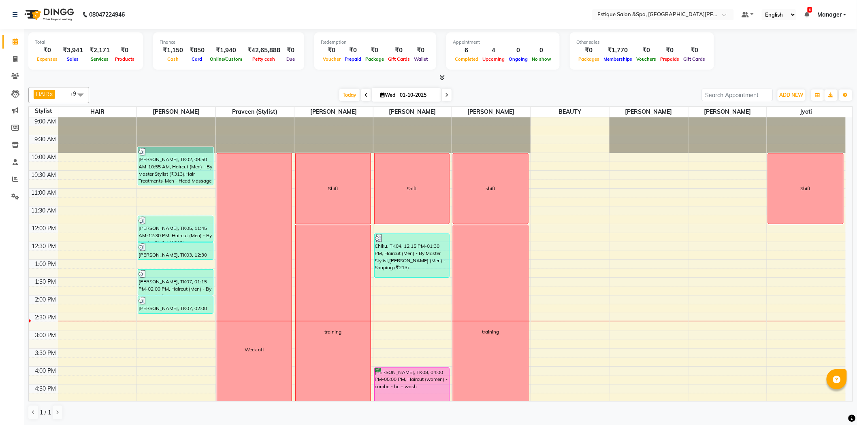
click at [288, 85] on div "HAIR x [PERSON_NAME] x Savez salmani x BEAUTY x [PERSON_NAME] x [PERSON_NAME] x…" at bounding box center [440, 254] width 824 height 340
click at [105, 89] on div "[DATE] [DATE]" at bounding box center [395, 95] width 604 height 12
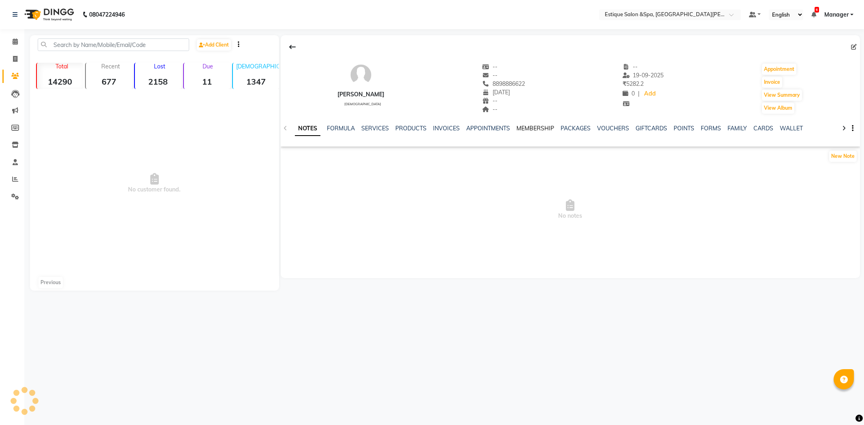
click at [538, 128] on link "MEMBERSHIP" at bounding box center [535, 128] width 38 height 7
